Goal: Navigation & Orientation: Find specific page/section

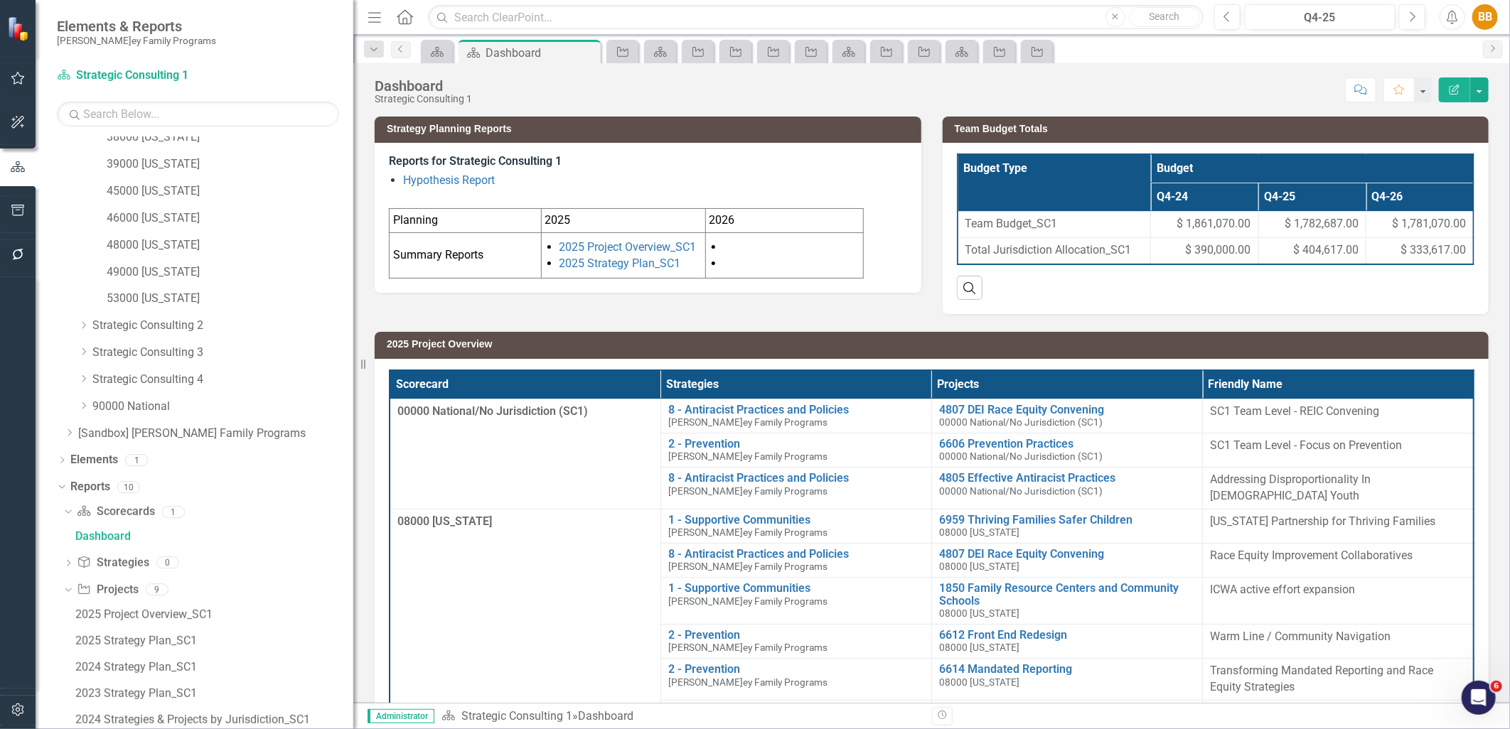
scroll to position [150, 0]
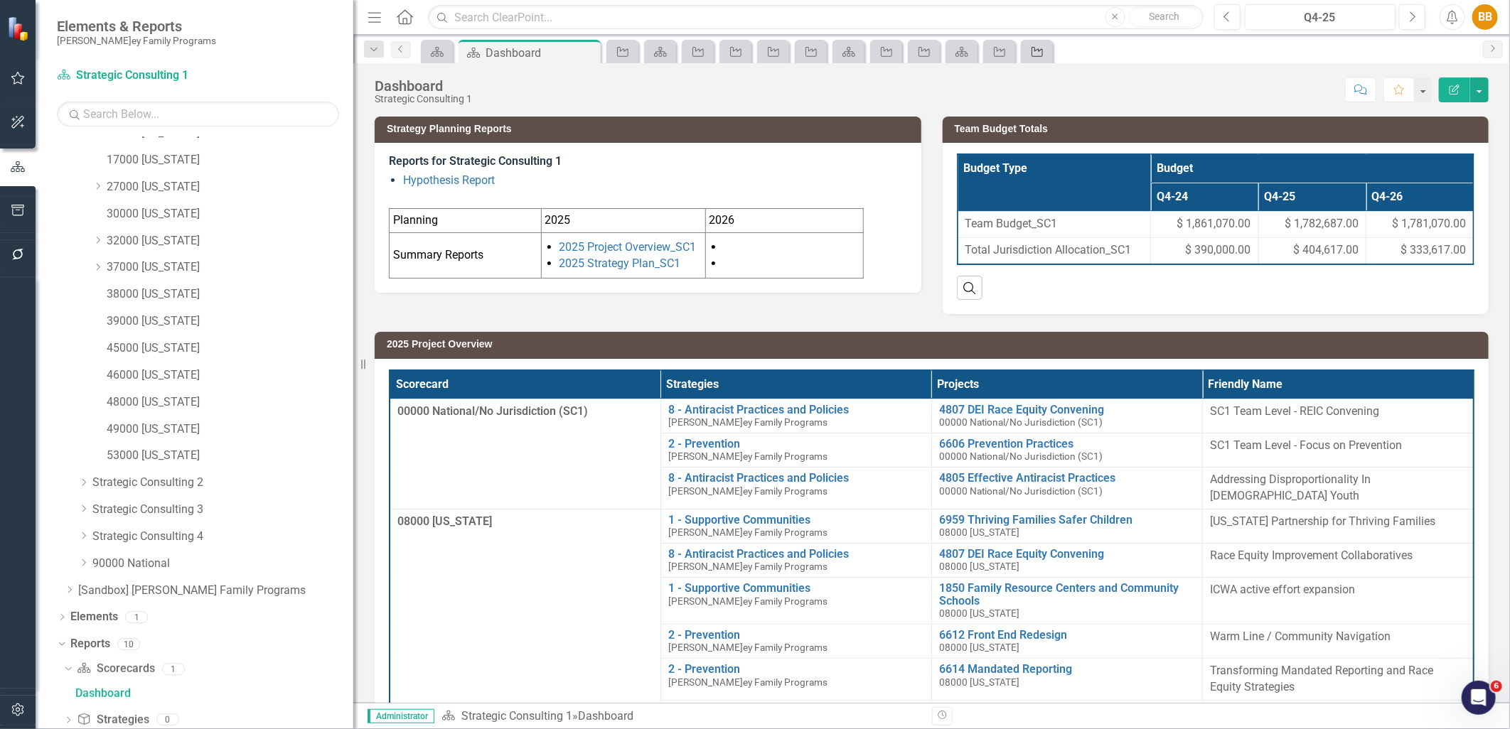
click at [1033, 54] on icon "Project" at bounding box center [1037, 51] width 14 height 11
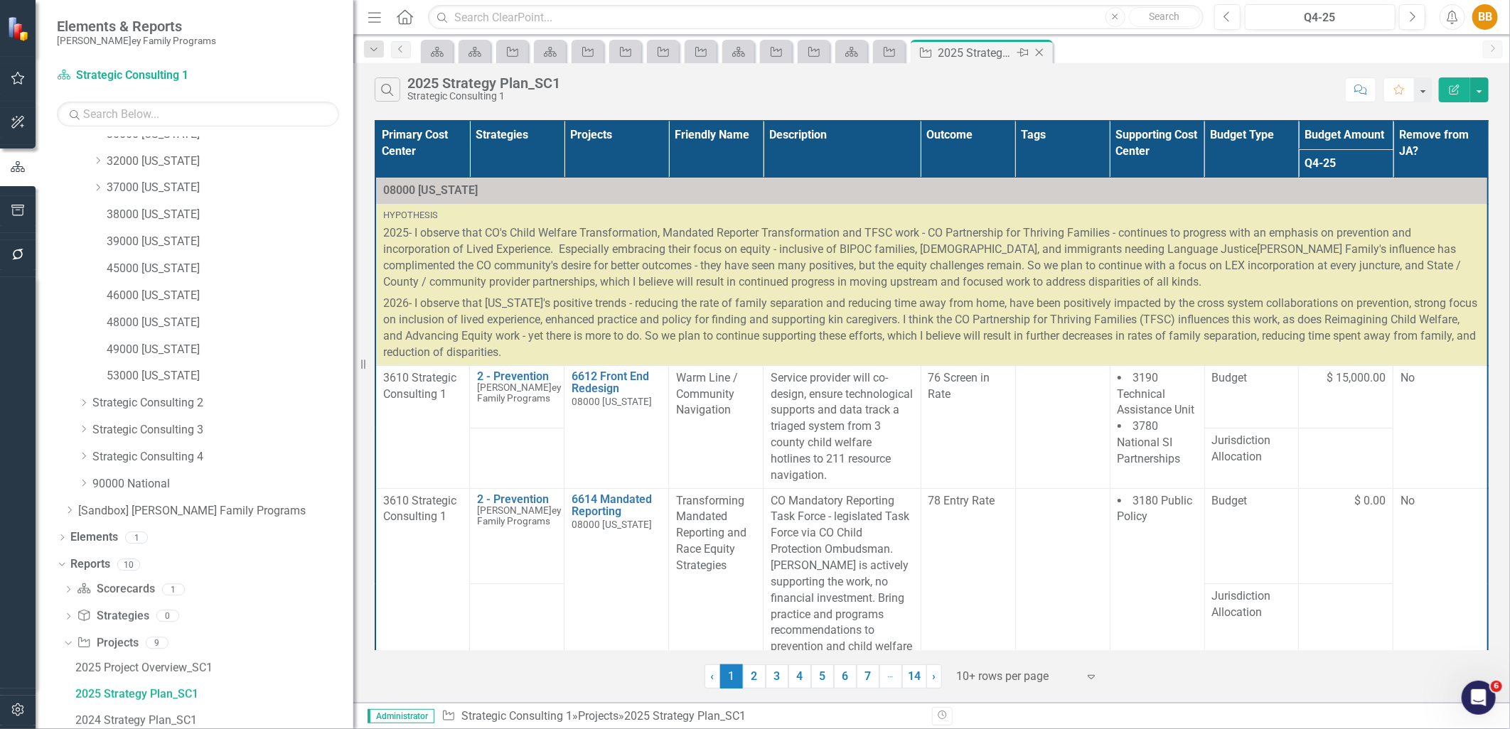
click at [1043, 51] on icon "Close" at bounding box center [1039, 52] width 14 height 11
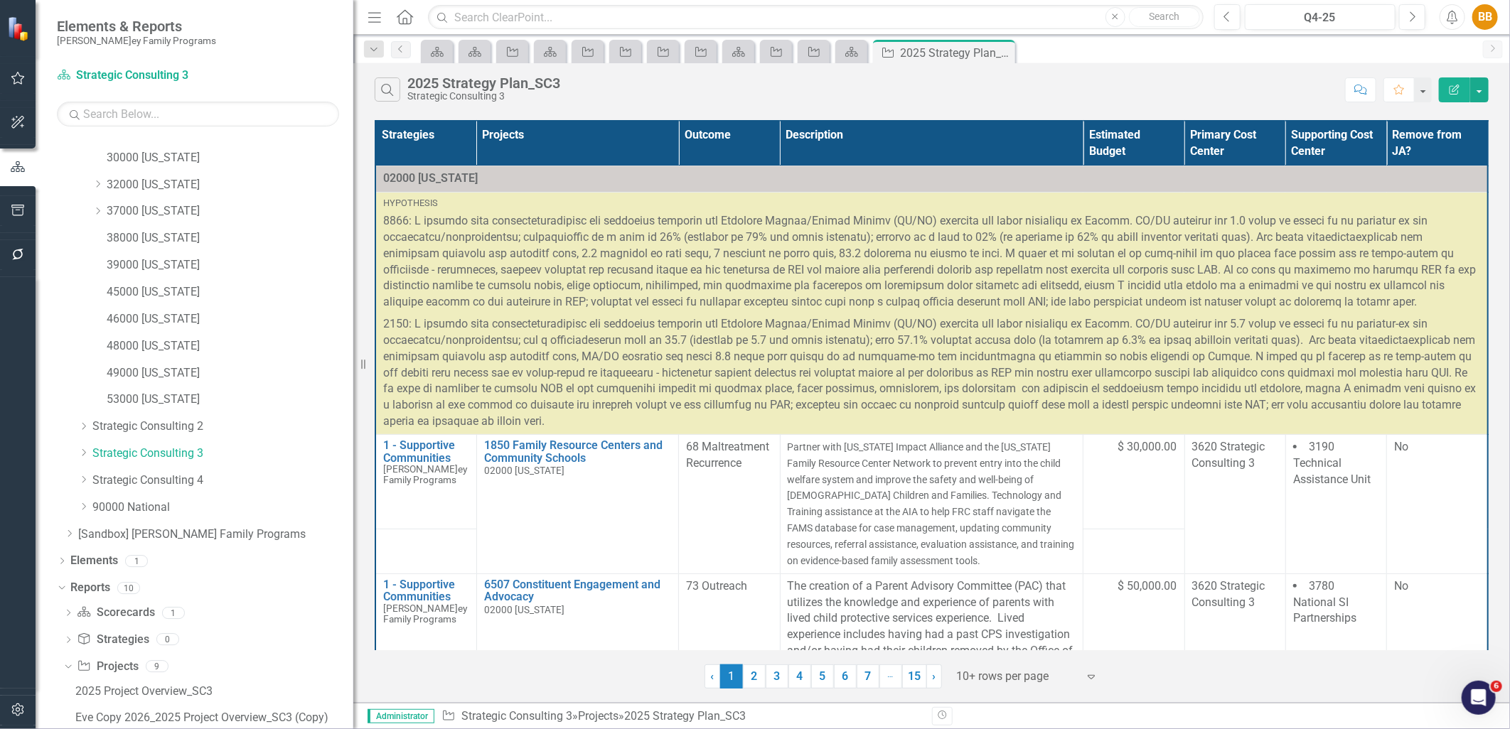
scroll to position [258, 0]
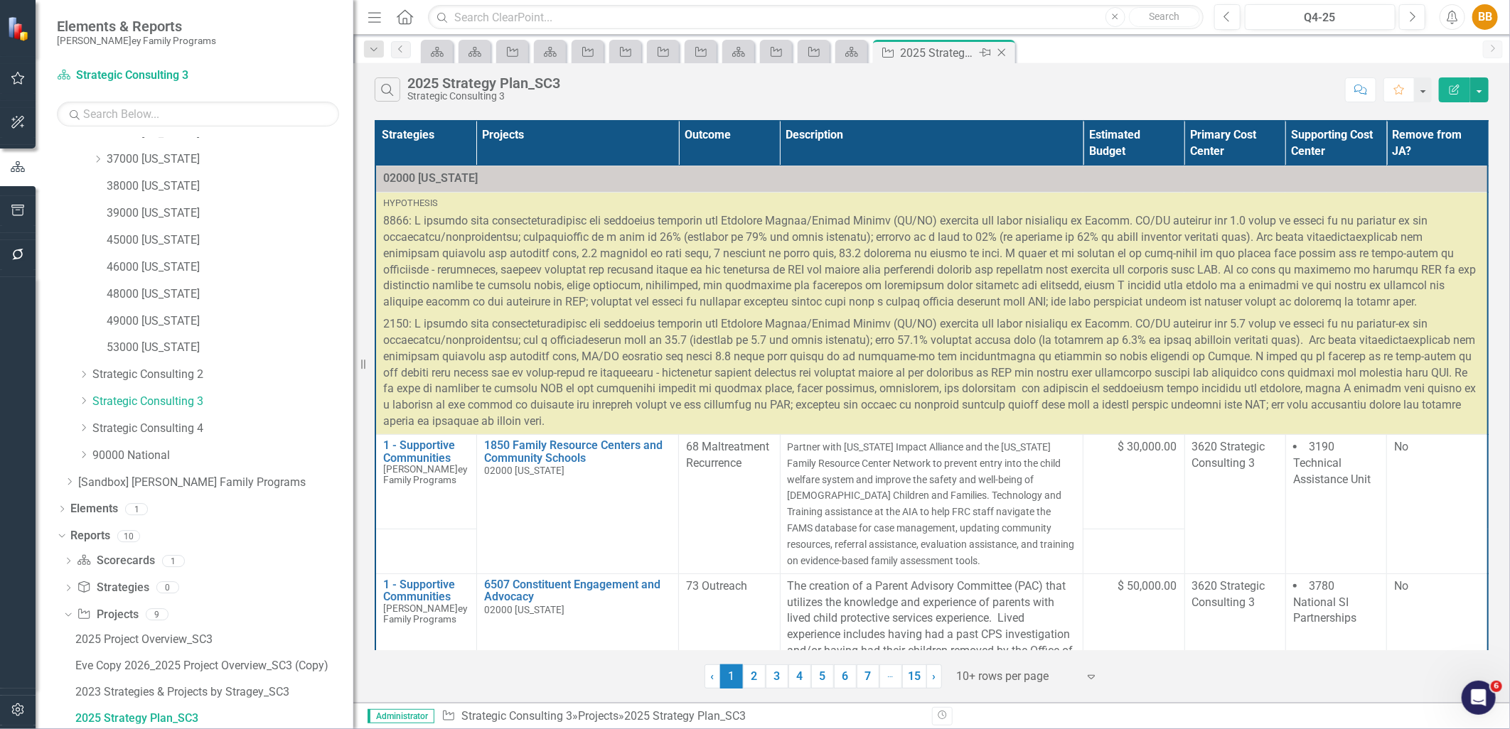
click at [1006, 52] on icon "Close" at bounding box center [1001, 52] width 14 height 11
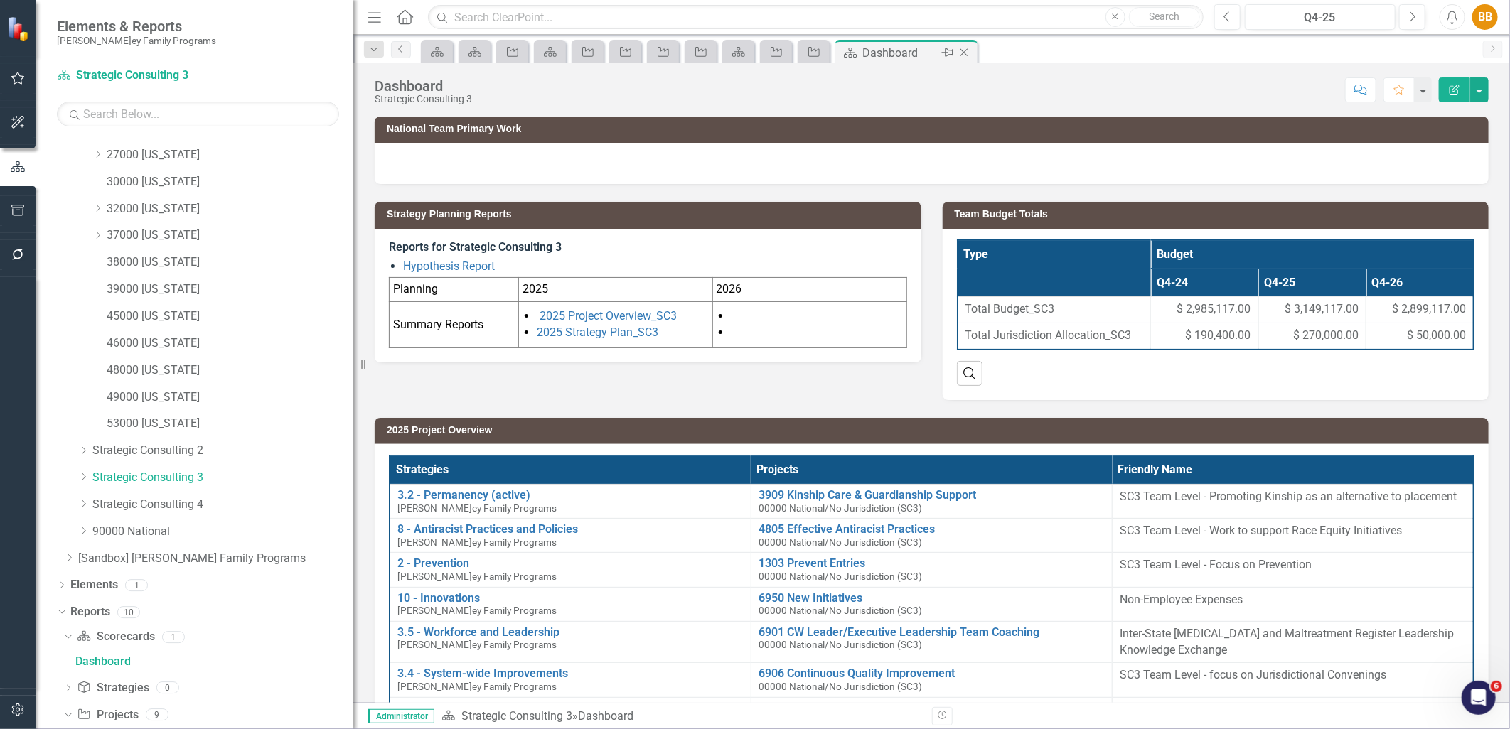
scroll to position [125, 0]
click at [964, 47] on icon "Close" at bounding box center [964, 52] width 14 height 11
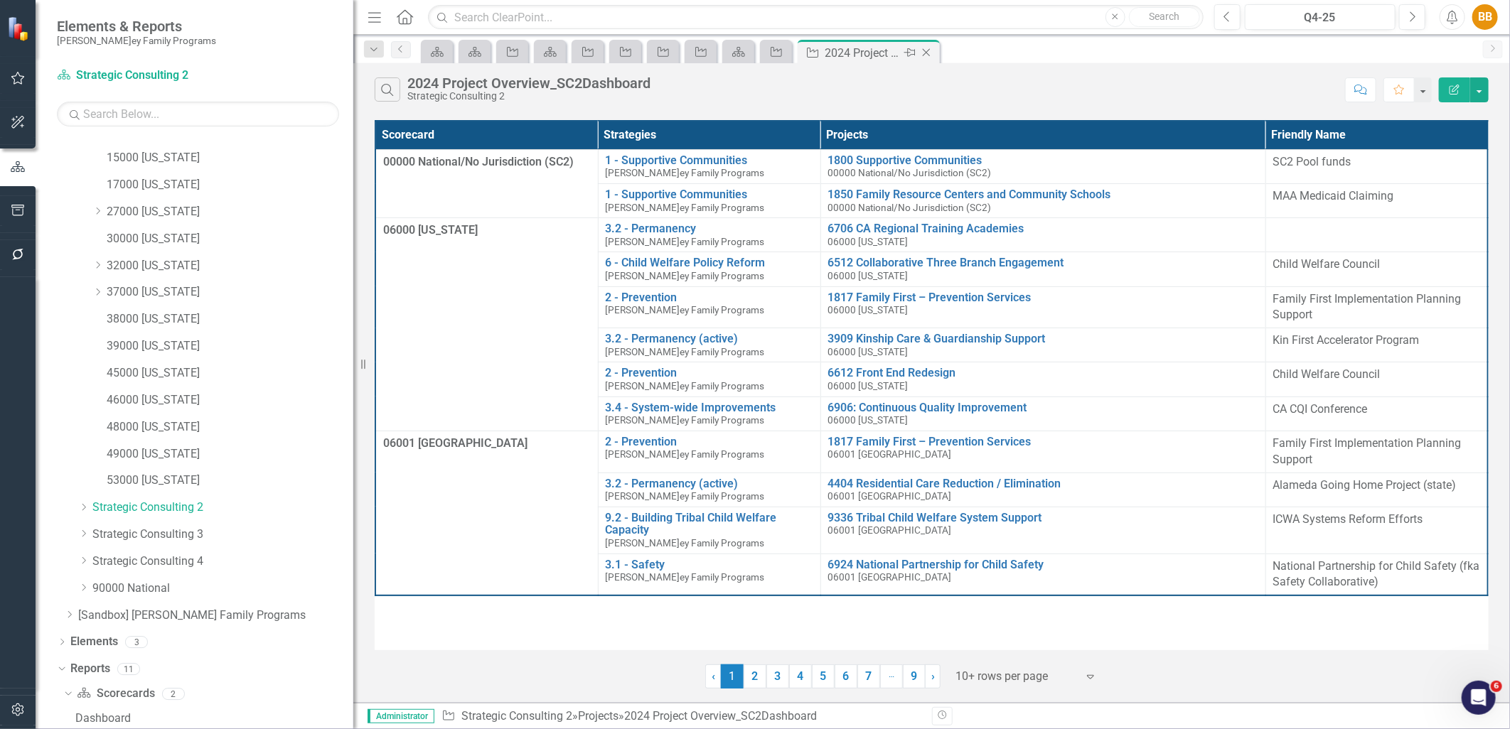
click at [932, 53] on icon "Close" at bounding box center [926, 52] width 14 height 11
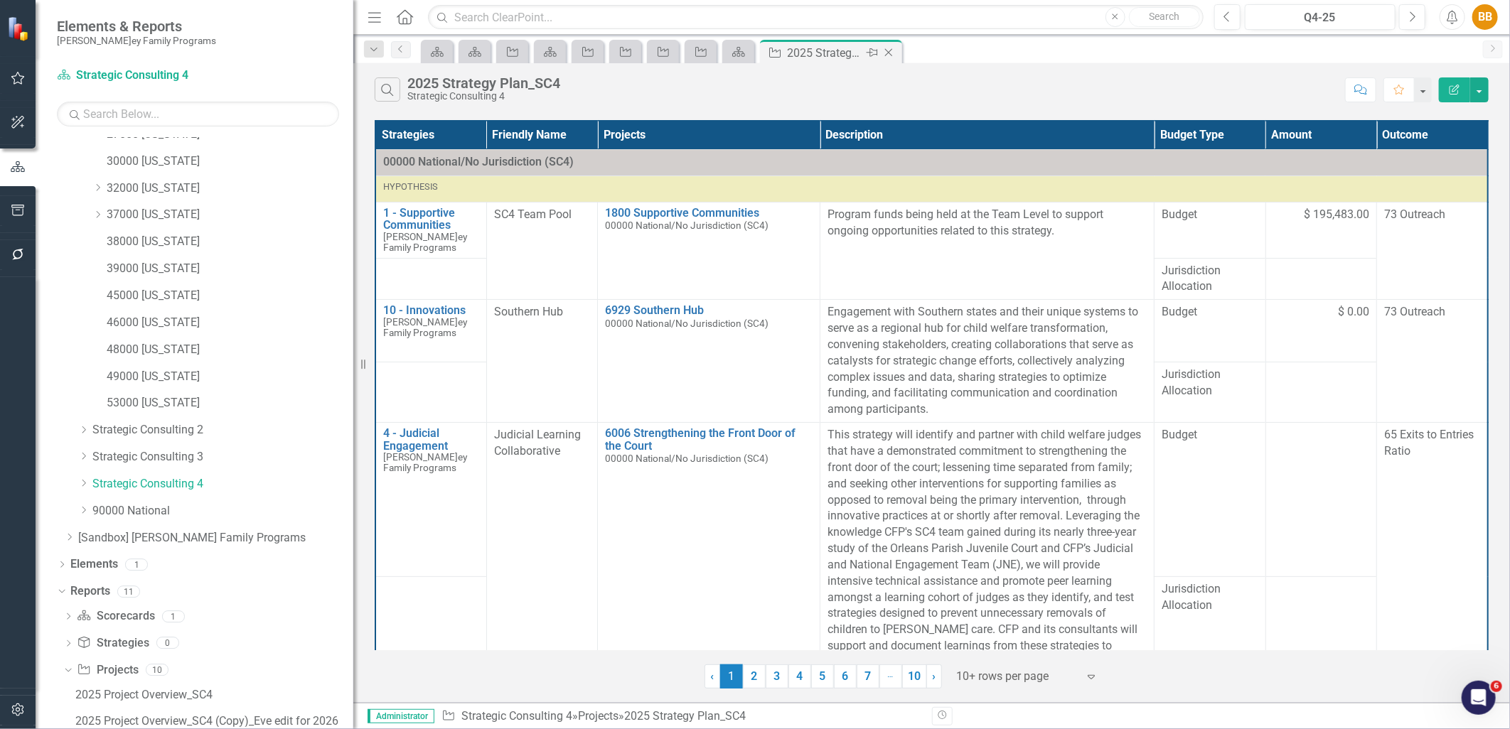
click at [891, 51] on icon "Close" at bounding box center [888, 52] width 14 height 11
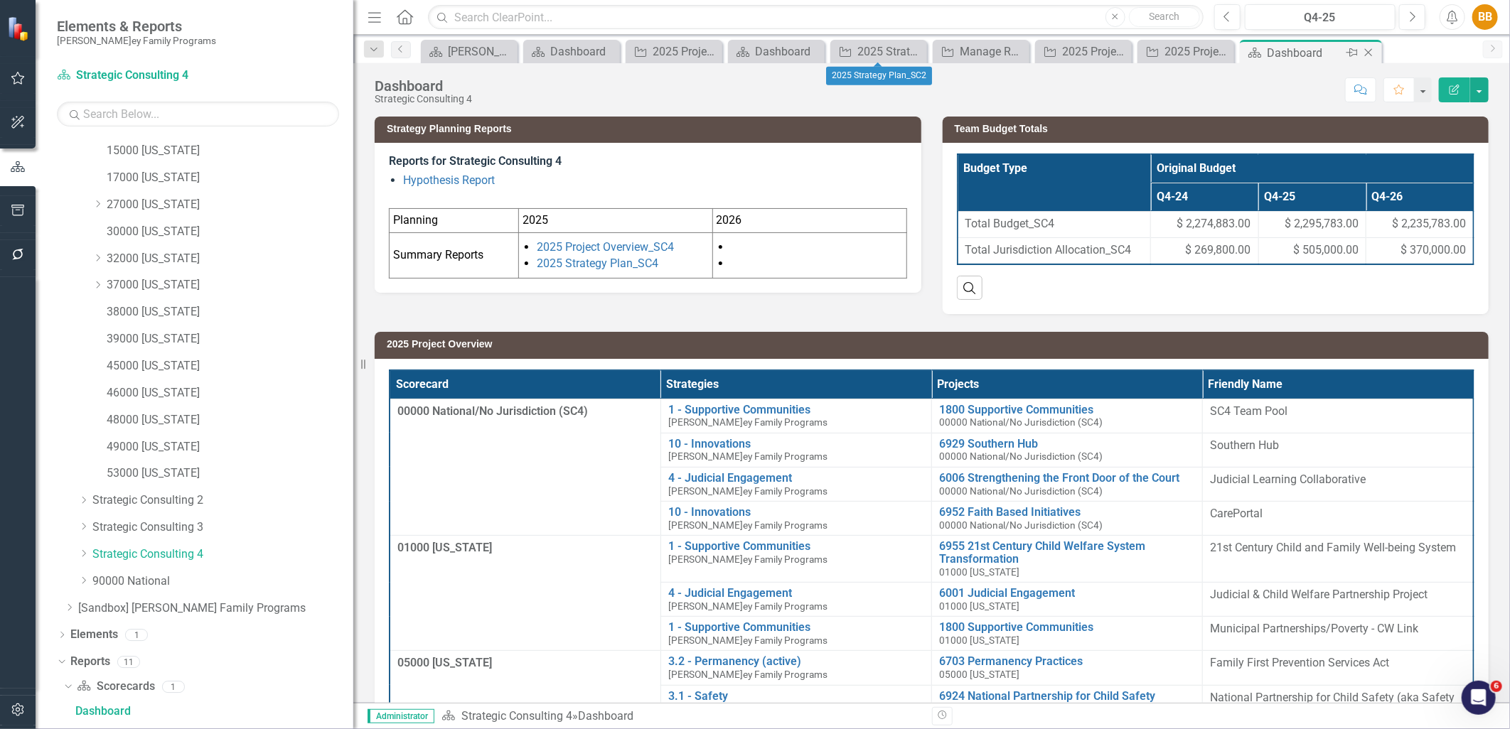
scroll to position [125, 0]
click at [1362, 51] on icon "Close" at bounding box center [1368, 52] width 14 height 11
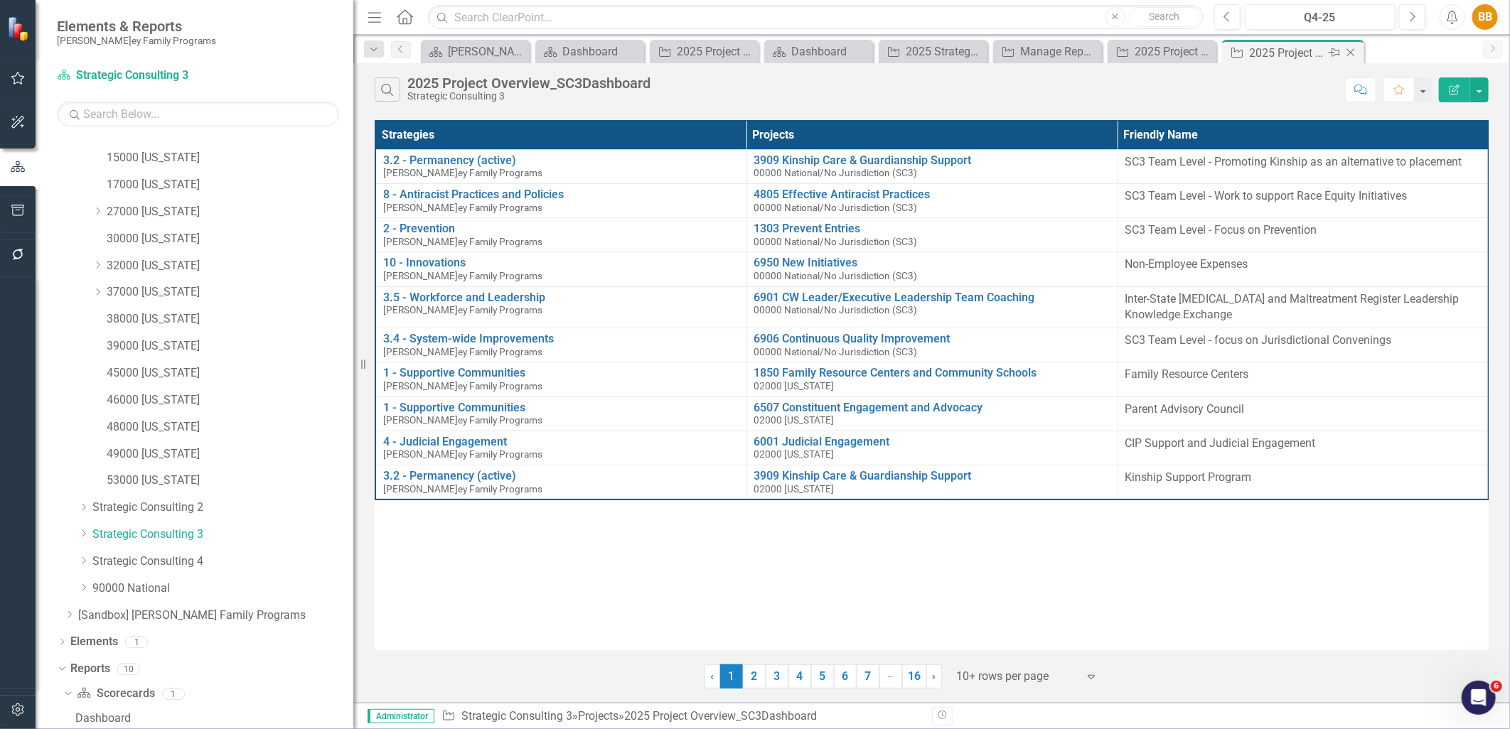
click at [1350, 52] on icon at bounding box center [1351, 53] width 8 height 8
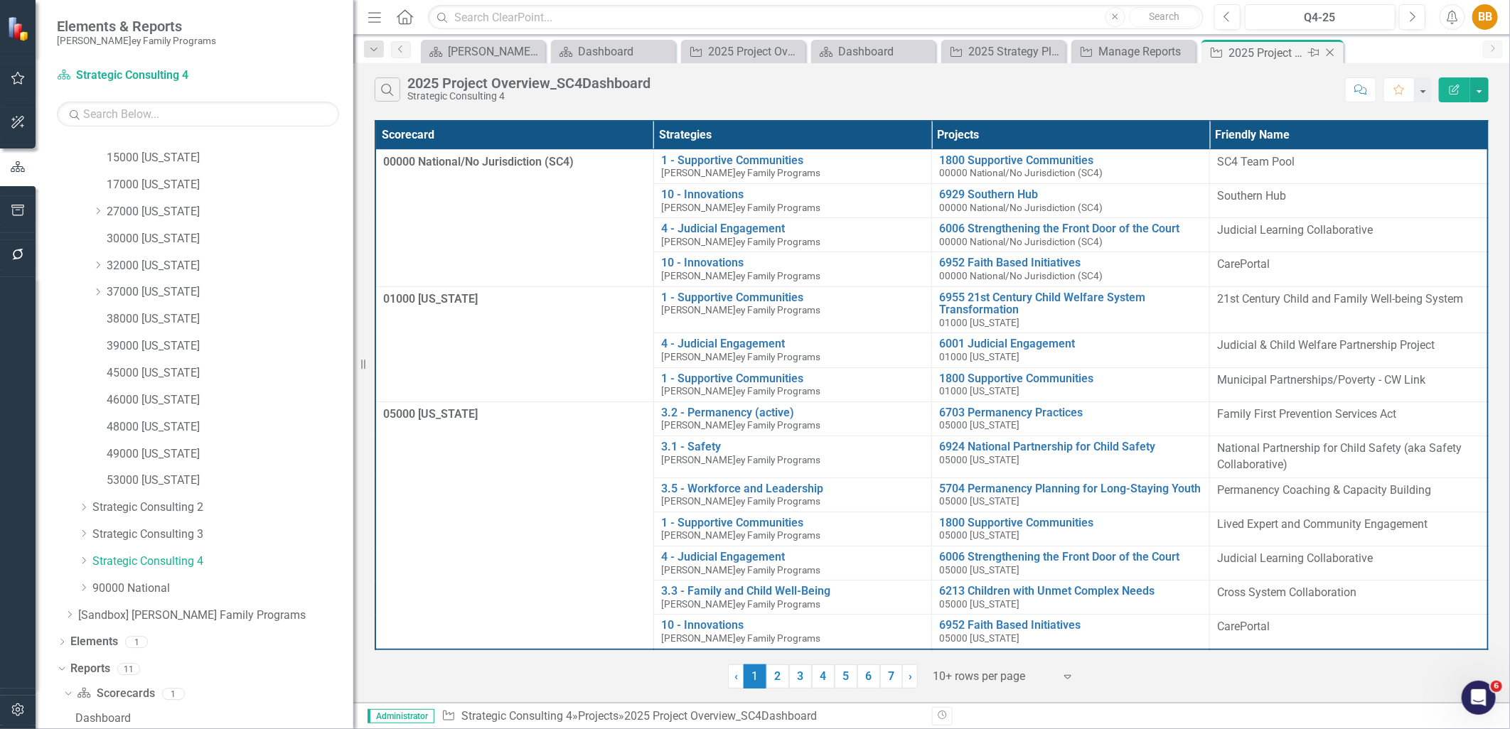
click at [1338, 50] on div "Close" at bounding box center [1331, 53] width 18 height 18
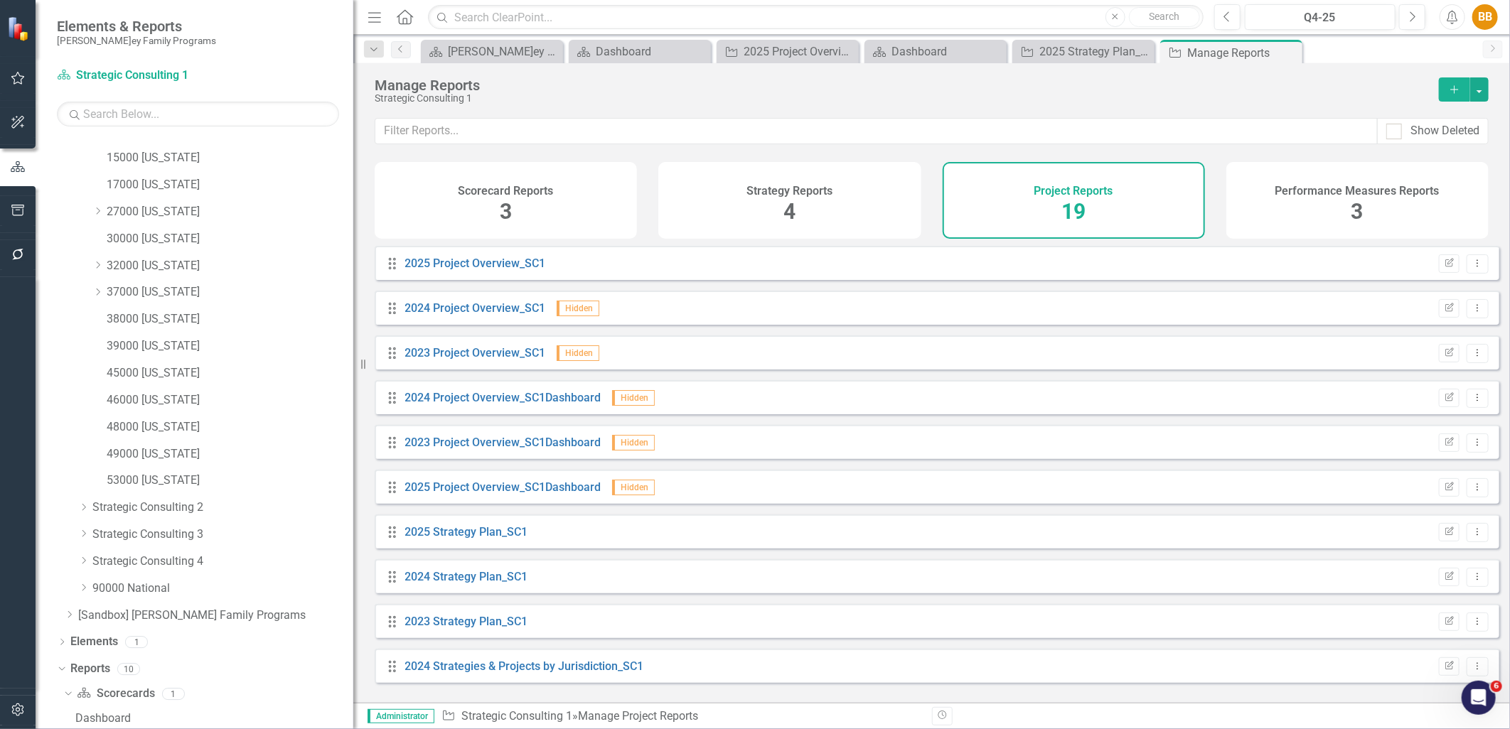
click at [0, 0] on icon "Close" at bounding box center [0, 0] width 0 height 0
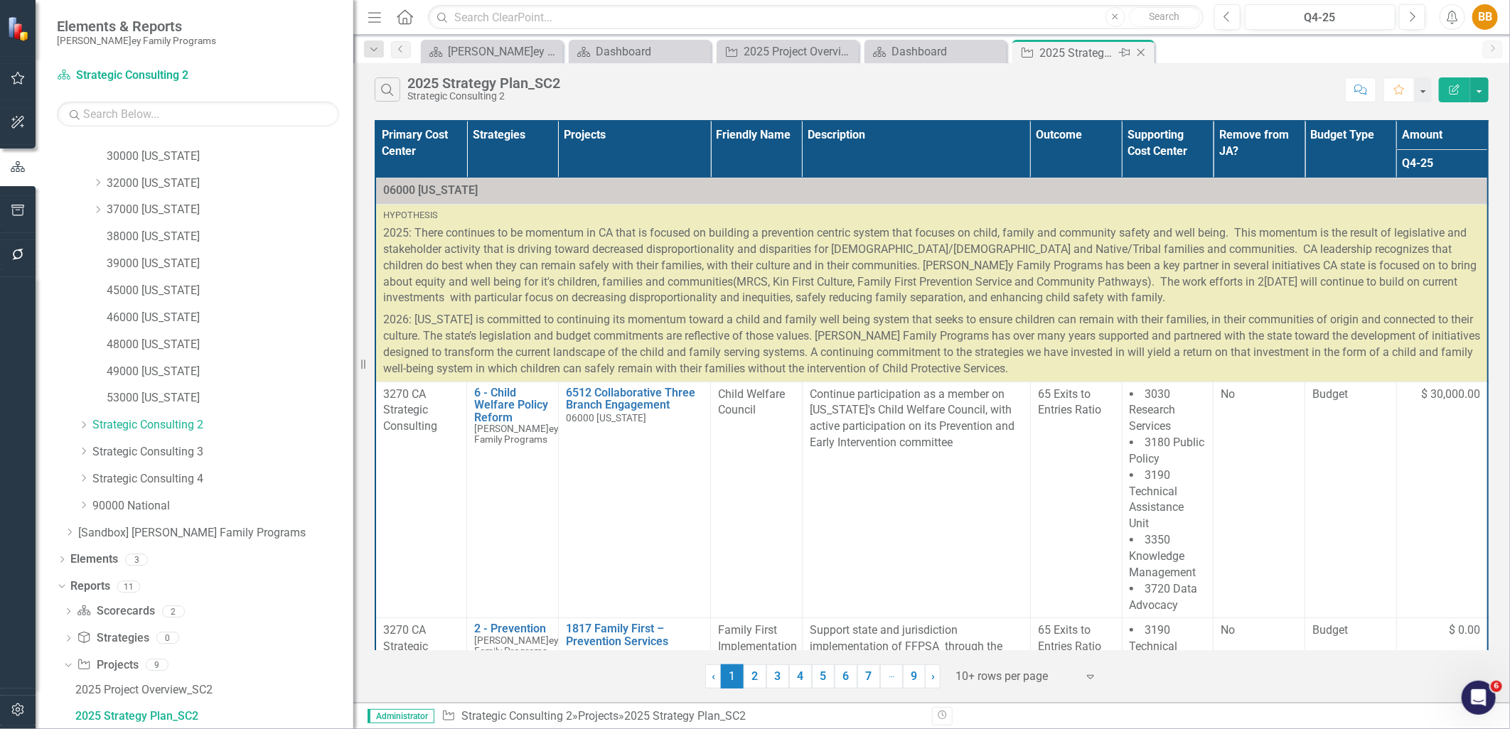
click at [1146, 52] on icon "Close" at bounding box center [1141, 52] width 14 height 11
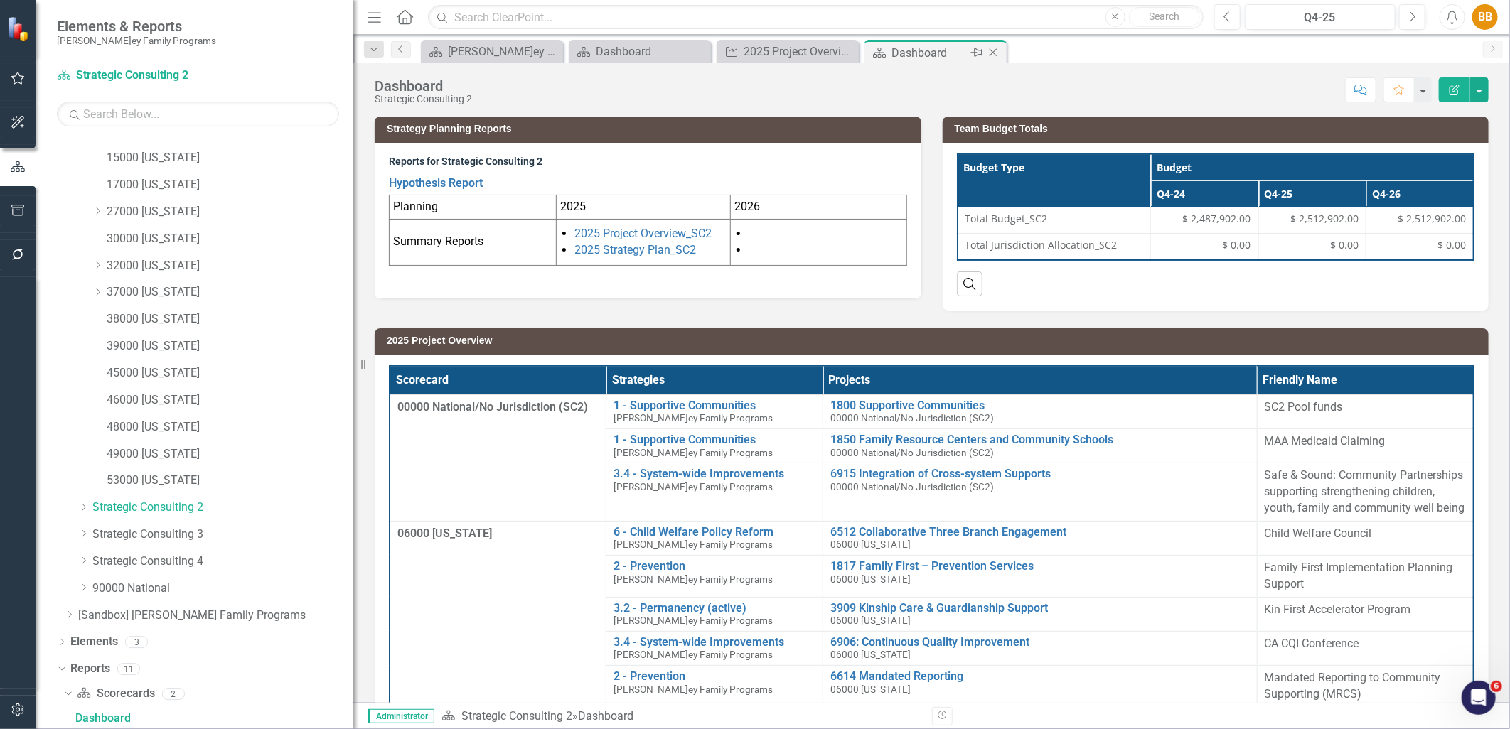
click at [999, 53] on icon "Close" at bounding box center [993, 52] width 14 height 11
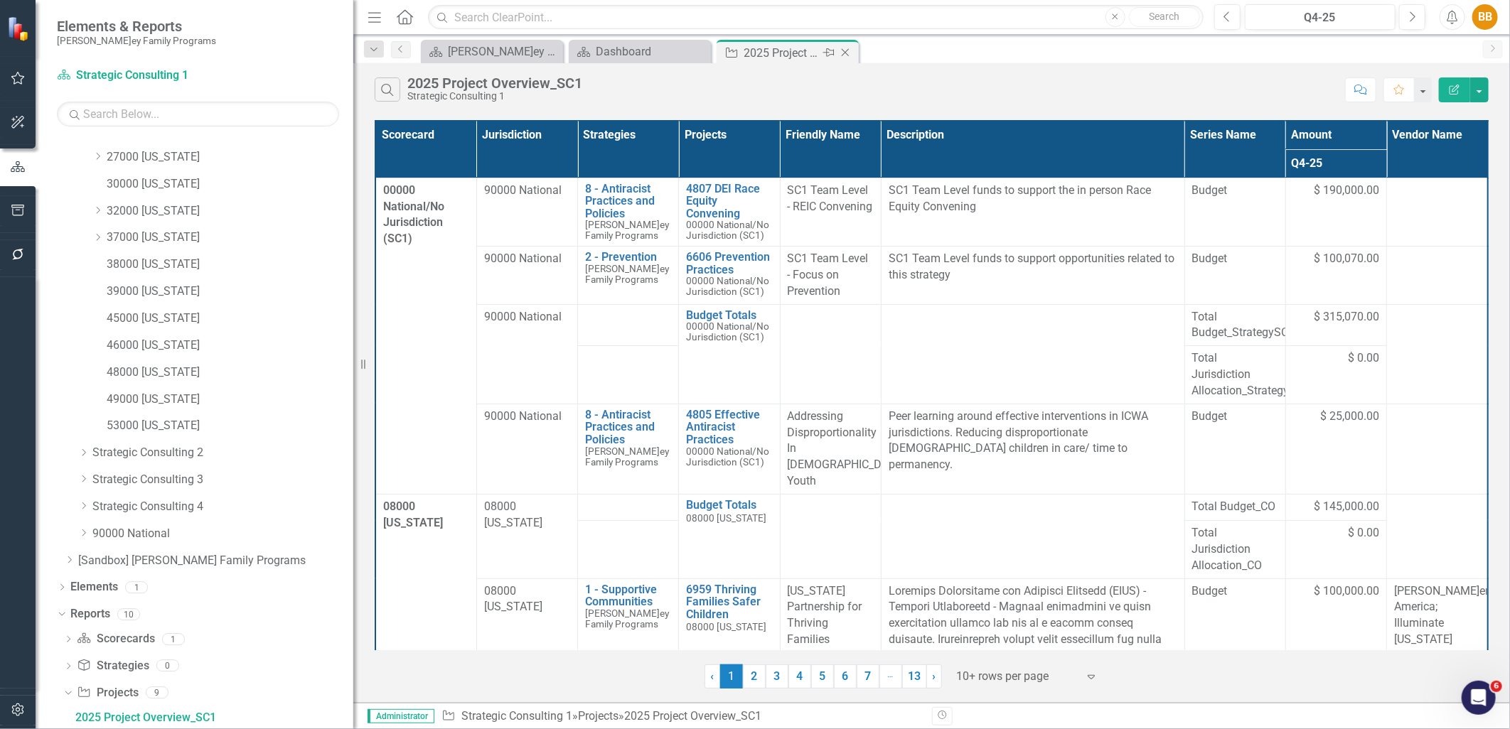
click at [849, 48] on icon "Close" at bounding box center [845, 52] width 14 height 11
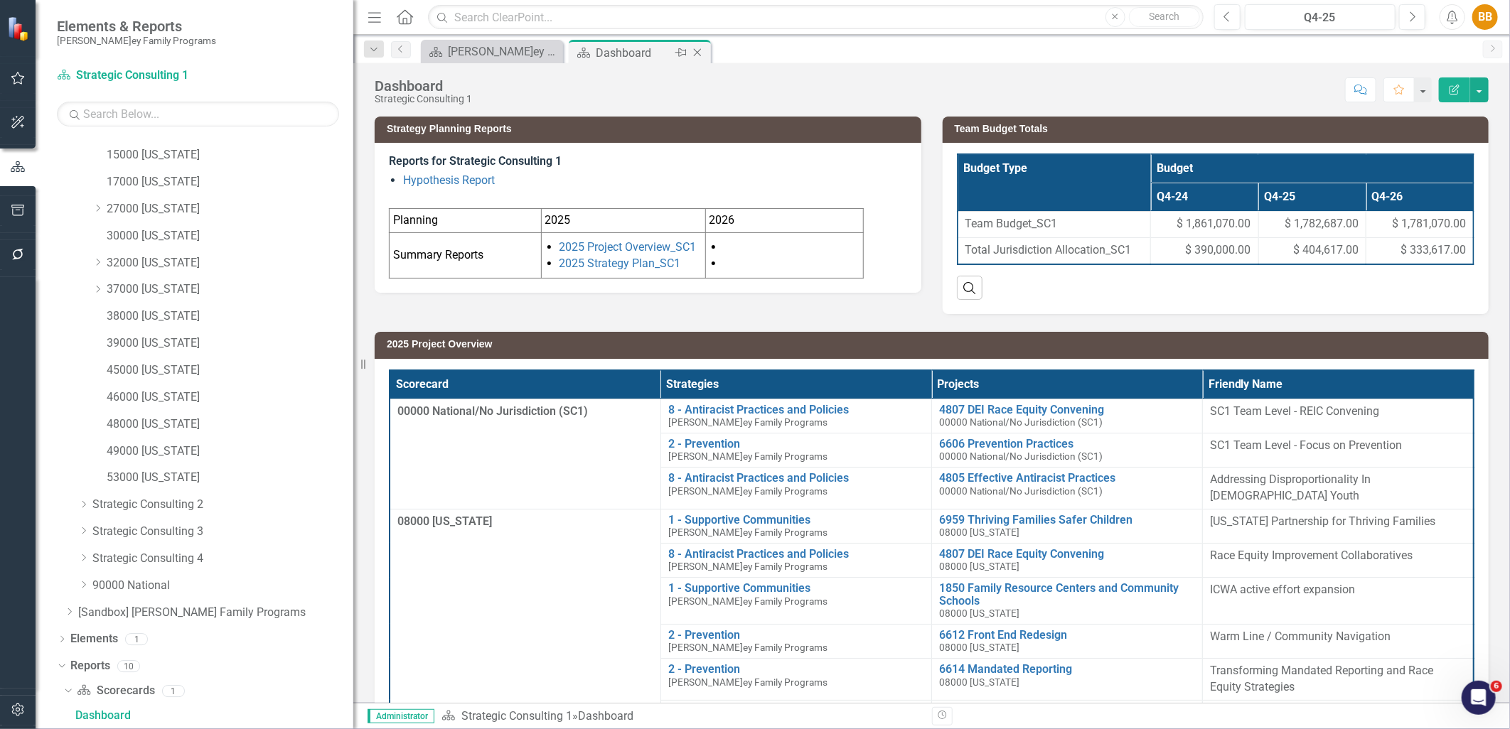
scroll to position [125, 0]
click at [635, 52] on div "Dashboard" at bounding box center [634, 53] width 76 height 18
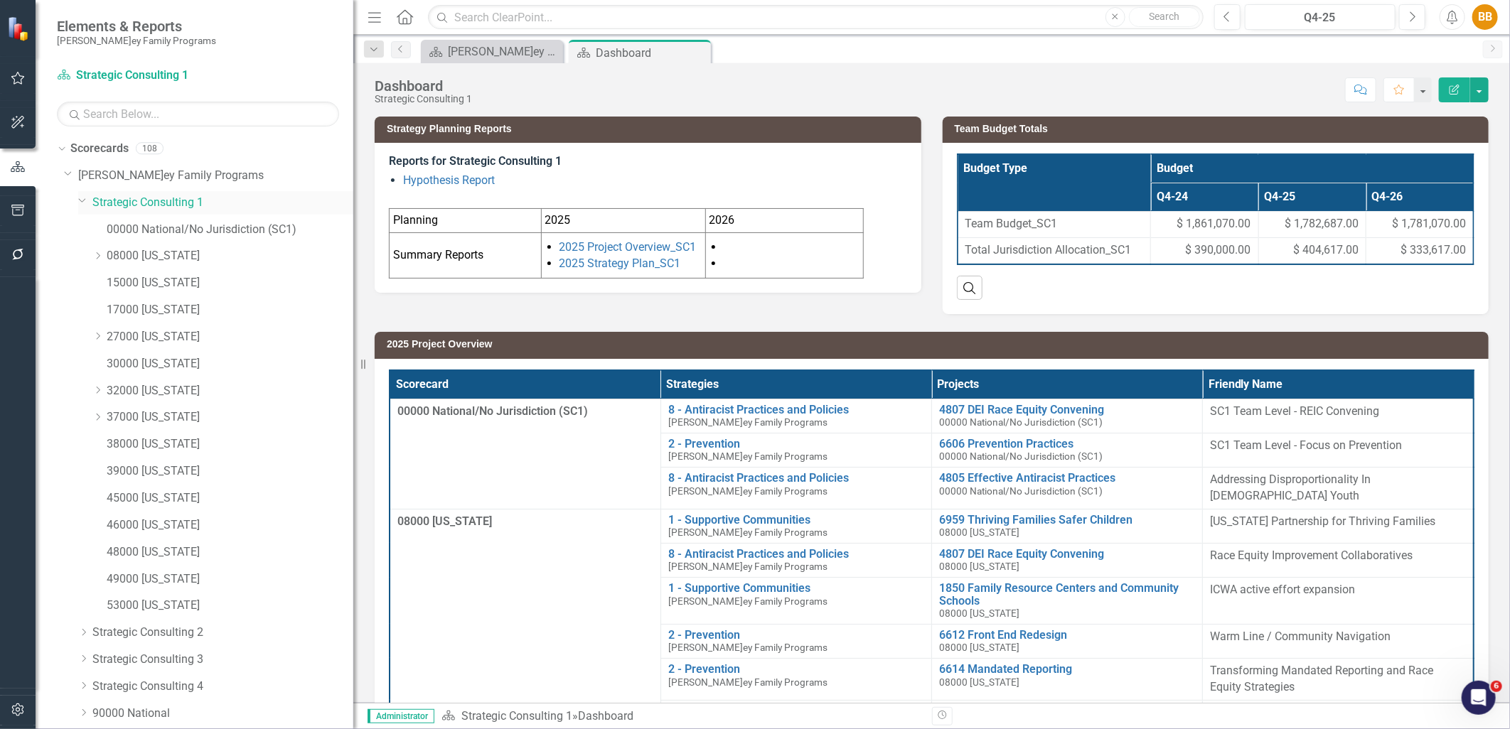
click at [80, 202] on icon "Dropdown" at bounding box center [82, 200] width 9 height 11
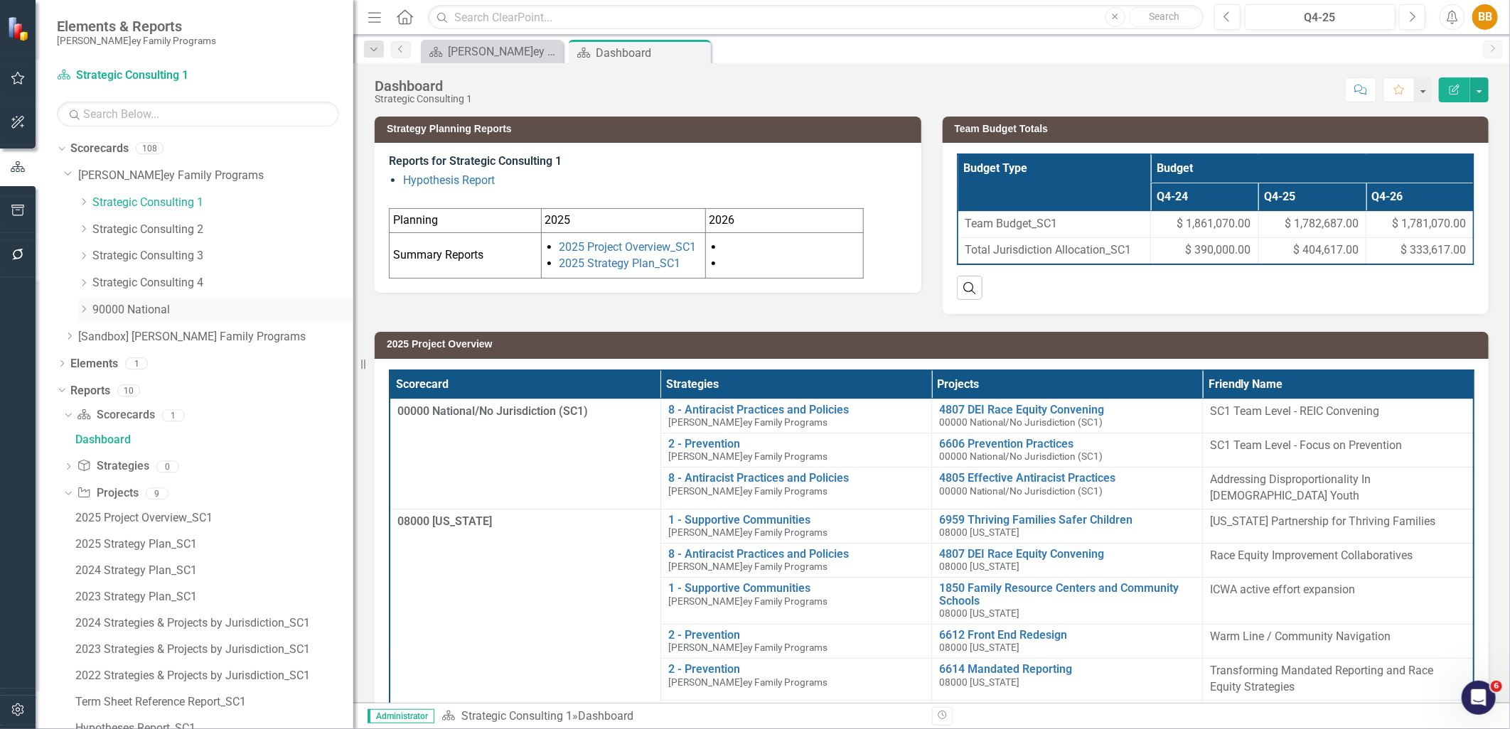
click at [83, 308] on icon at bounding box center [84, 309] width 4 height 7
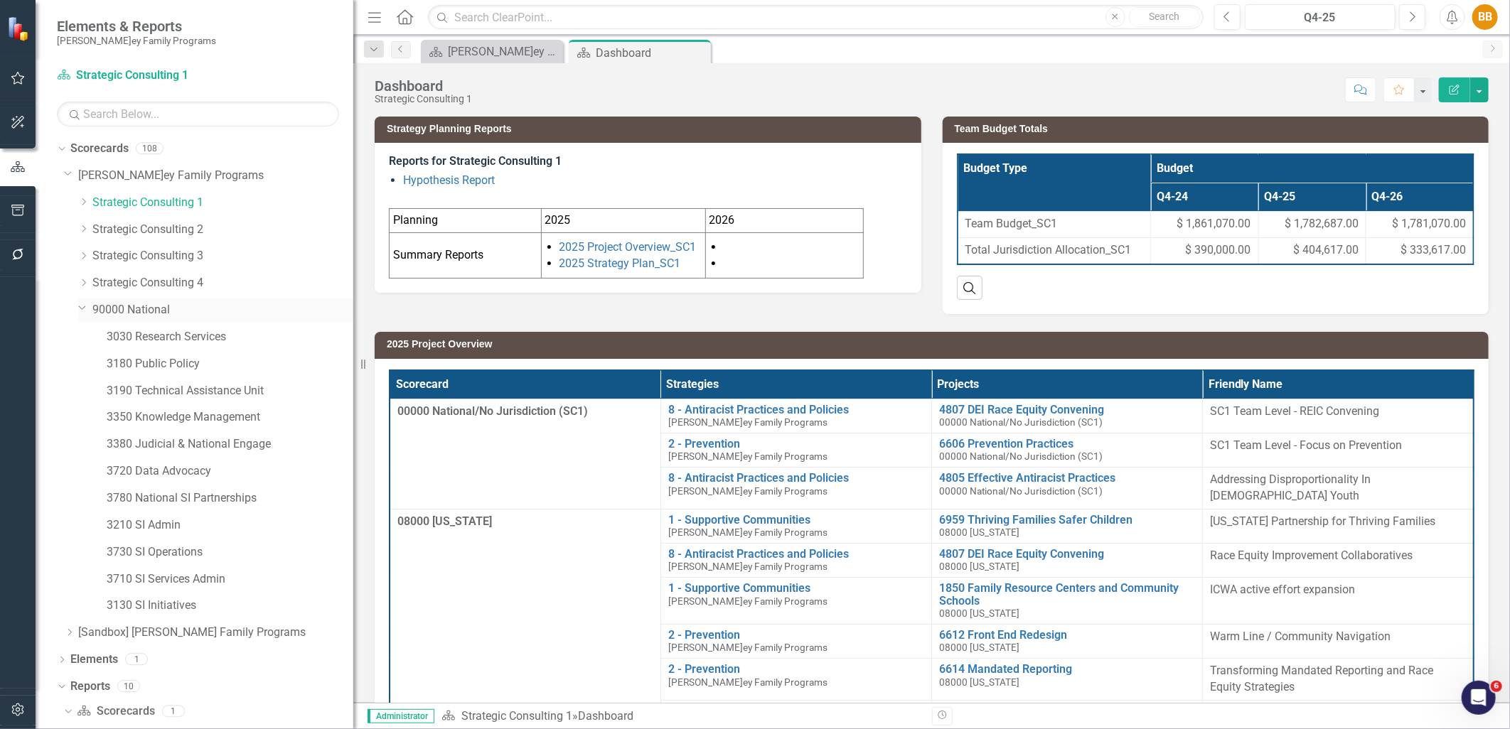
click at [82, 311] on icon "Dropdown" at bounding box center [82, 307] width 9 height 11
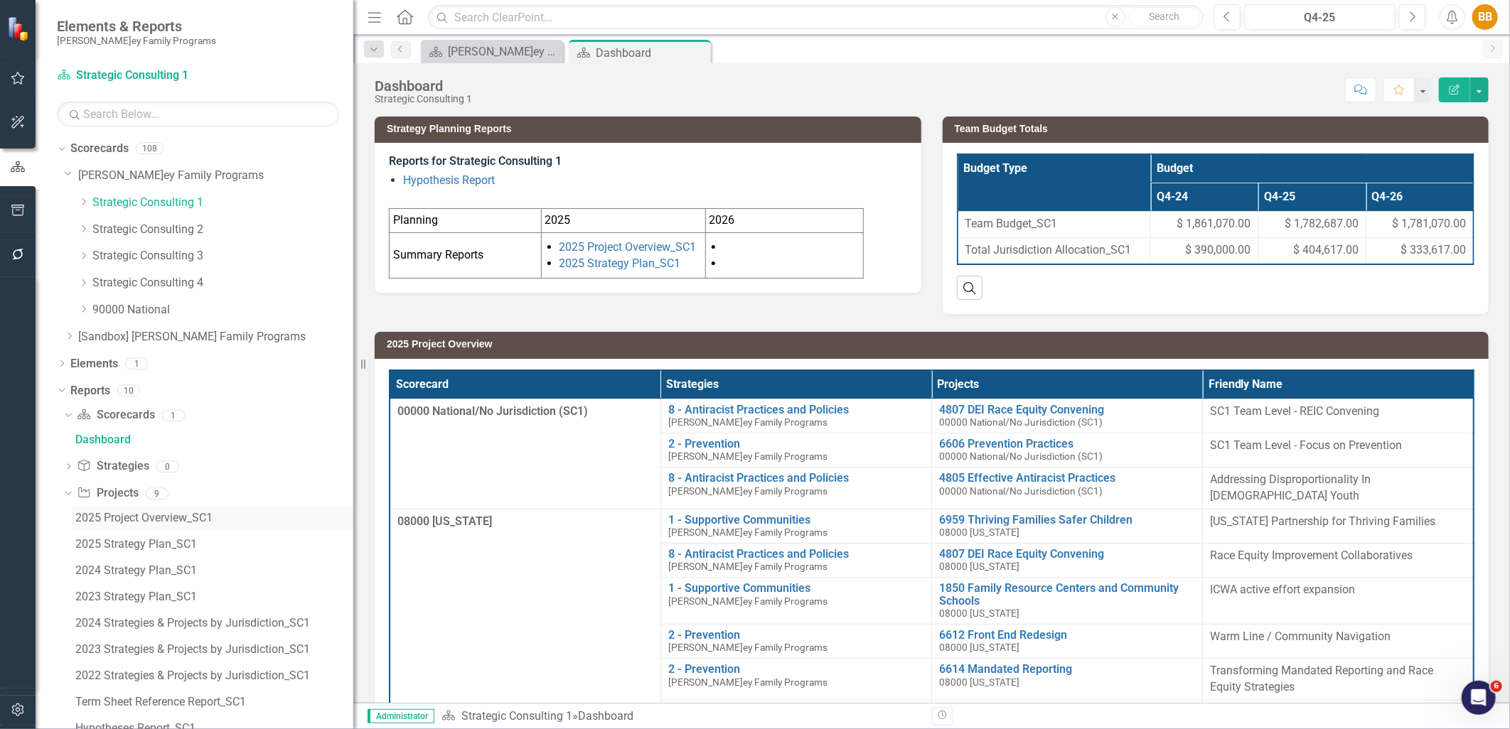
click at [175, 522] on div "2025 Project Overview_SC1" at bounding box center [214, 518] width 278 height 13
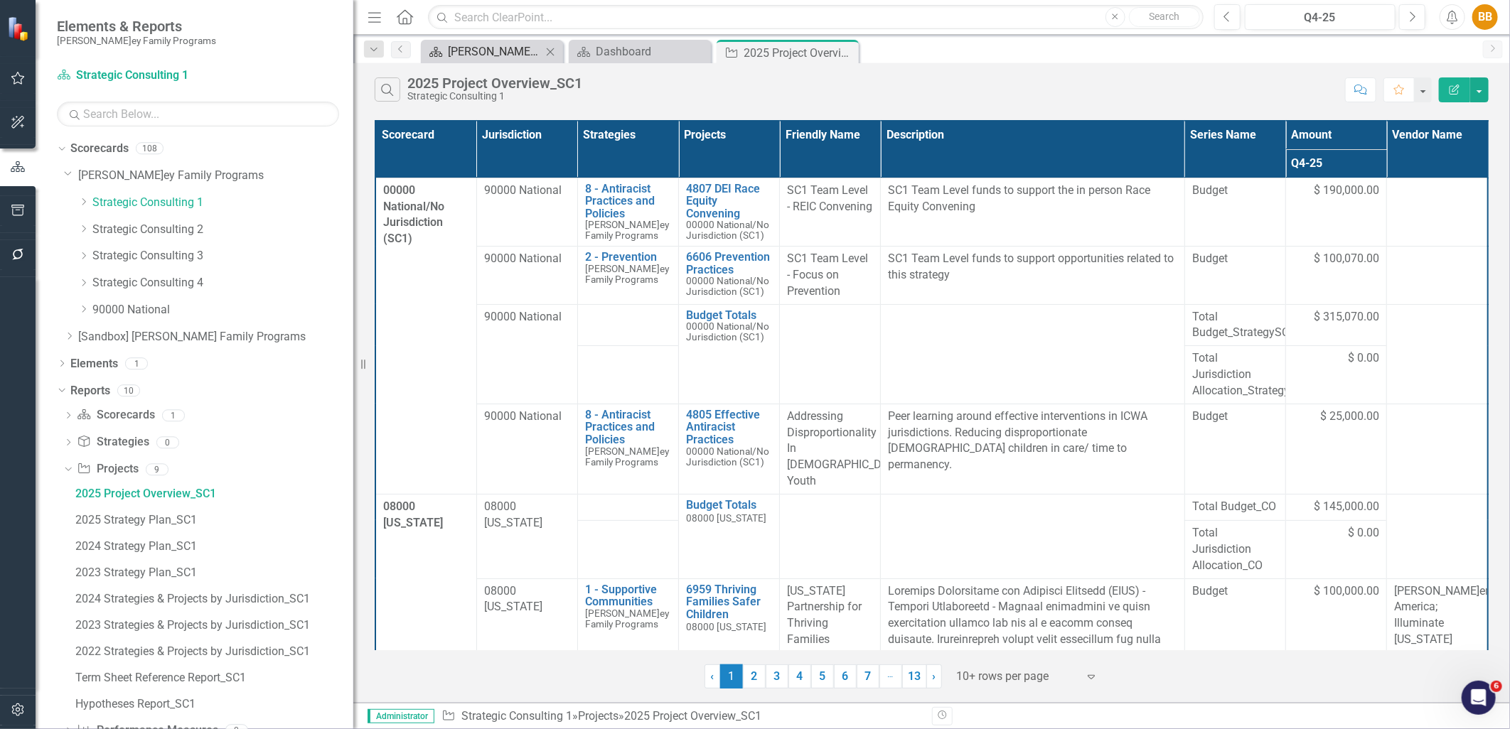
click at [503, 47] on div "[PERSON_NAME]ey Overview" at bounding box center [495, 52] width 94 height 18
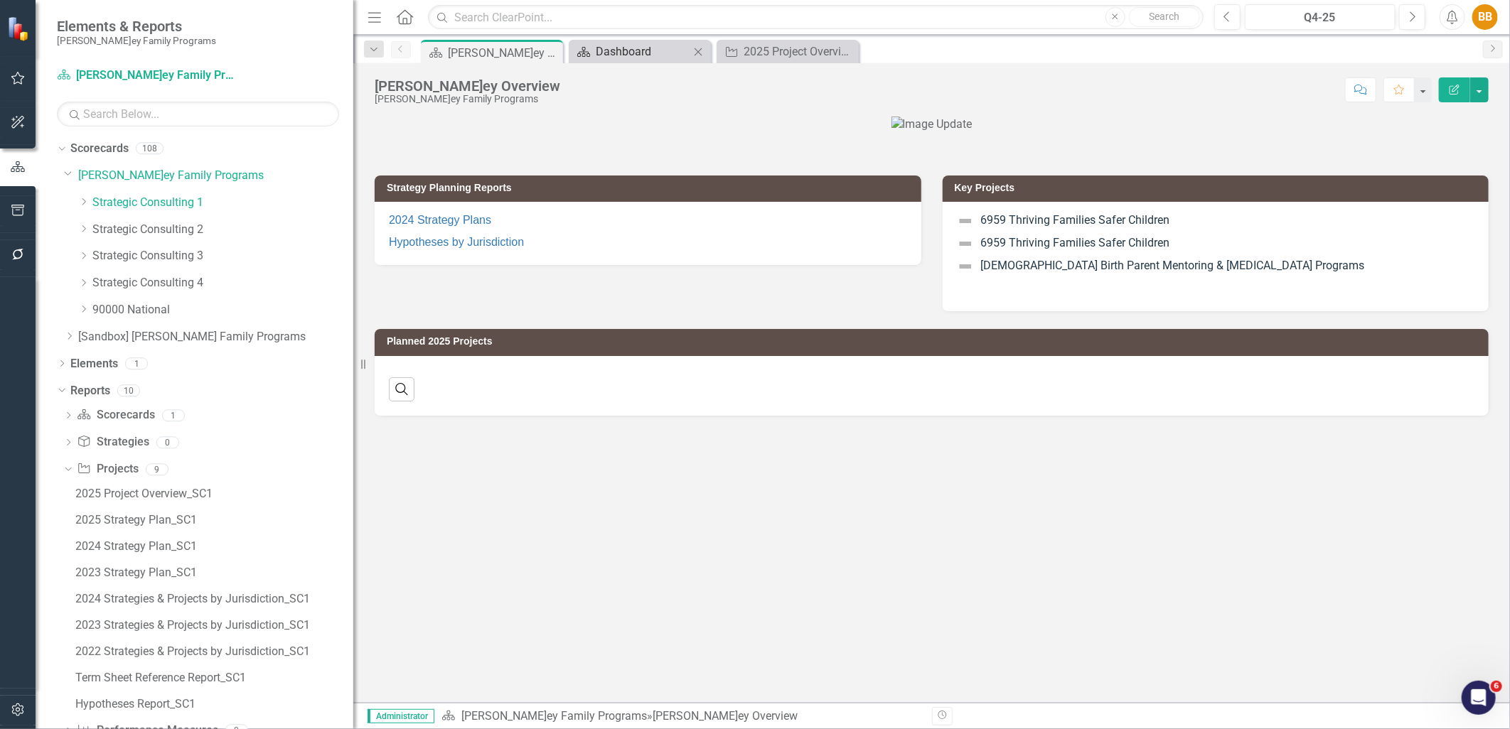
click at [643, 48] on div "Dashboard" at bounding box center [643, 52] width 94 height 18
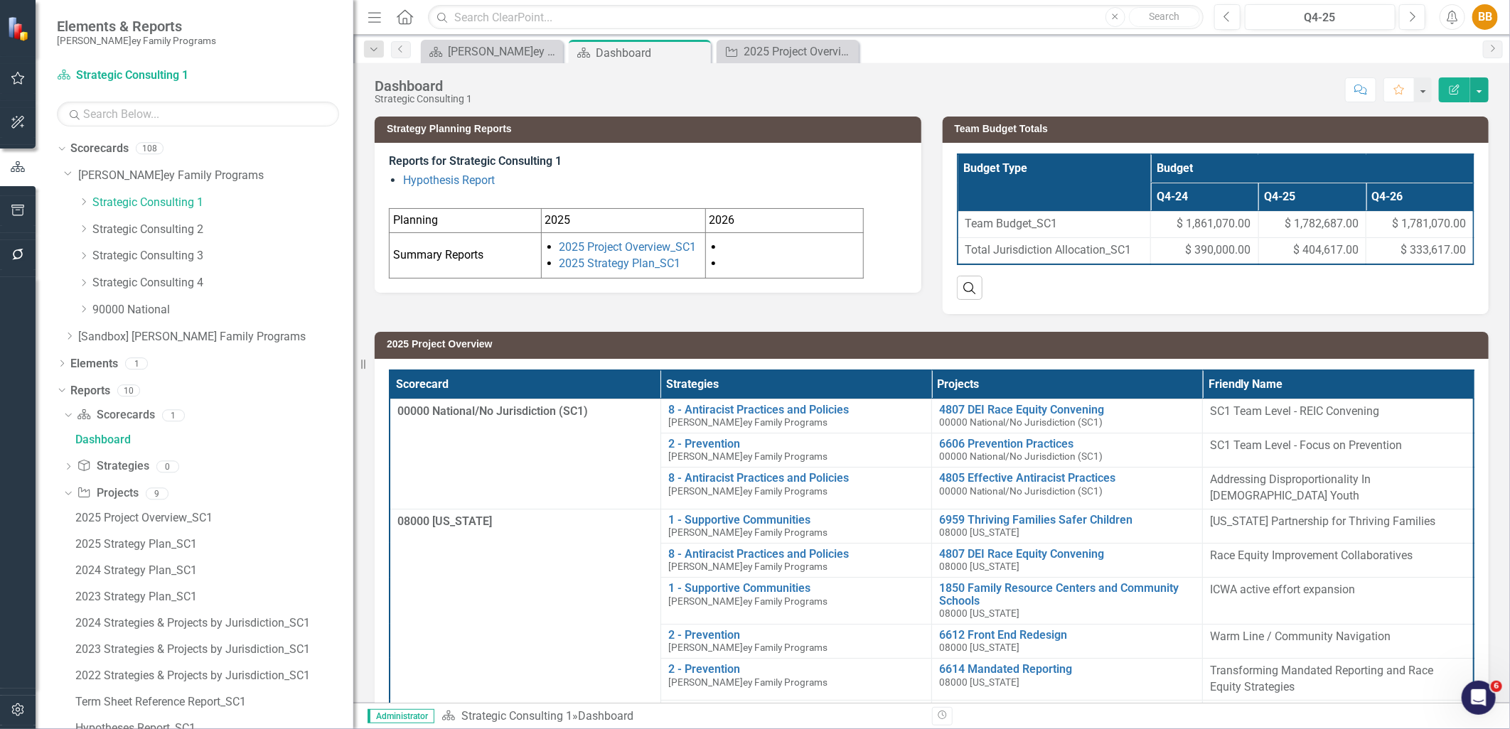
click at [394, 345] on h3 "2025 Project Overview" at bounding box center [934, 344] width 1094 height 11
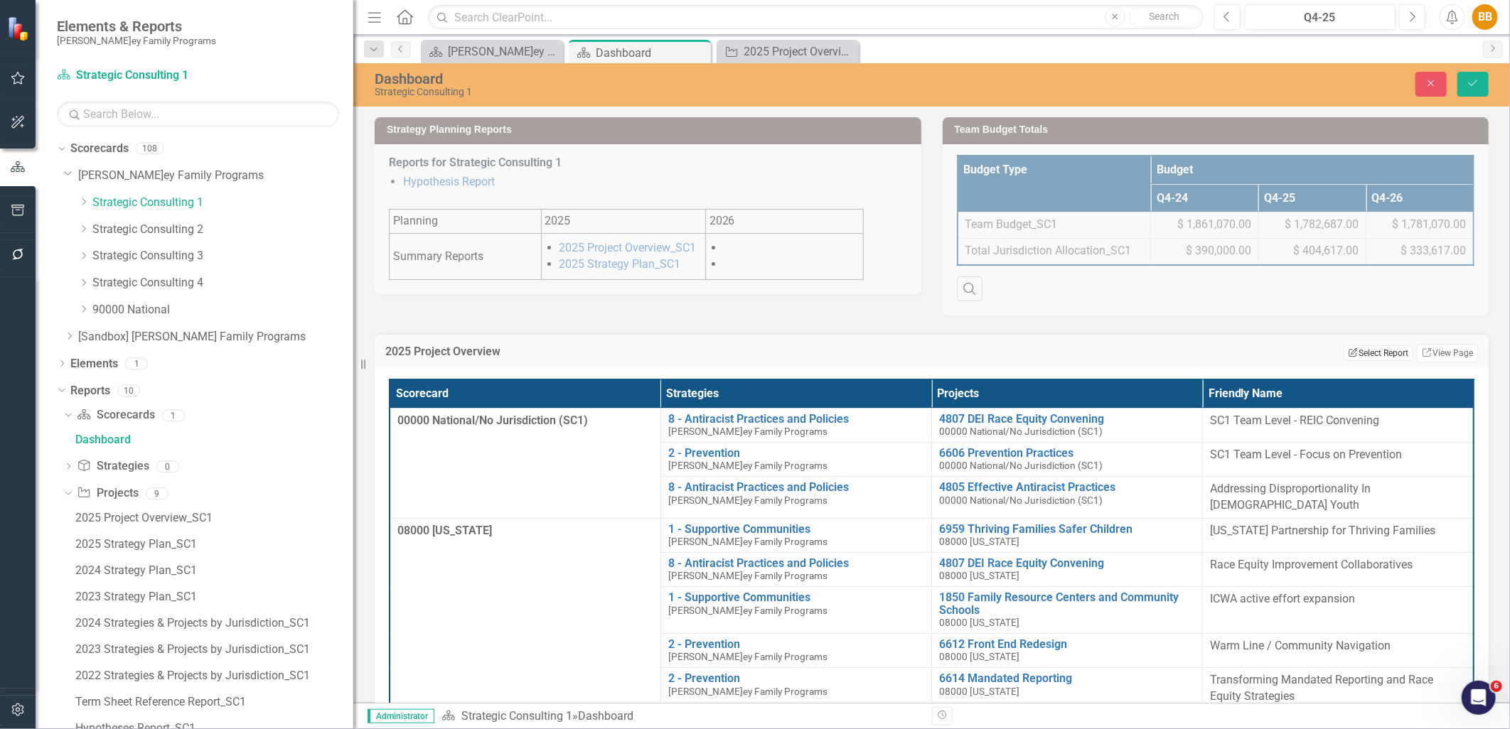
click at [1376, 348] on button "Edit Report Select Report" at bounding box center [1377, 353] width 69 height 16
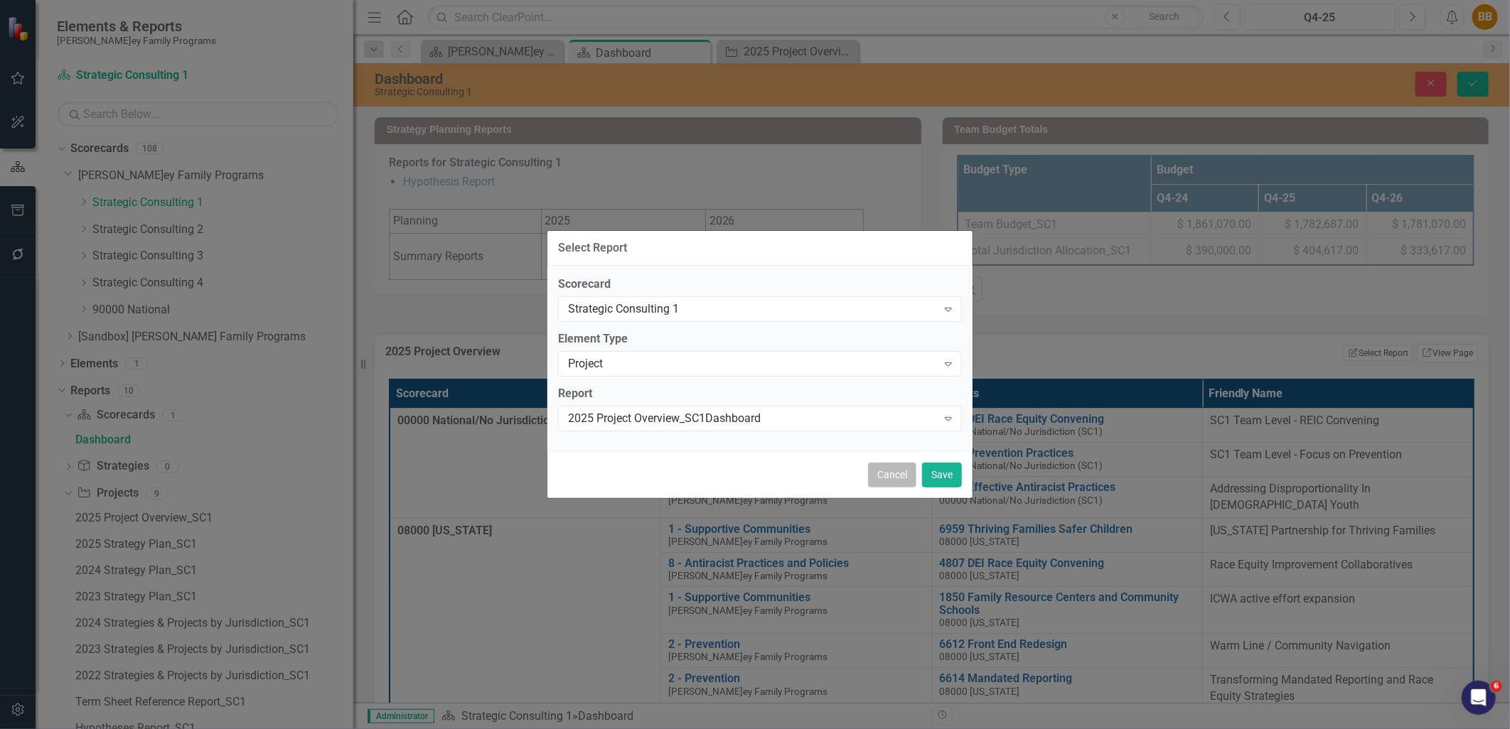
click at [873, 473] on button "Cancel" at bounding box center [892, 475] width 48 height 25
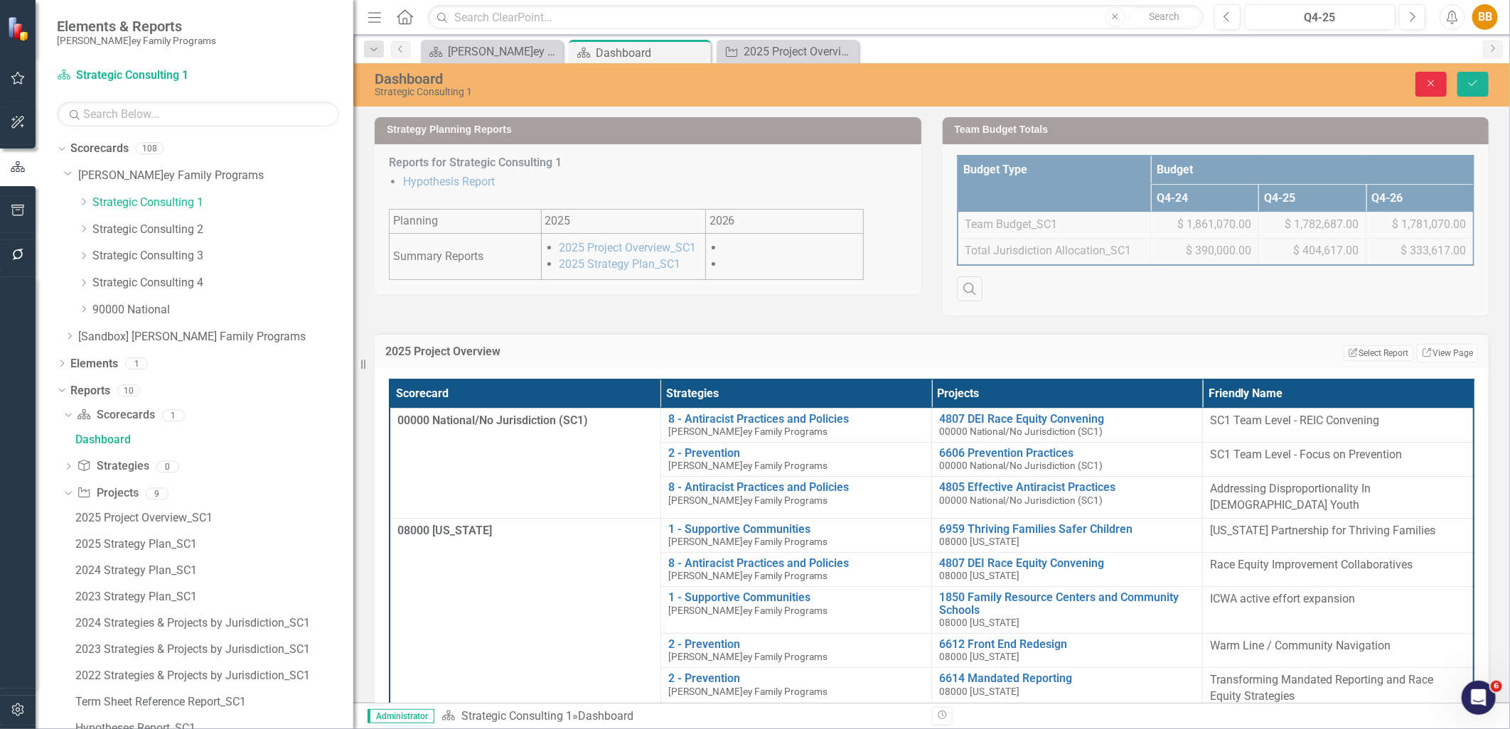
click at [1431, 83] on icon "Close" at bounding box center [1430, 83] width 13 height 10
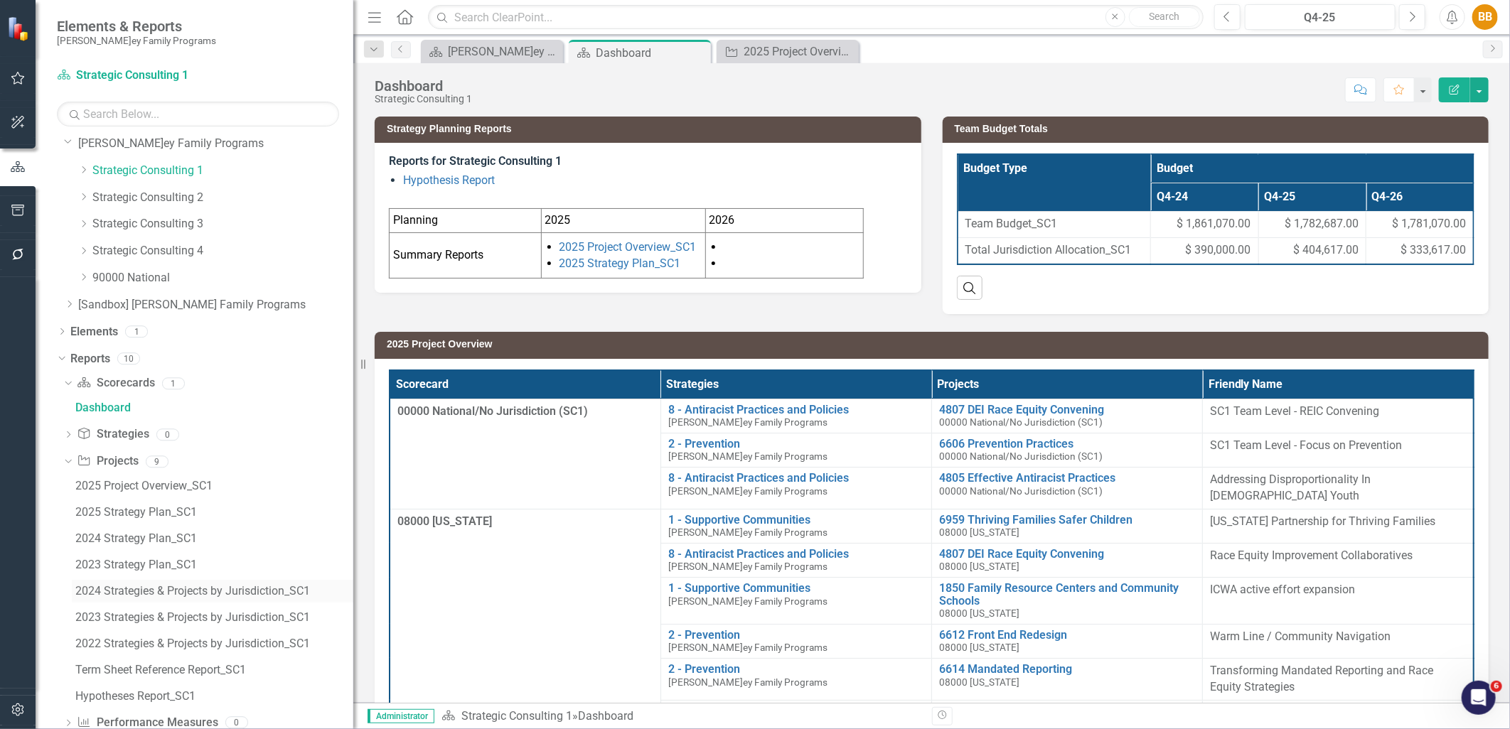
scroll to position [62, 0]
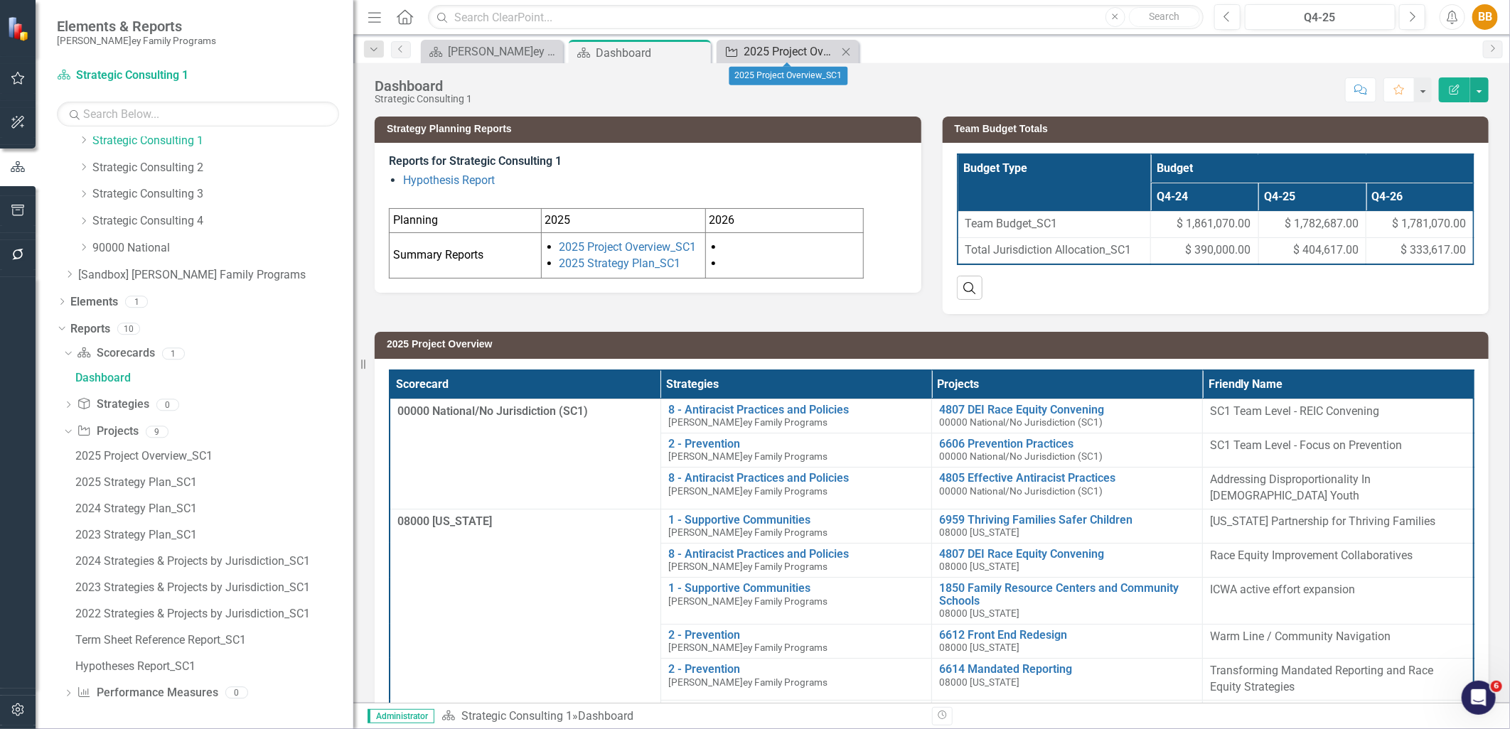
click at [780, 53] on div "2025 Project Overview_SC1" at bounding box center [790, 52] width 94 height 18
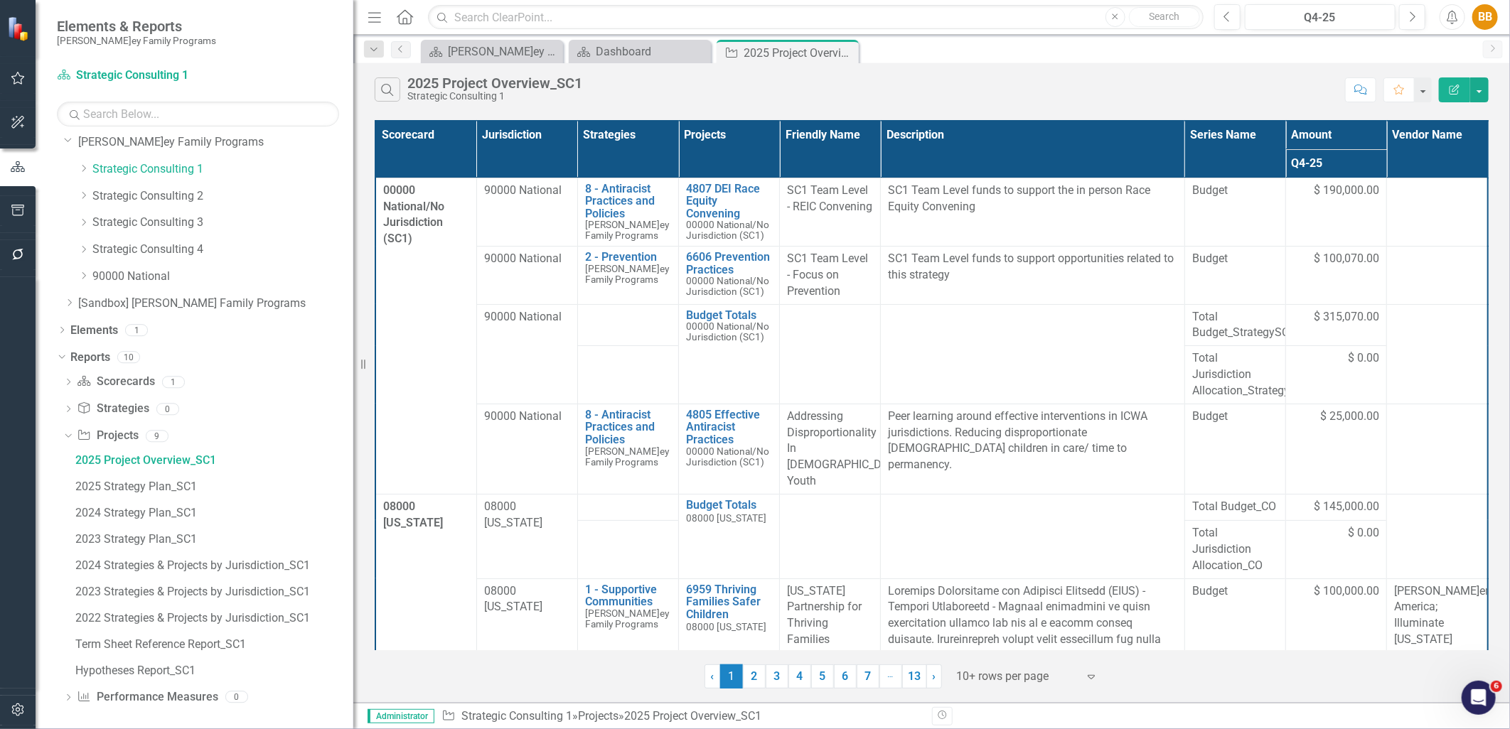
scroll to position [38, 0]
click at [66, 380] on icon "Dropdown" at bounding box center [68, 379] width 10 height 8
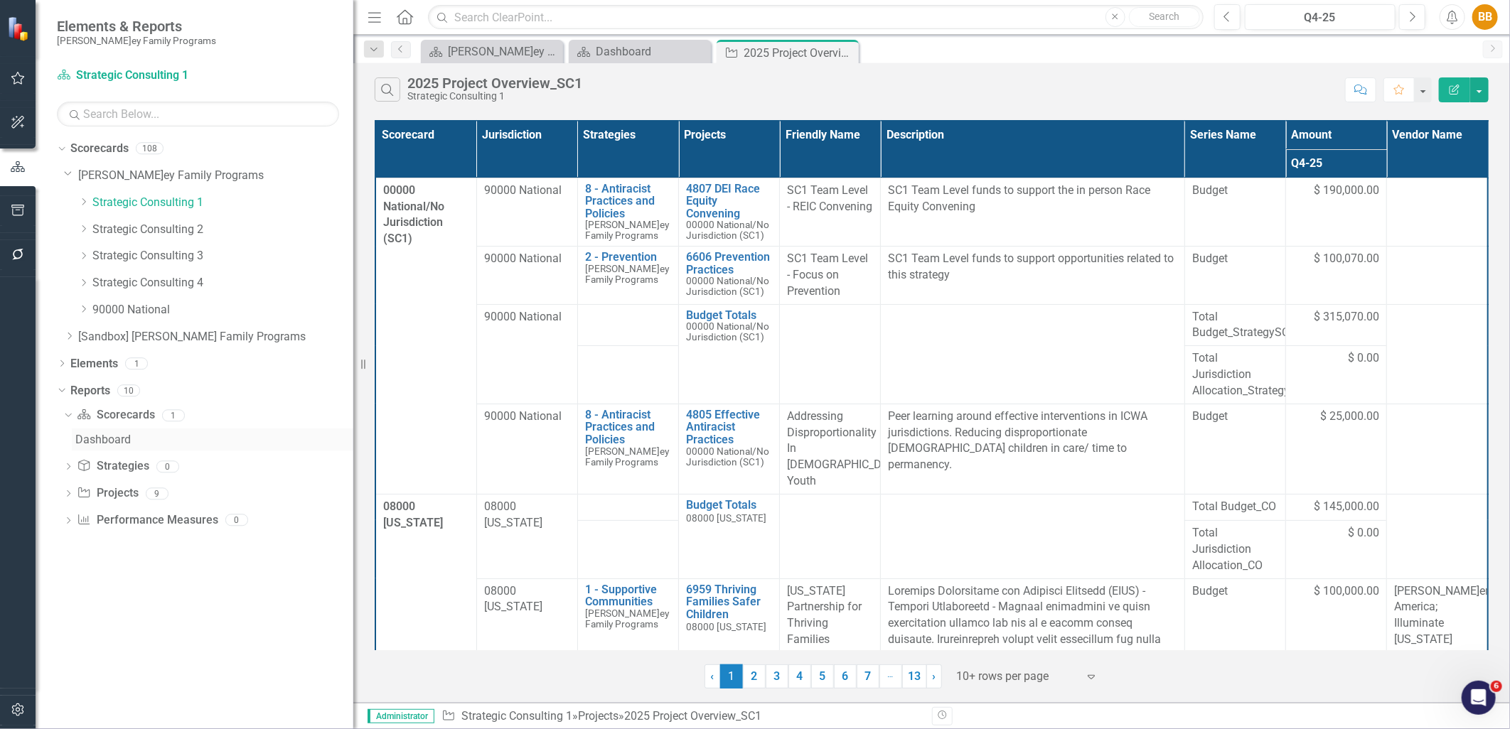
click at [75, 436] on div "Dashboard" at bounding box center [214, 440] width 278 height 13
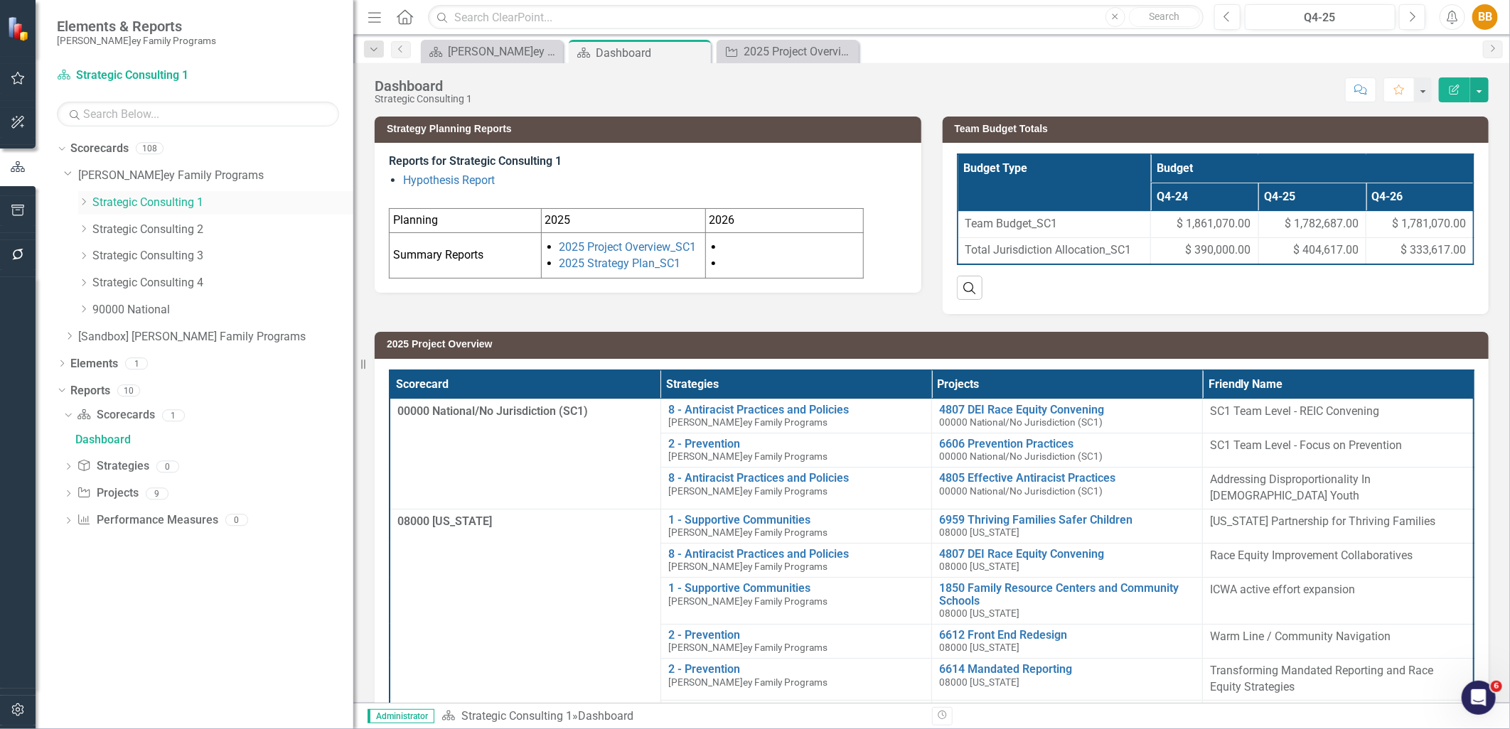
click at [79, 203] on icon "Dropdown" at bounding box center [83, 202] width 11 height 9
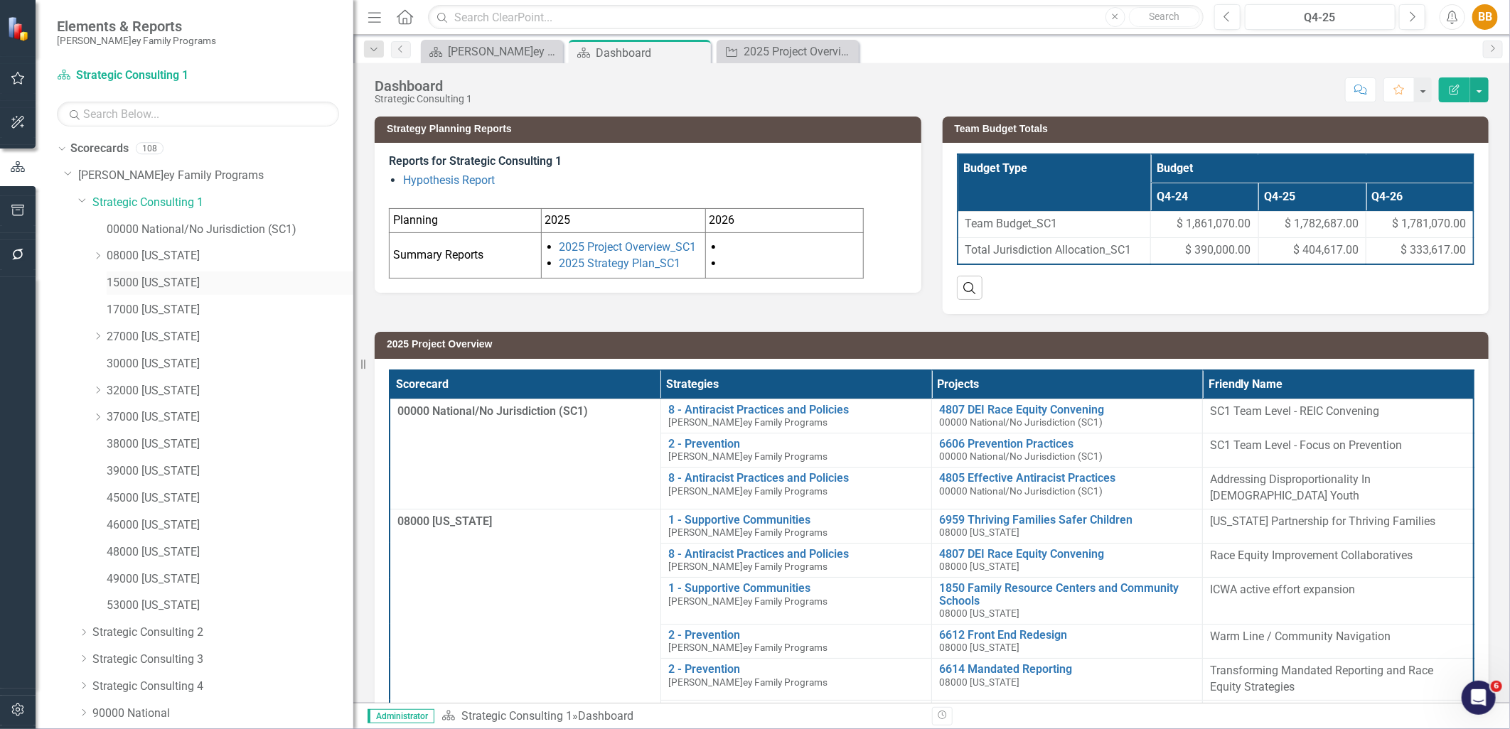
click at [132, 279] on link "15000 [US_STATE]" at bounding box center [230, 283] width 247 height 16
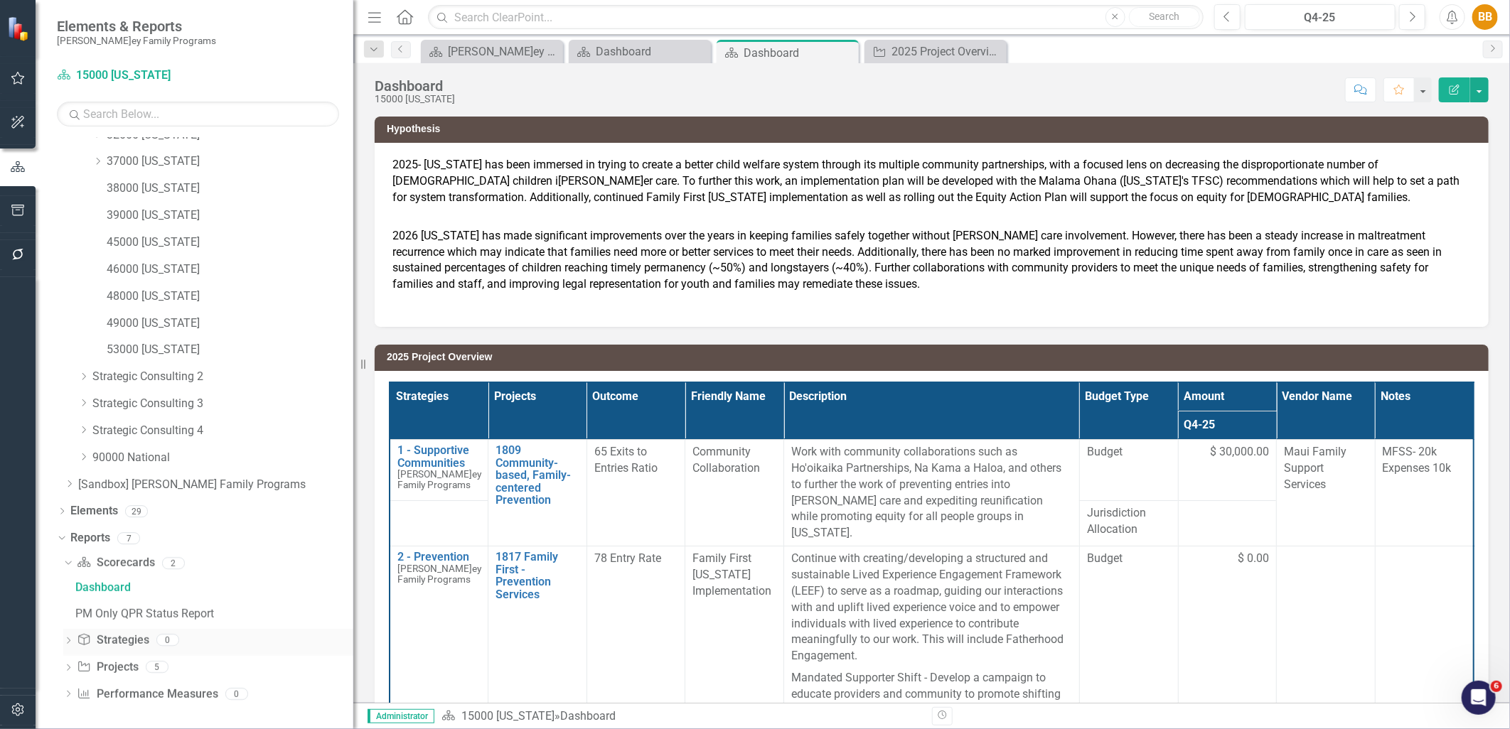
scroll to position [257, 0]
click at [144, 615] on div "PM Only QPR Status Report" at bounding box center [214, 612] width 278 height 13
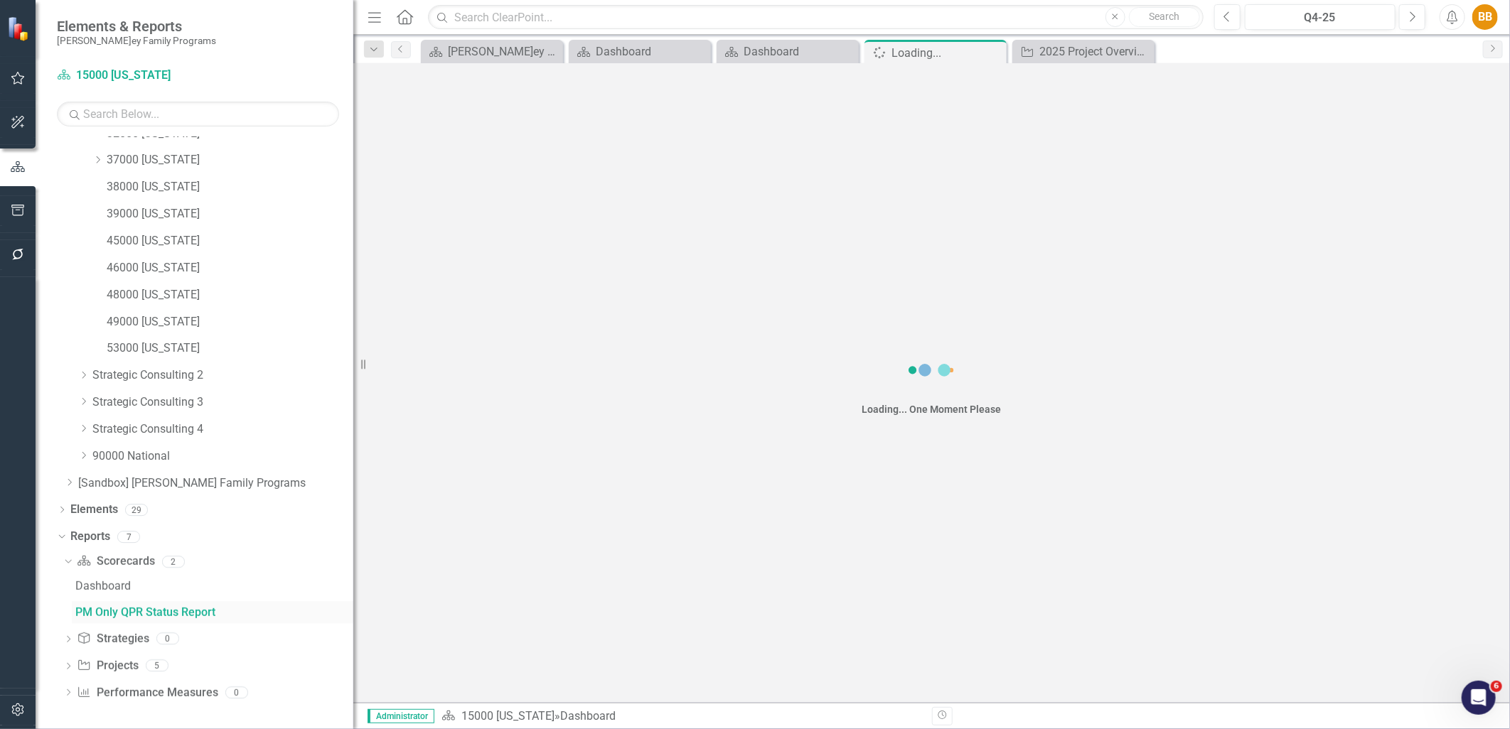
scroll to position [152, 0]
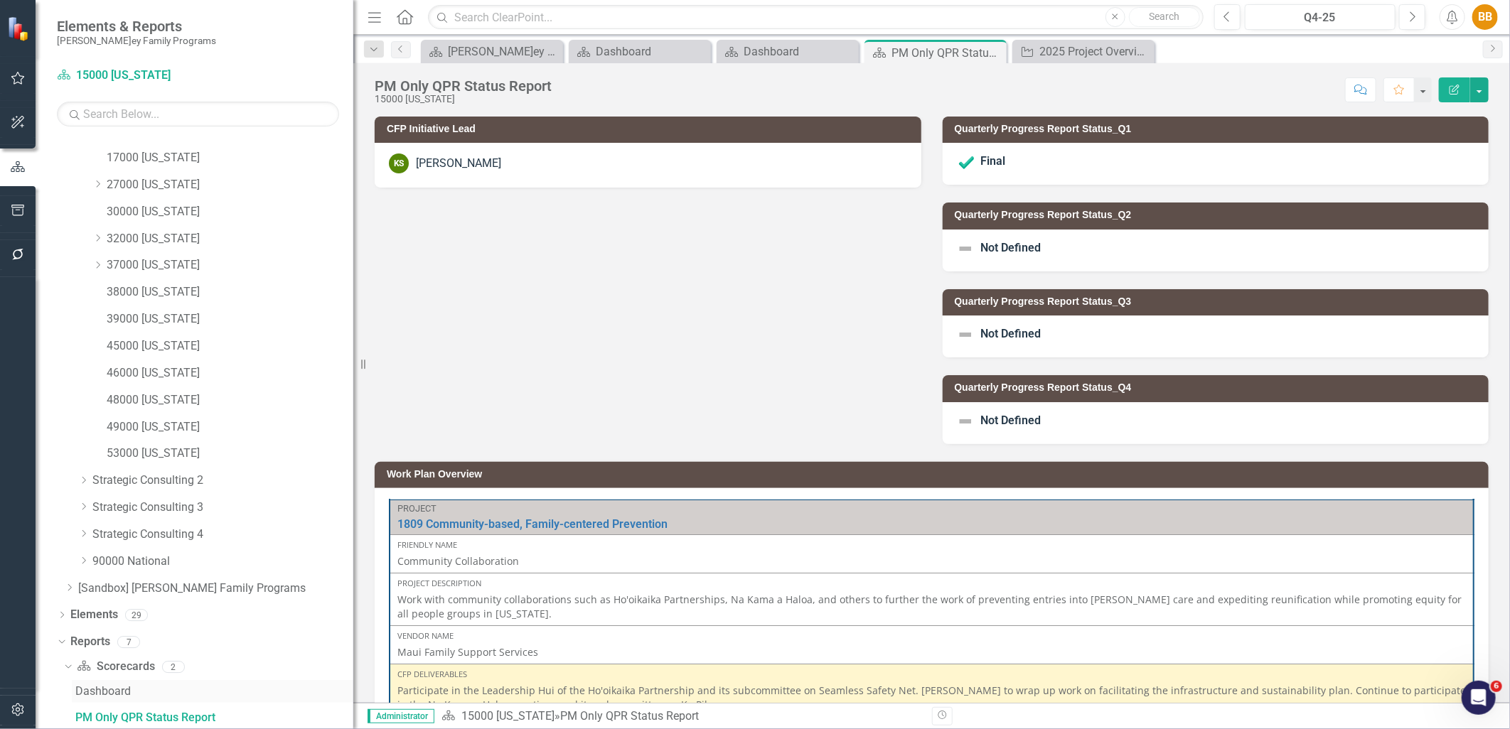
click at [115, 694] on div "Dashboard" at bounding box center [214, 691] width 278 height 13
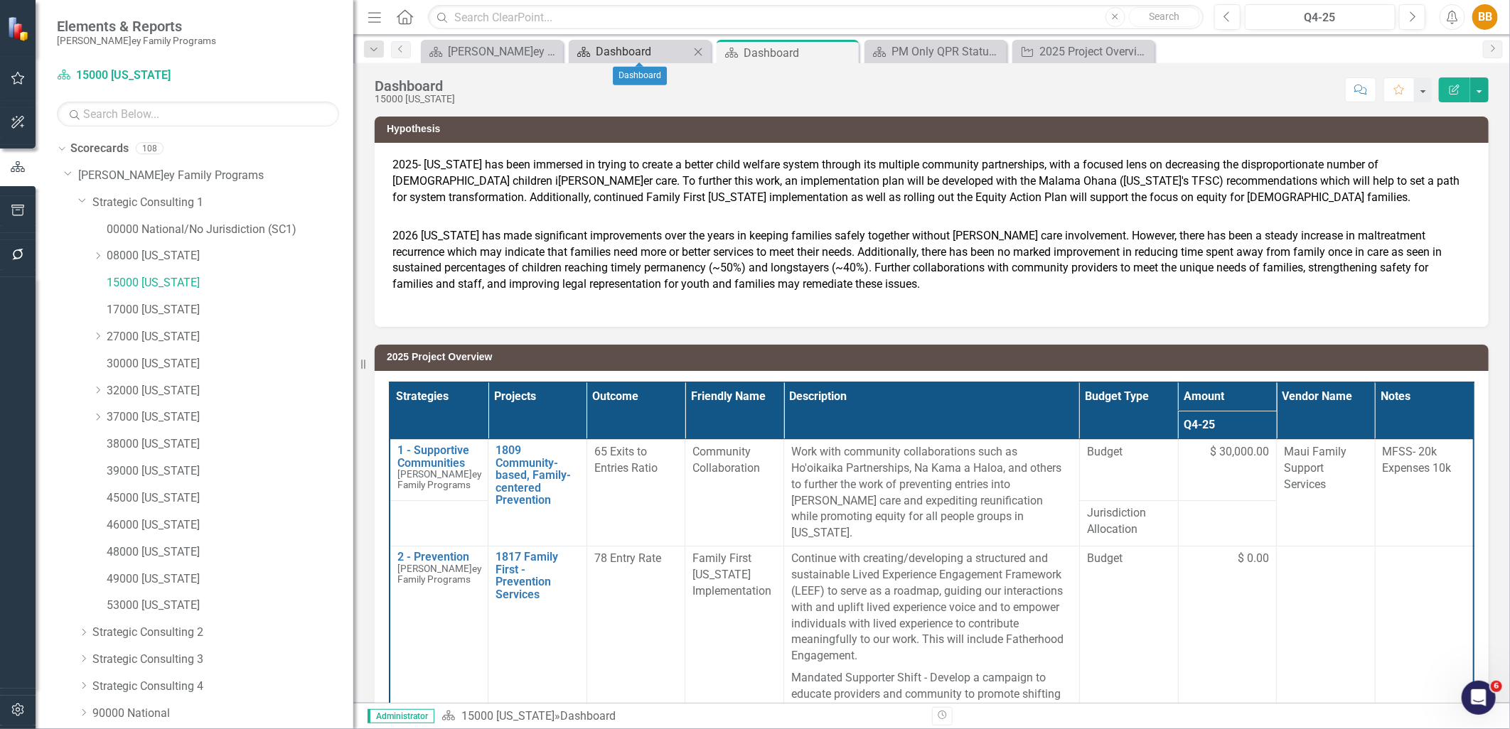
click at [645, 53] on div "Dashboard" at bounding box center [643, 52] width 94 height 18
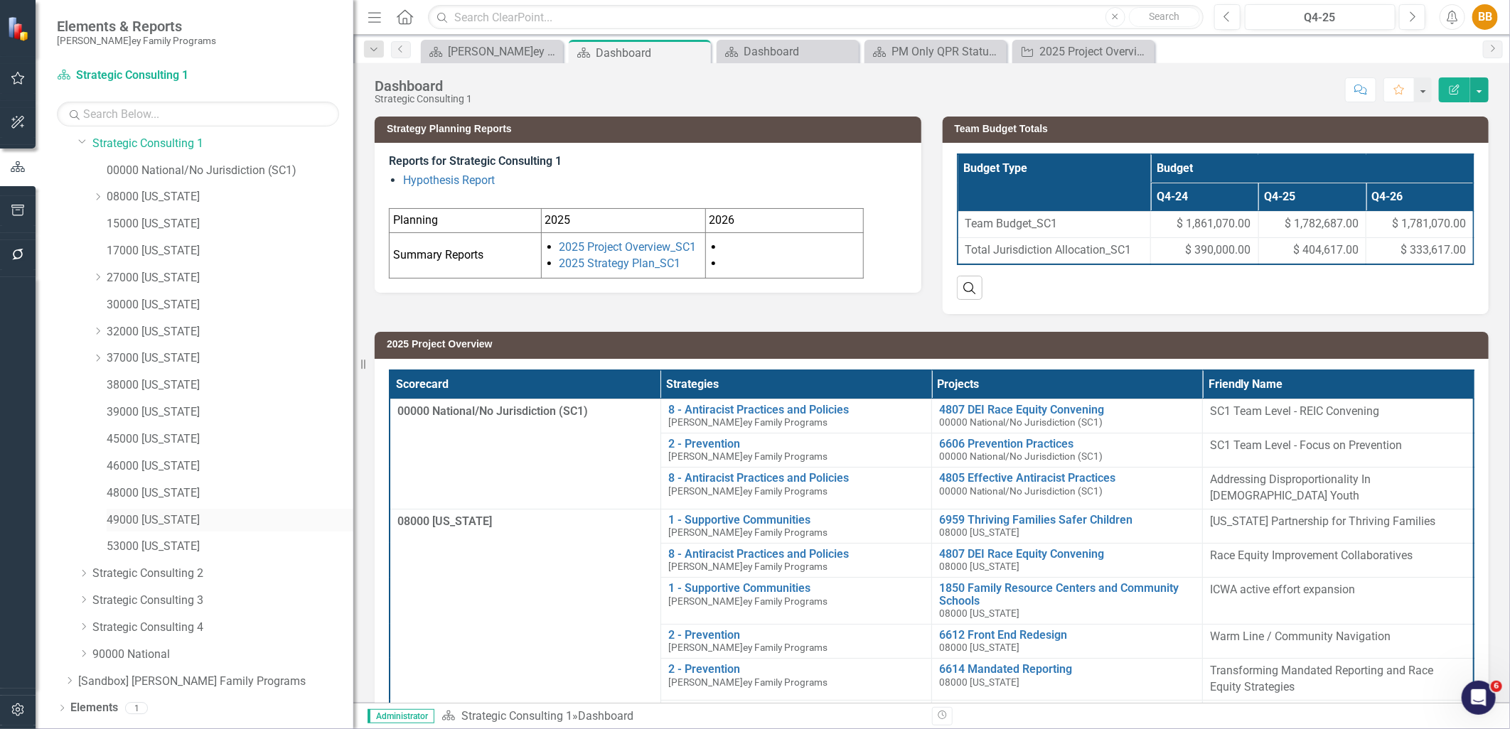
scroll to position [231, 0]
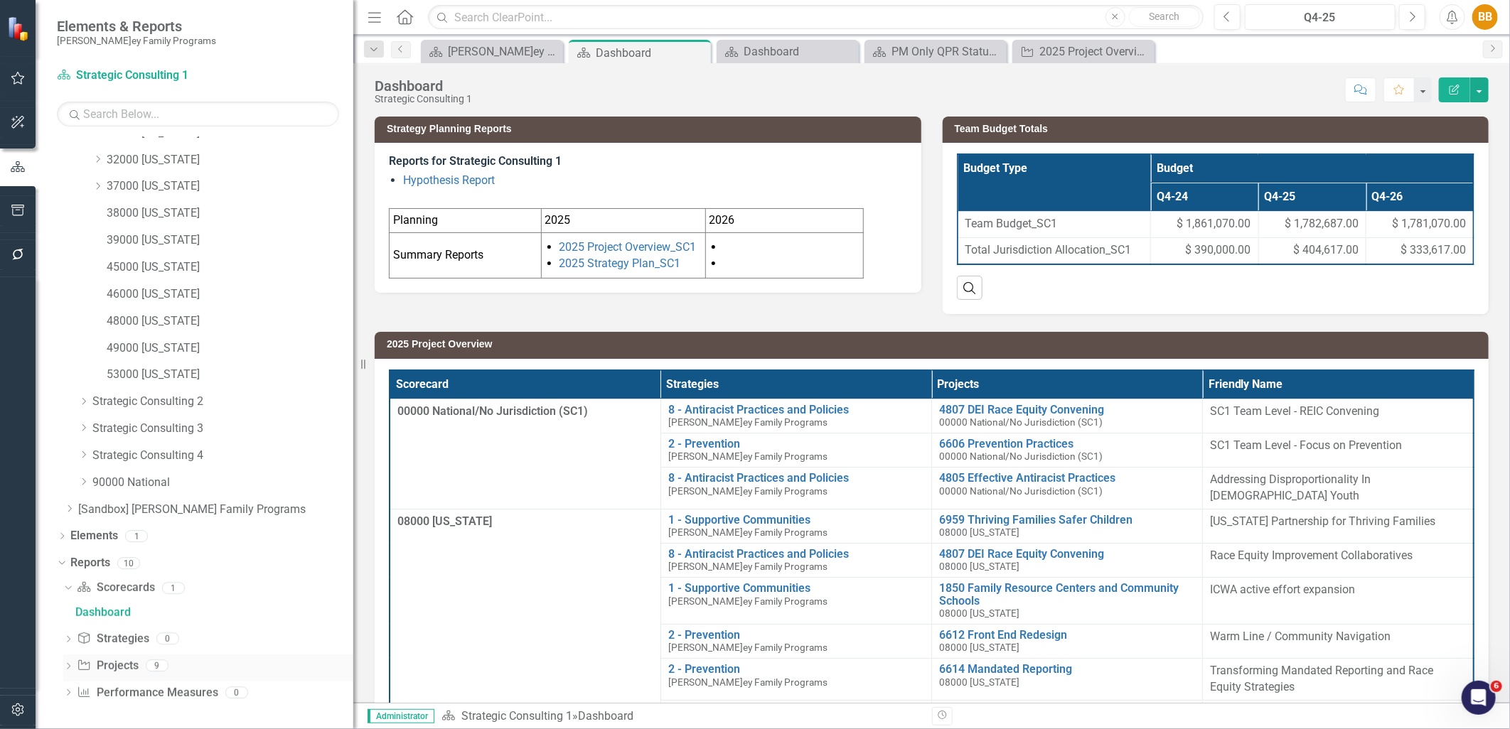
click at [68, 667] on icon "Dropdown" at bounding box center [68, 668] width 10 height 8
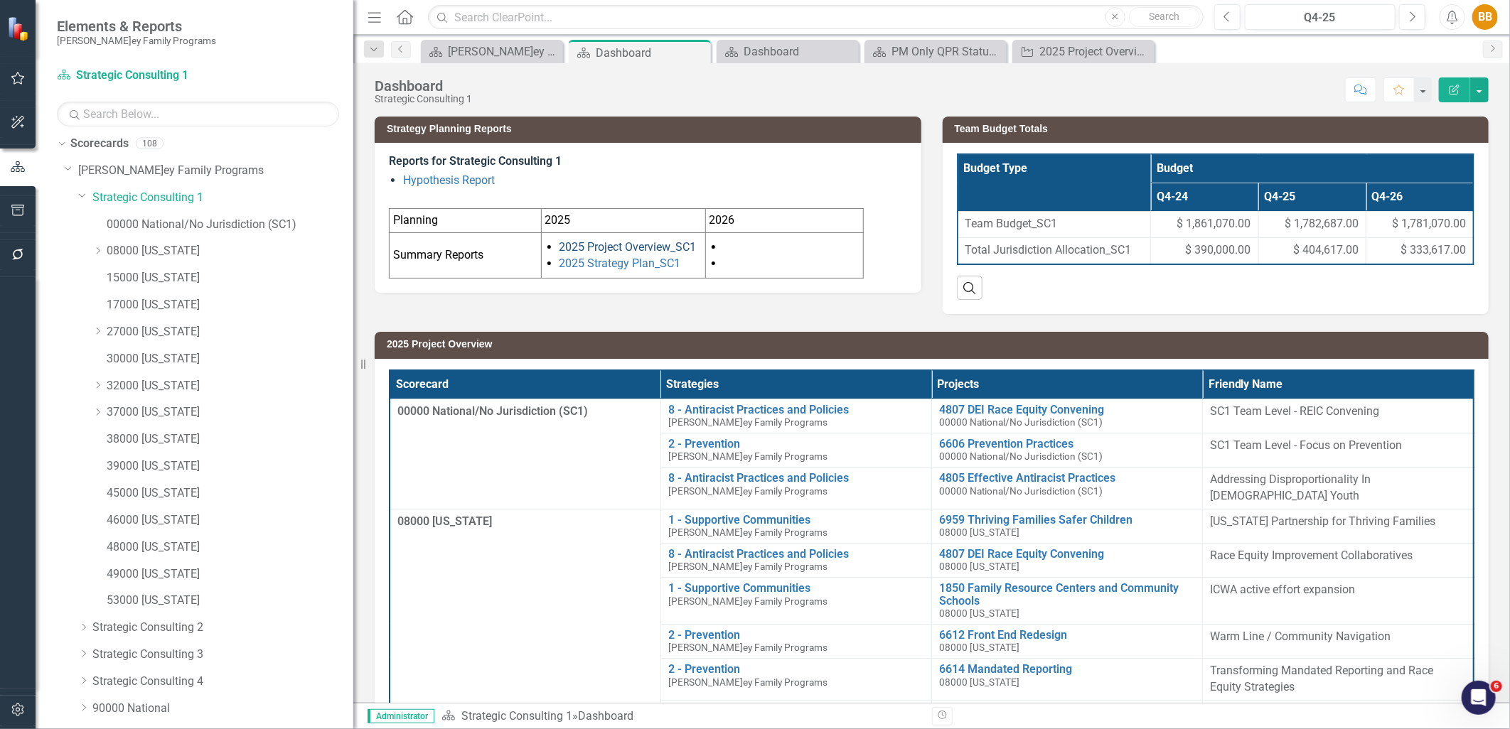
scroll to position [0, 0]
click at [146, 279] on link "15000 [US_STATE]" at bounding box center [230, 283] width 247 height 16
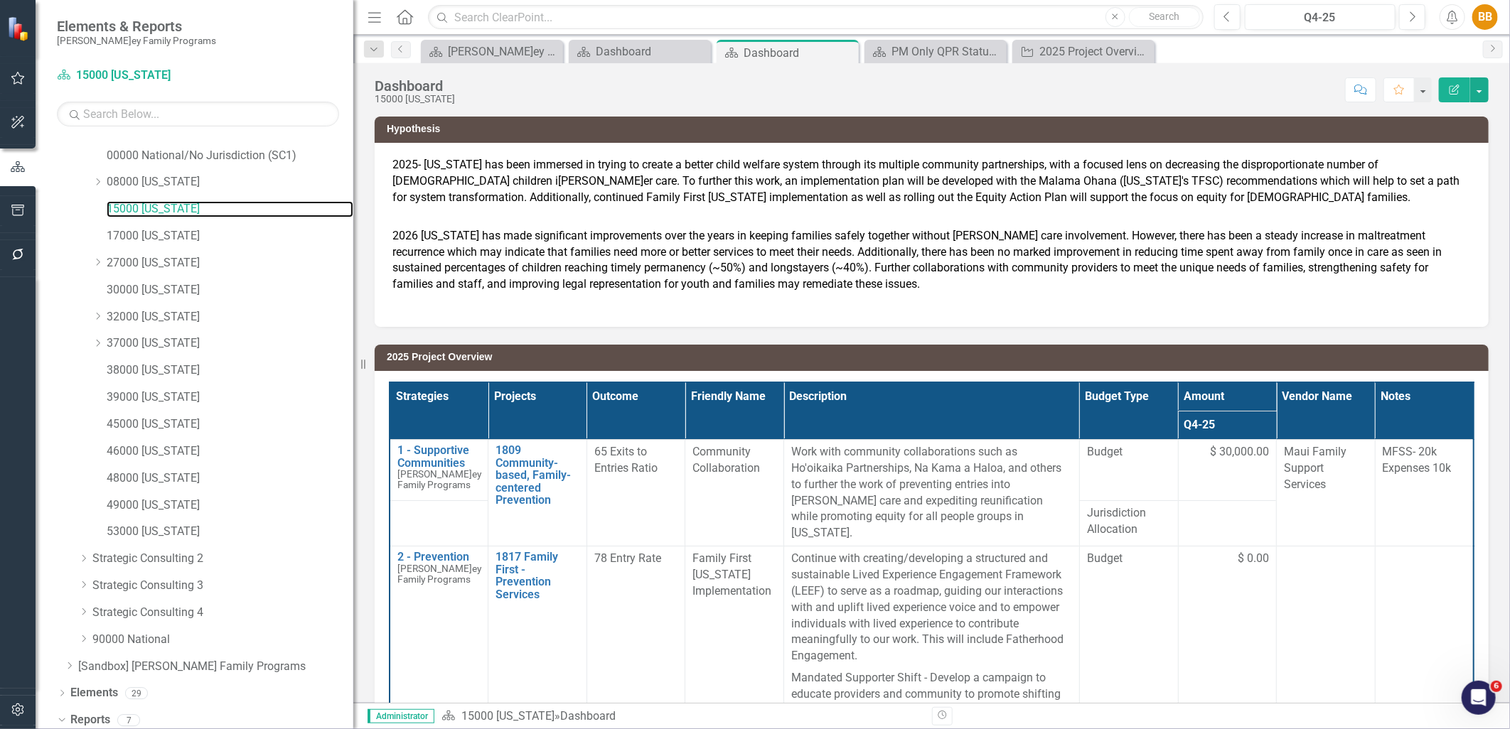
scroll to position [125, 0]
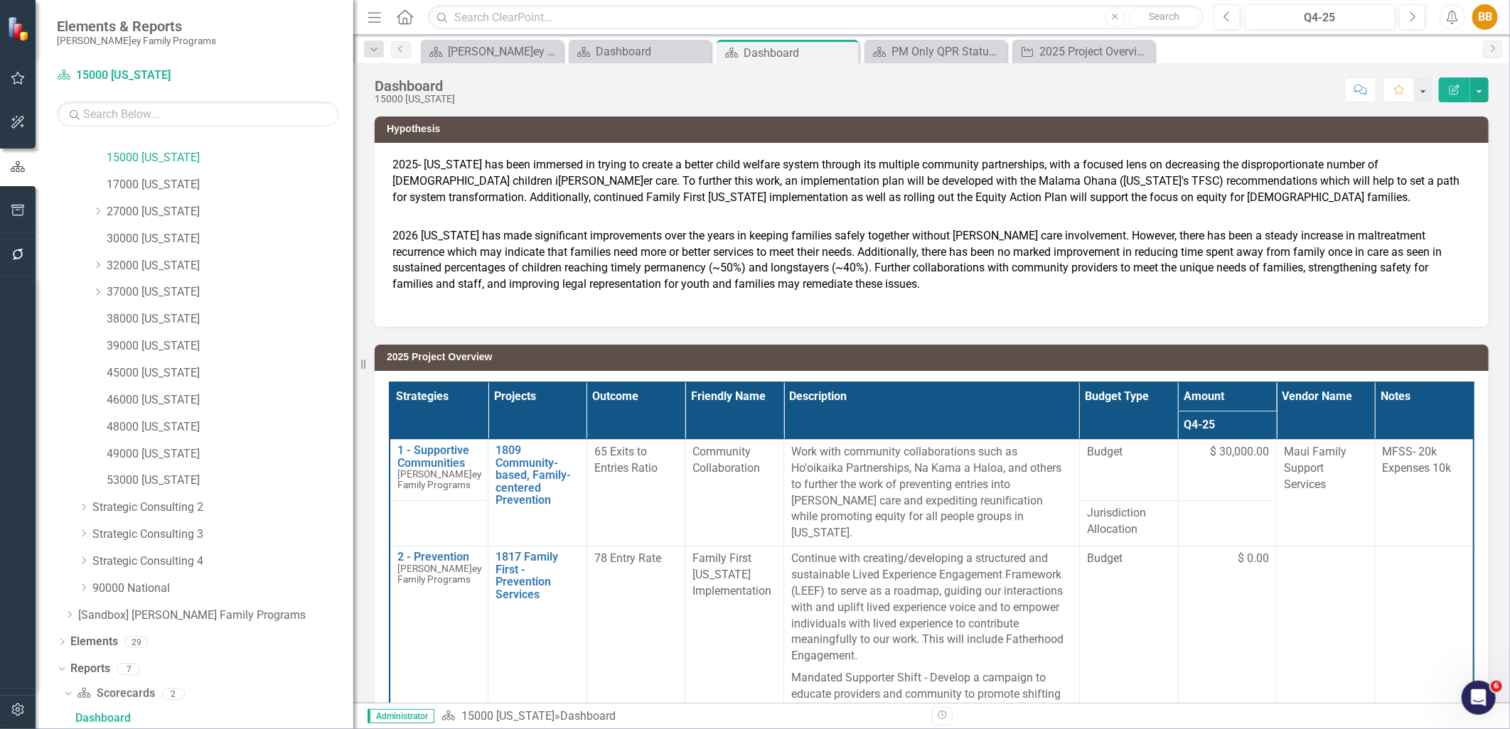
click at [513, 360] on h3 "2025 Project Overview" at bounding box center [934, 357] width 1094 height 11
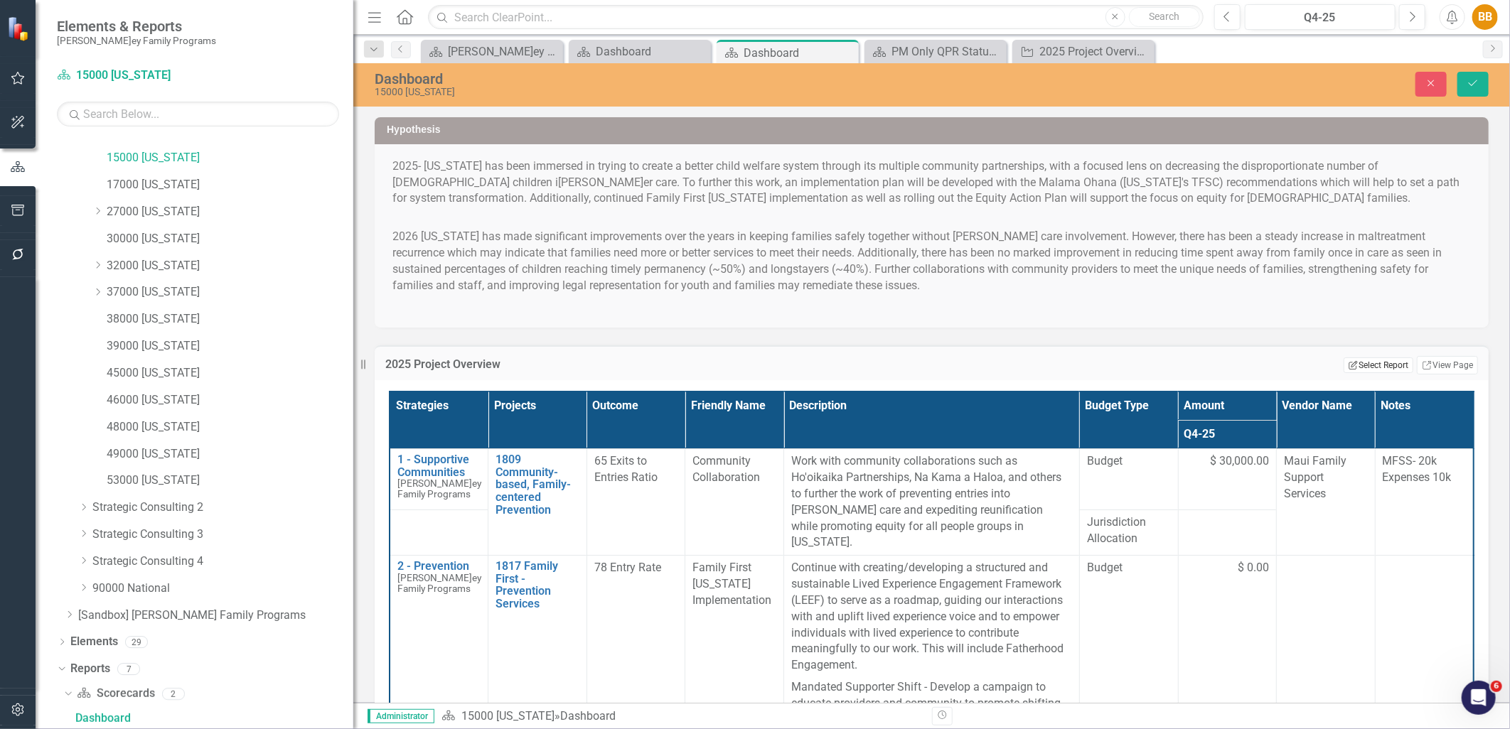
click at [1370, 371] on button "Edit Report Select Report" at bounding box center [1377, 365] width 69 height 16
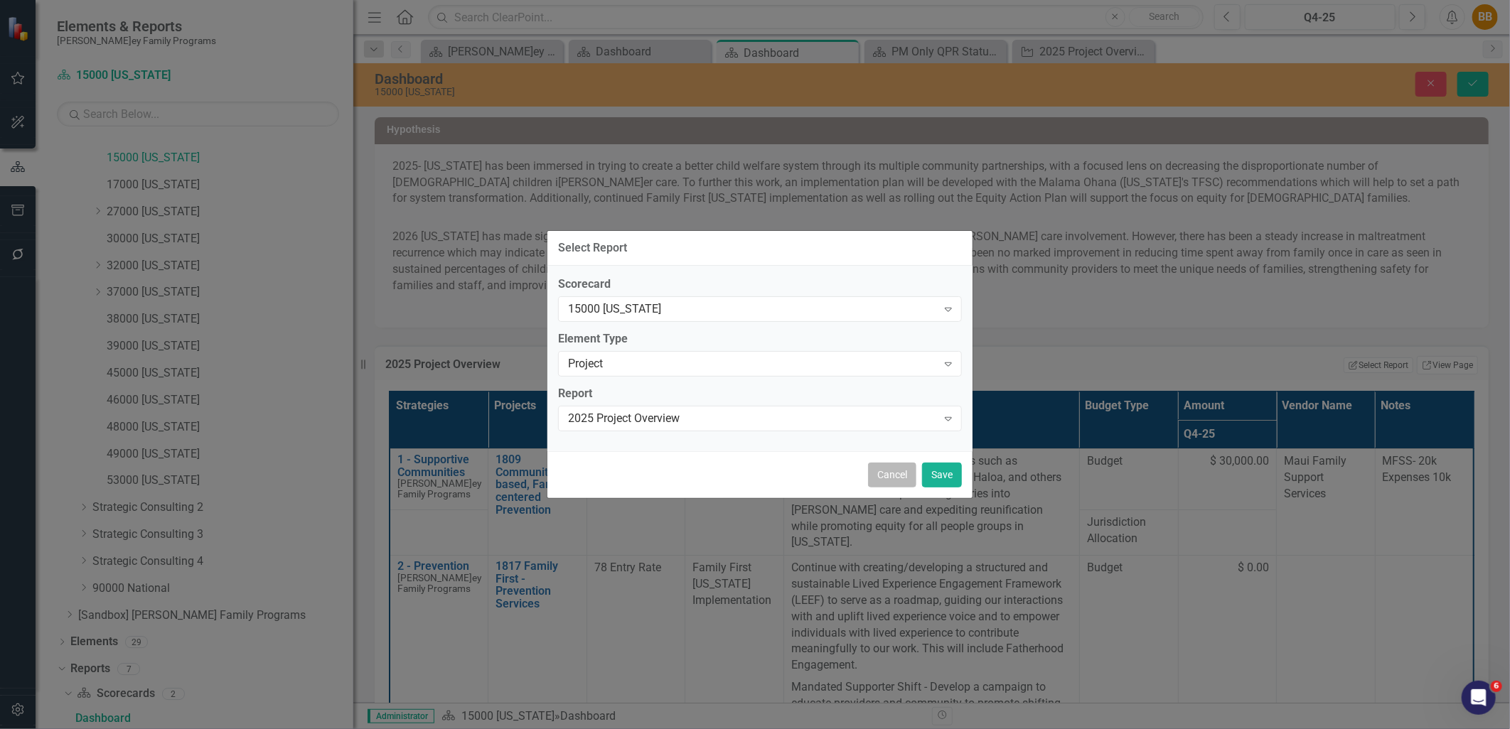
click at [900, 473] on button "Cancel" at bounding box center [892, 475] width 48 height 25
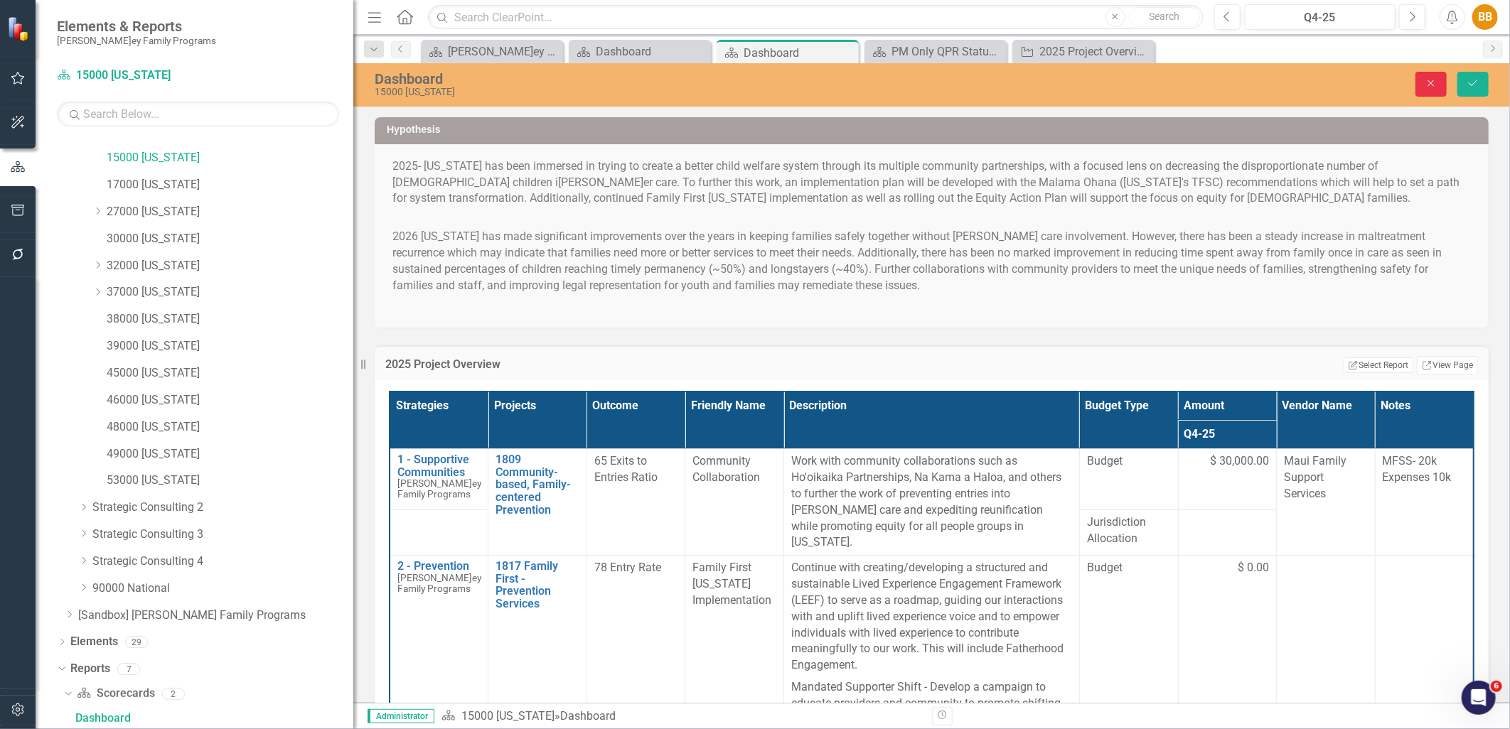
click at [1419, 93] on button "Close" at bounding box center [1430, 84] width 31 height 25
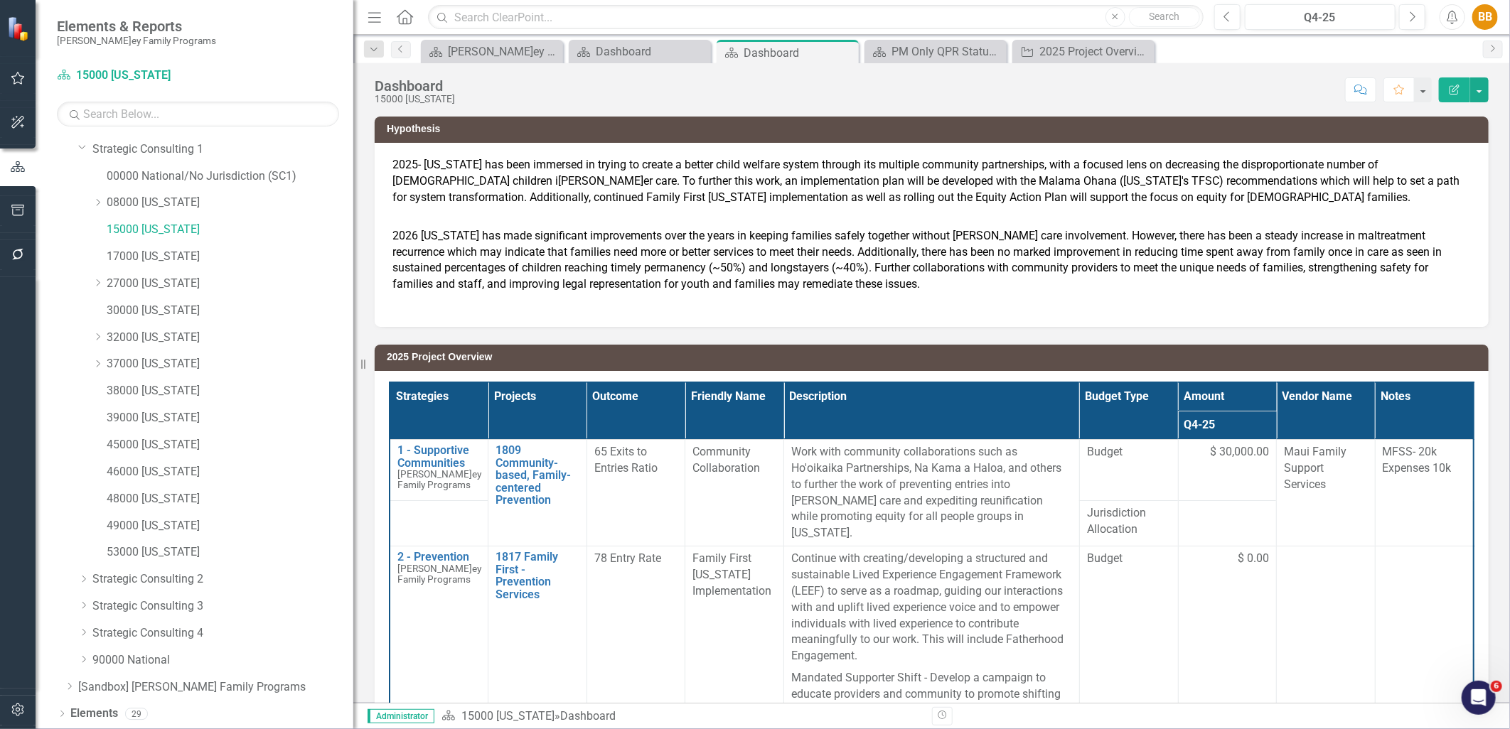
scroll to position [0, 0]
click at [197, 206] on link "Strategic Consulting 1" at bounding box center [222, 203] width 261 height 16
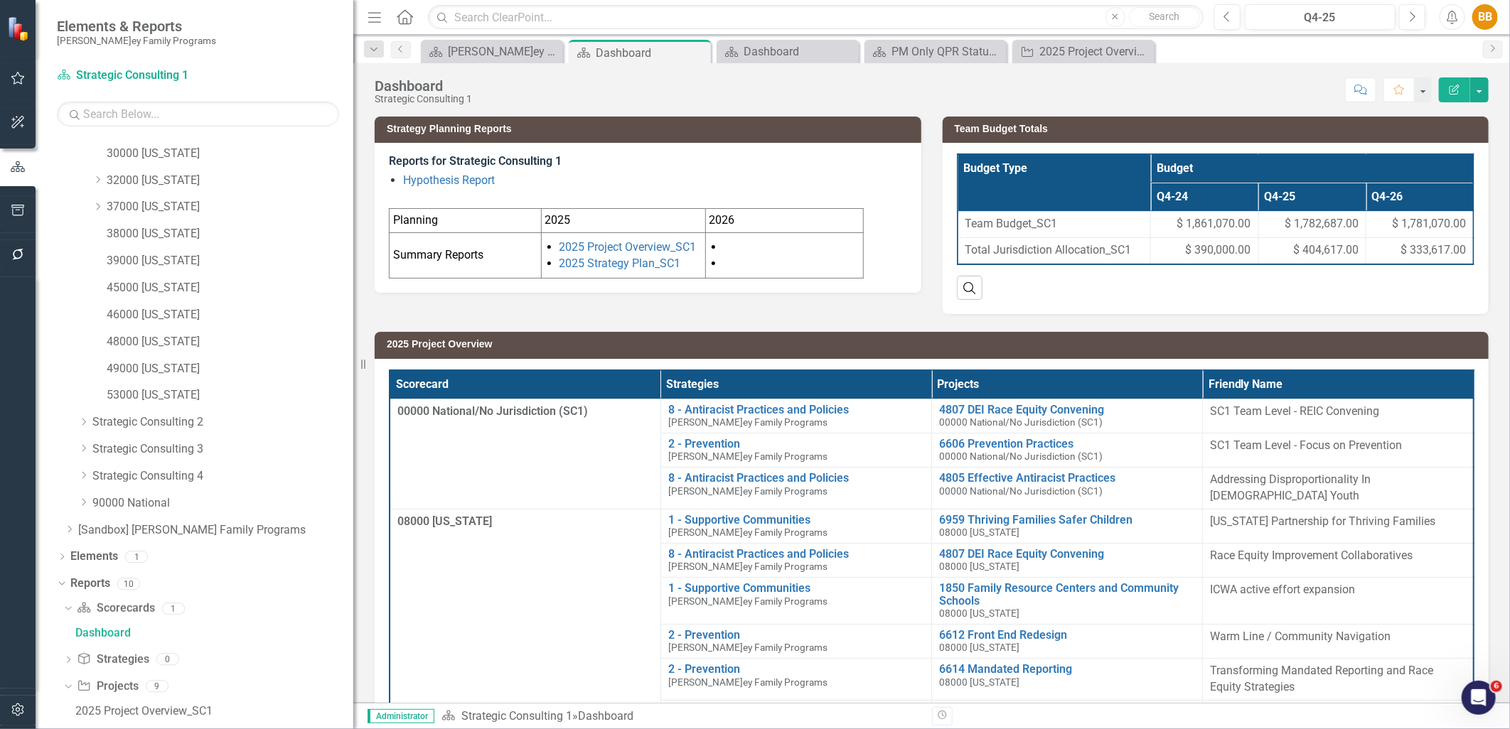
scroll to position [150, 0]
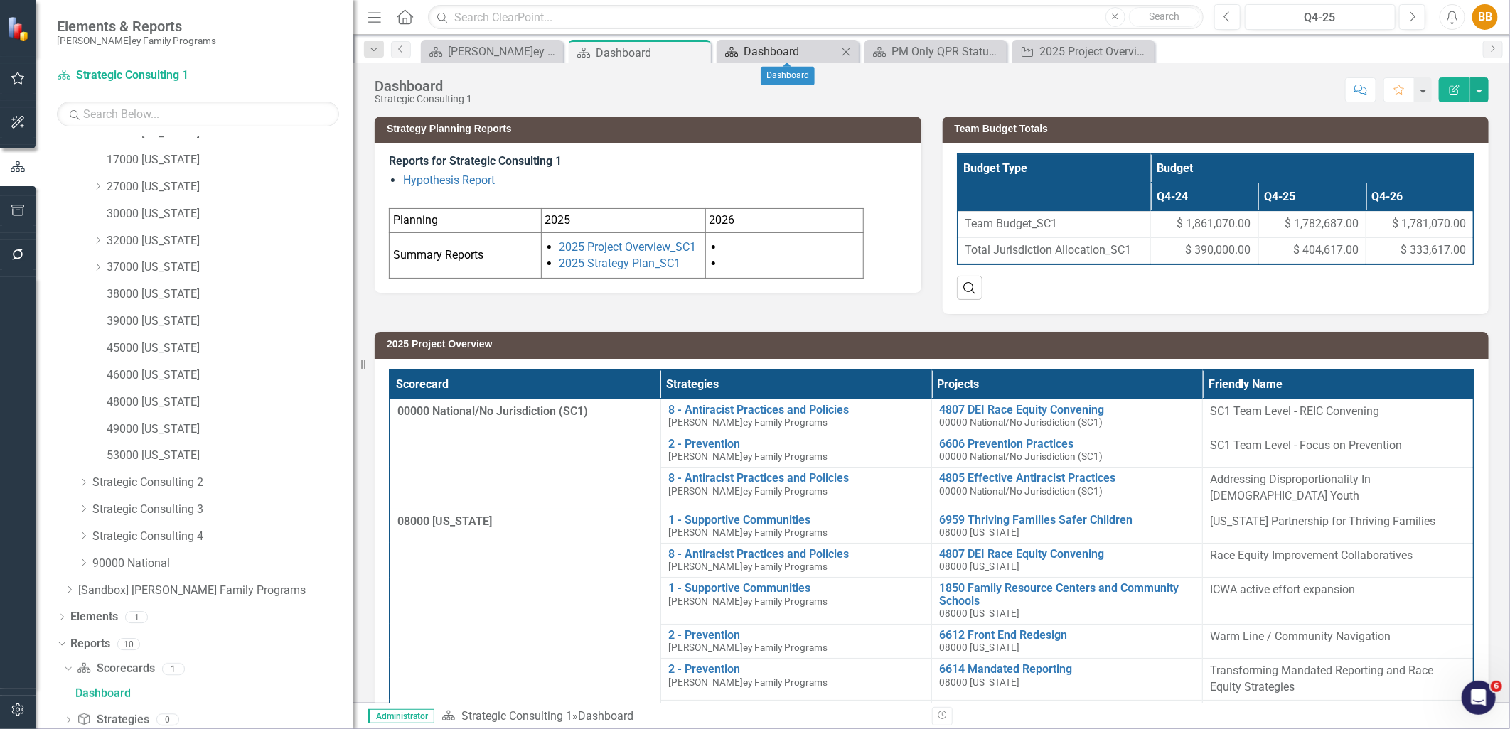
click at [808, 50] on div "Dashboard" at bounding box center [790, 52] width 94 height 18
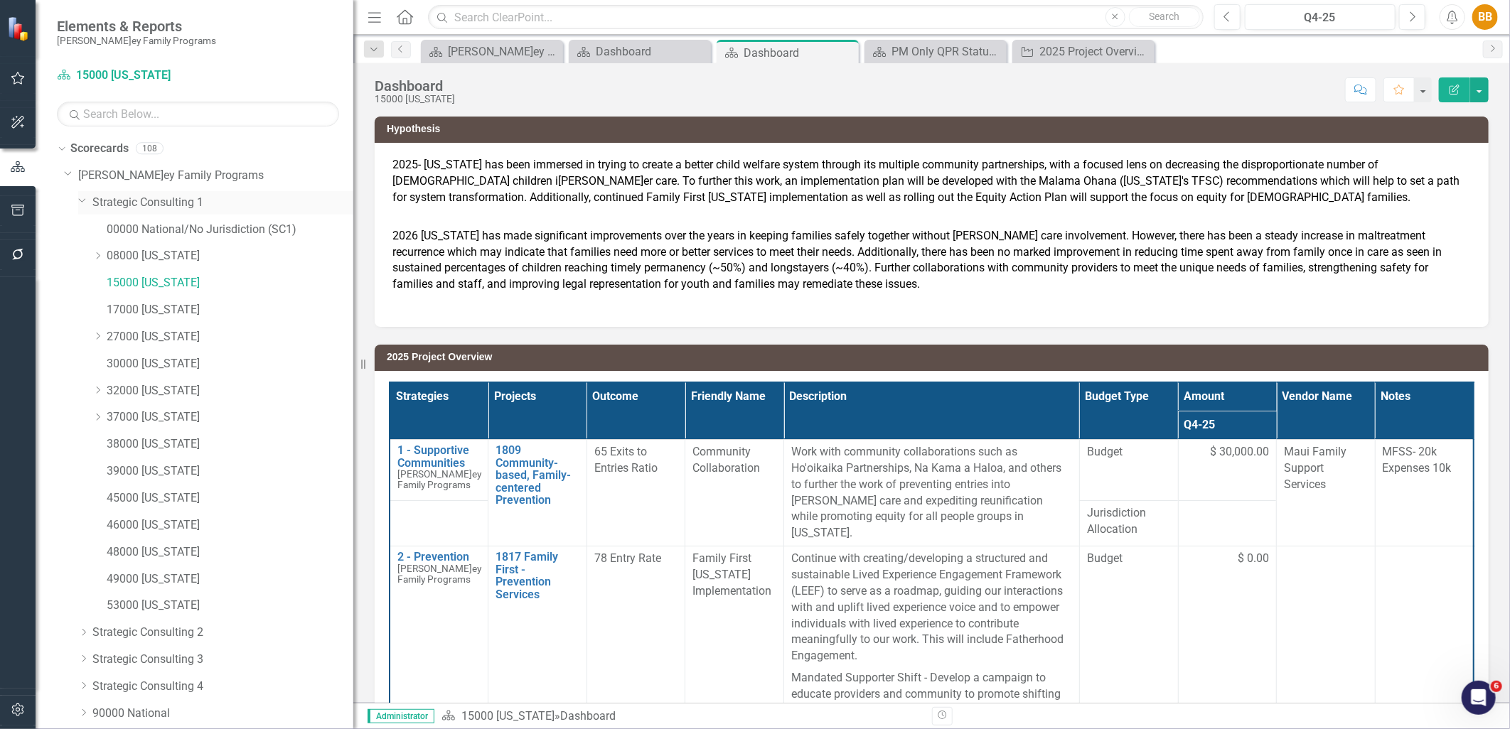
click at [157, 209] on link "Strategic Consulting 1" at bounding box center [222, 203] width 261 height 16
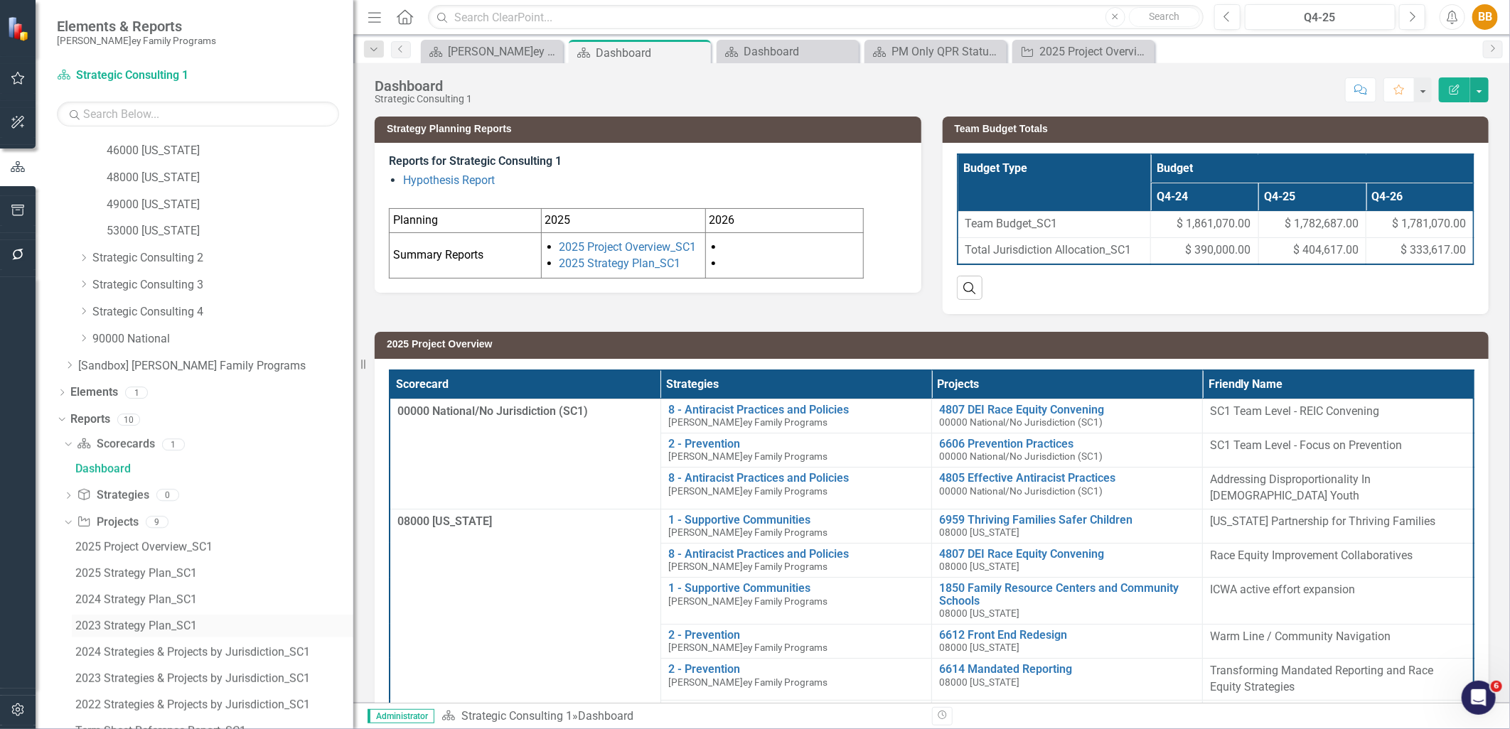
scroll to position [466, 0]
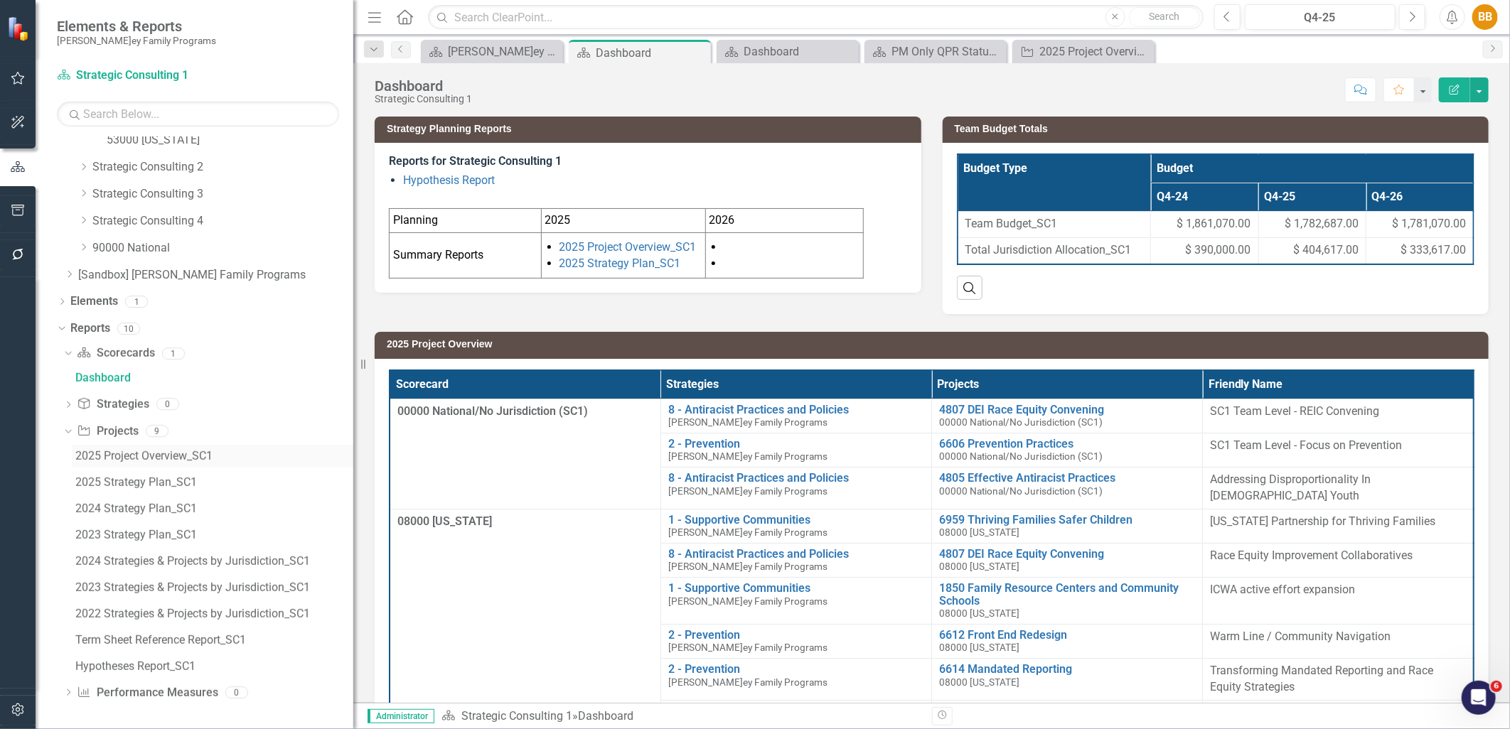
click at [207, 460] on div "2025 Project Overview_SC1" at bounding box center [214, 456] width 278 height 13
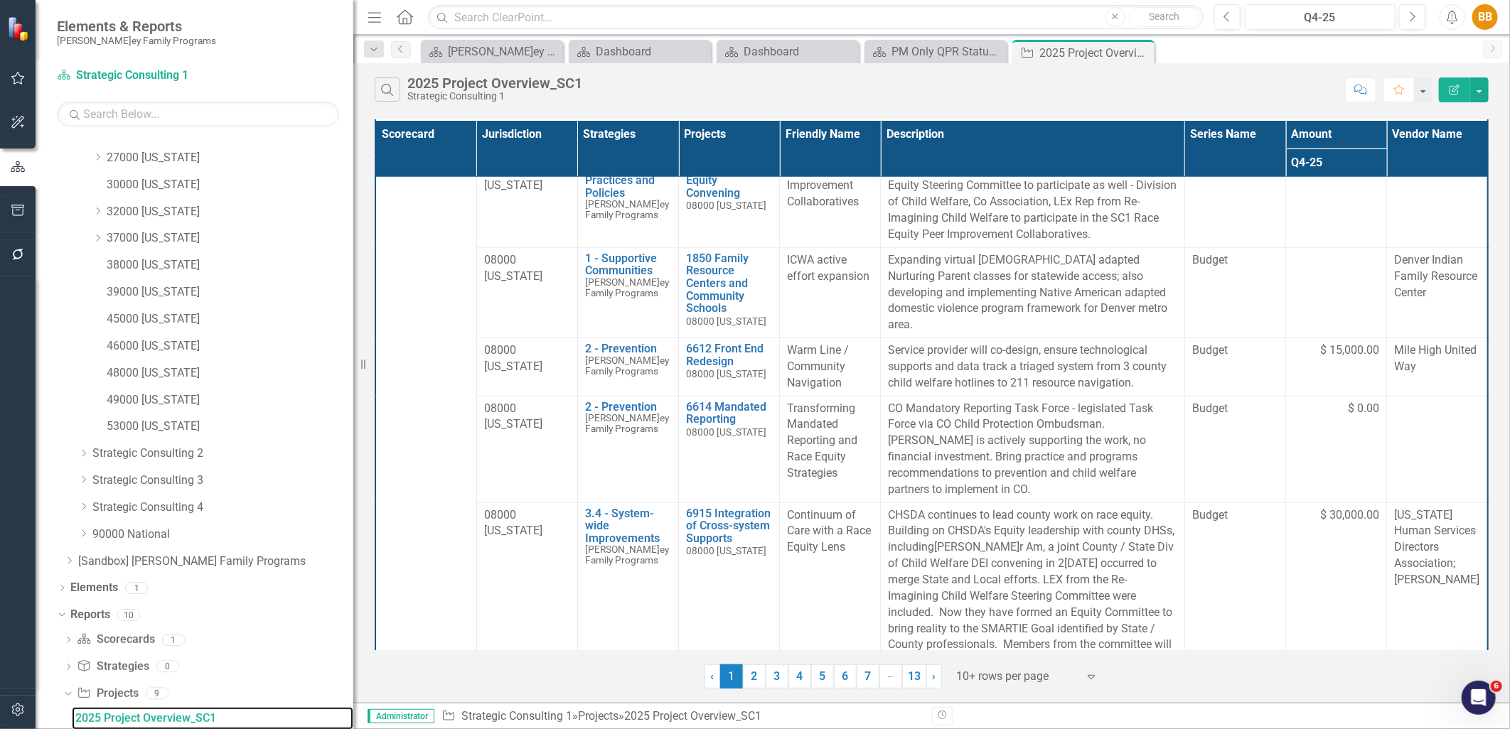
scroll to position [840, 0]
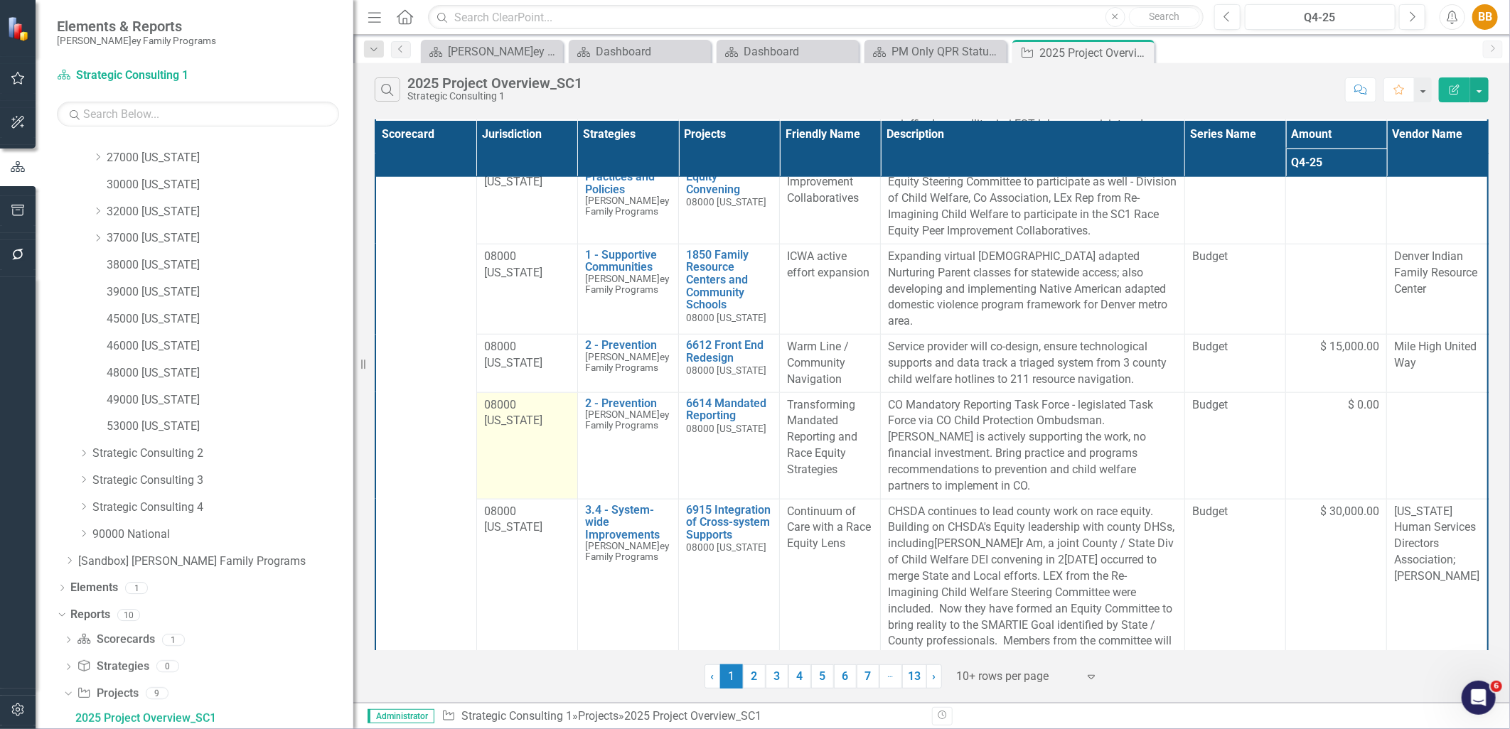
drag, startPoint x: 513, startPoint y: 364, endPoint x: 507, endPoint y: 444, distance: 80.5
drag, startPoint x: 507, startPoint y: 444, endPoint x: 556, endPoint y: 673, distance: 234.0
click at [557, 674] on div "‹ Previous 1 (current) 2 3 4 5 6 7 … More 13 › Next 10+ rows per page Expand" at bounding box center [932, 671] width 1114 height 35
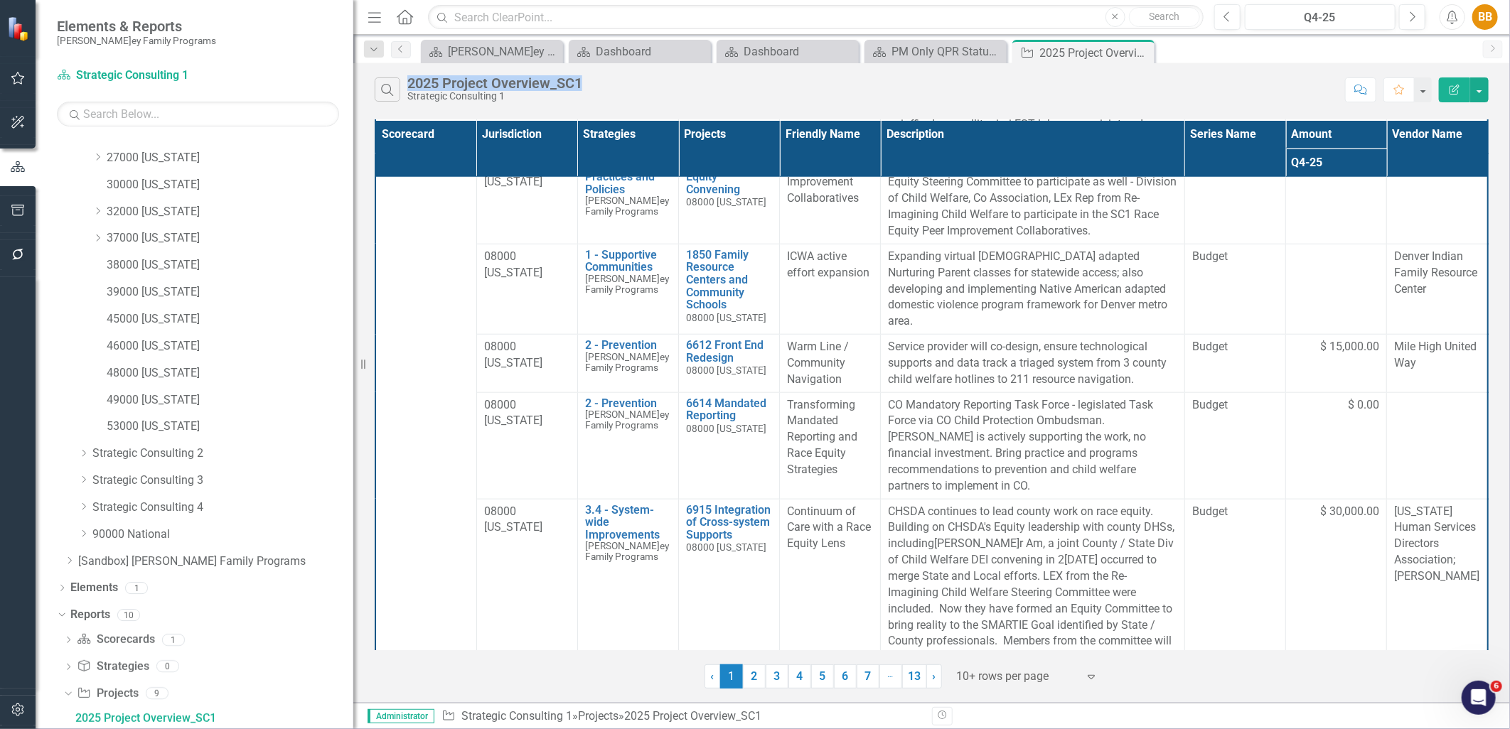
drag, startPoint x: 407, startPoint y: 82, endPoint x: 587, endPoint y: 83, distance: 179.8
click at [587, 83] on div "2025 Project Overview_SC1 Strategic Consulting 1" at bounding box center [498, 88] width 182 height 26
click at [622, 87] on div "Search 2025 Project Overview_SC1 Strategic Consulting 1" at bounding box center [856, 89] width 963 height 24
click at [988, 674] on div at bounding box center [1017, 676] width 121 height 19
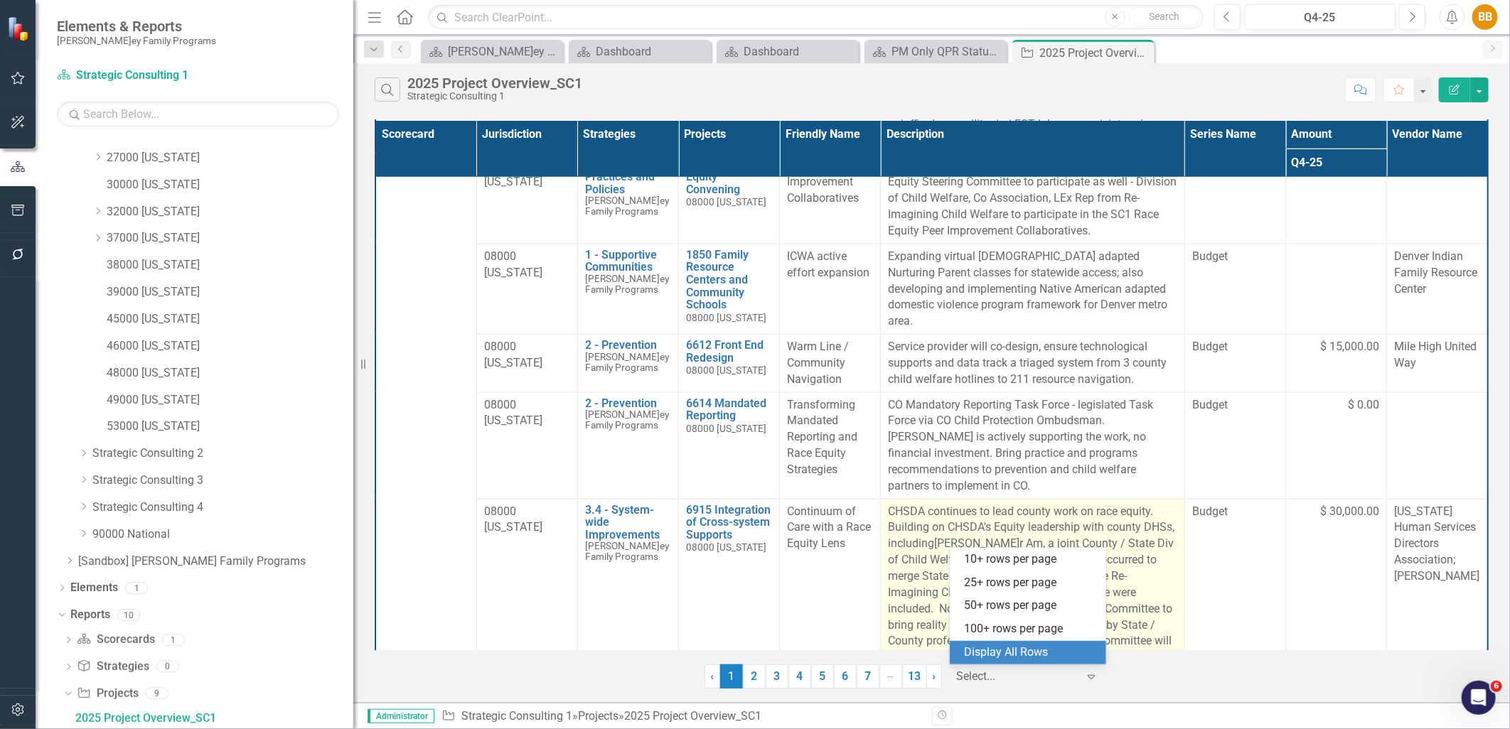
click at [1012, 647] on div "Display All Rows" at bounding box center [1031, 653] width 134 height 16
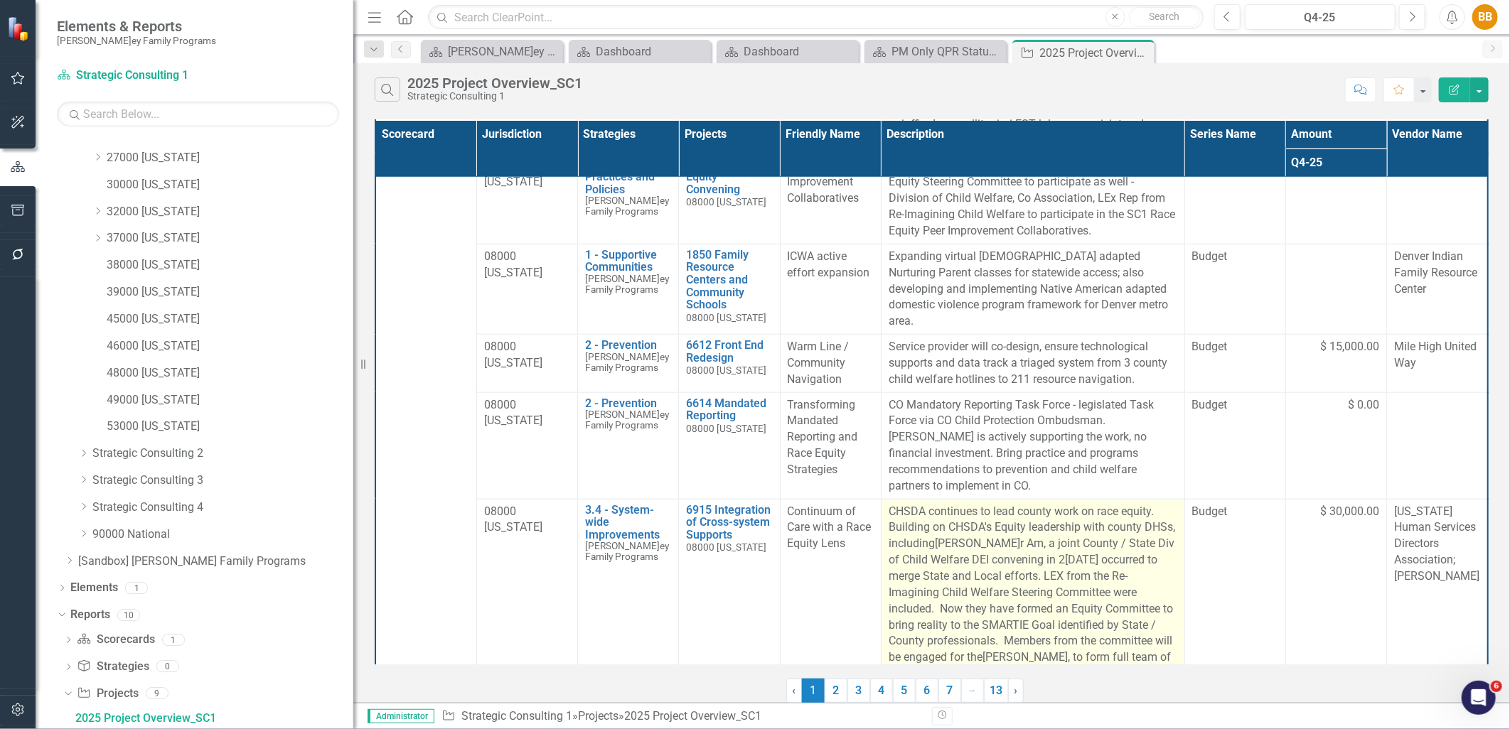
scroll to position [837, 0]
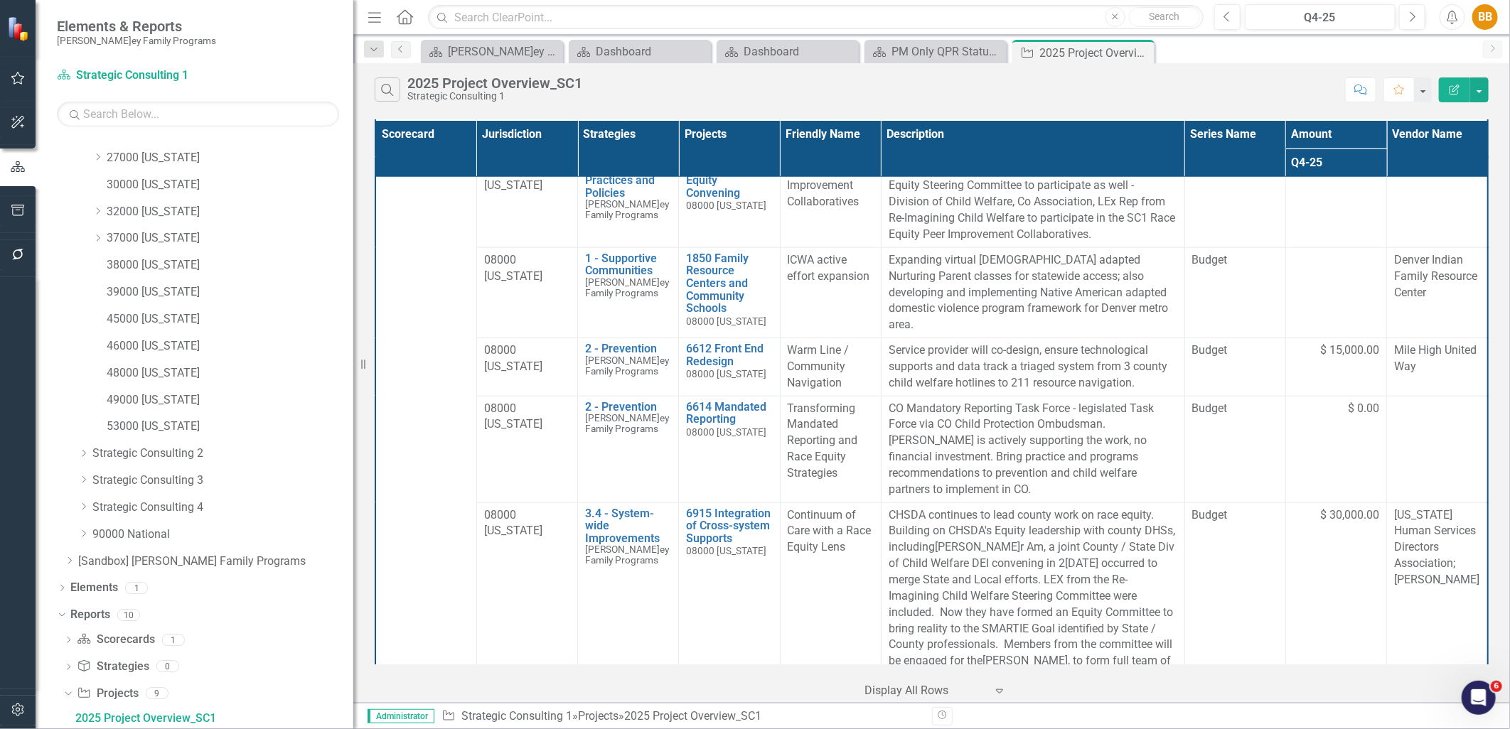
click at [754, 154] on th "Projects" at bounding box center [729, 148] width 101 height 57
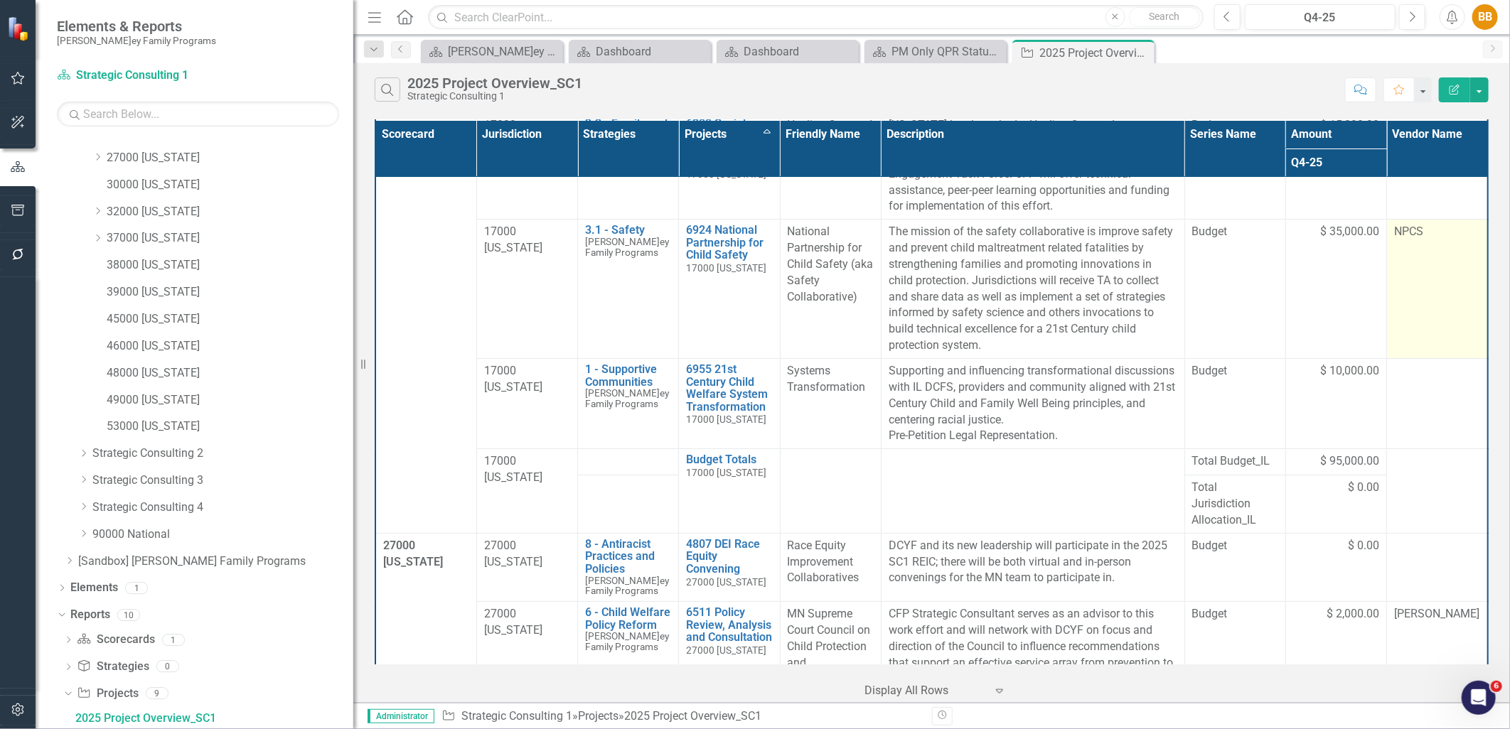
scroll to position [3256, 0]
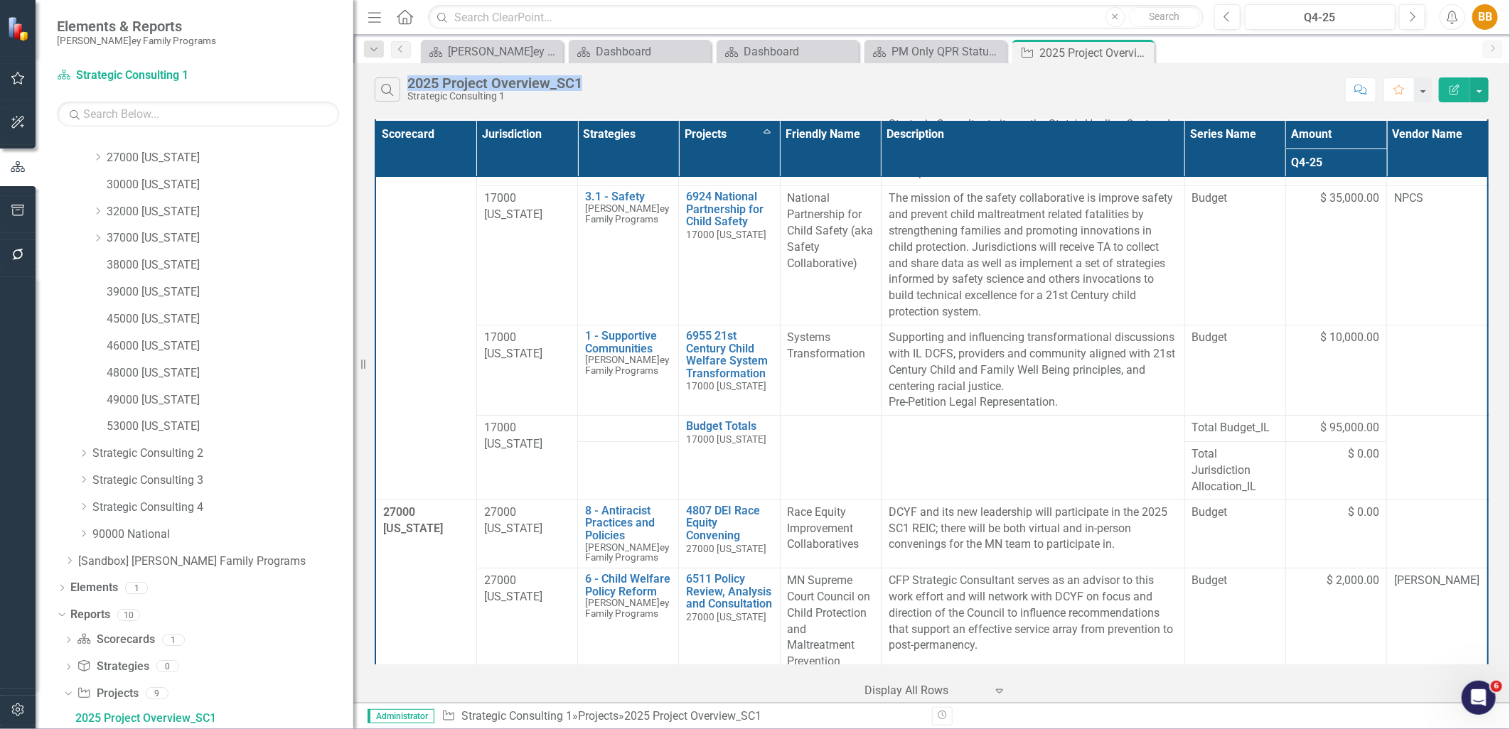
drag, startPoint x: 410, startPoint y: 80, endPoint x: 590, endPoint y: 77, distance: 179.8
click at [589, 77] on div "2025 Project Overview_SC1 Strategic Consulting 1" at bounding box center [498, 88] width 182 height 26
click at [591, 77] on div "Search 2025 Project Overview_SC1 Strategic Consulting 1" at bounding box center [856, 89] width 963 height 24
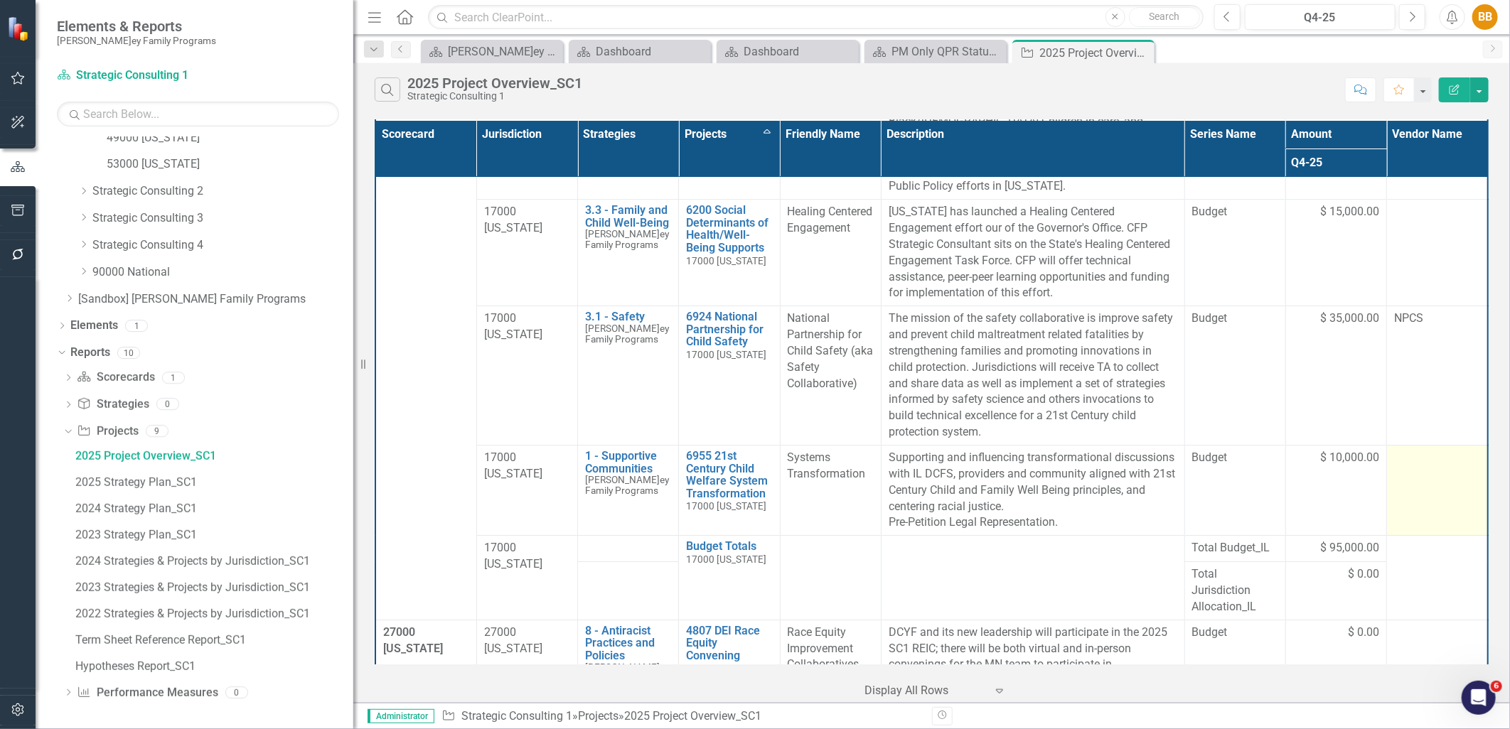
scroll to position [3099, 0]
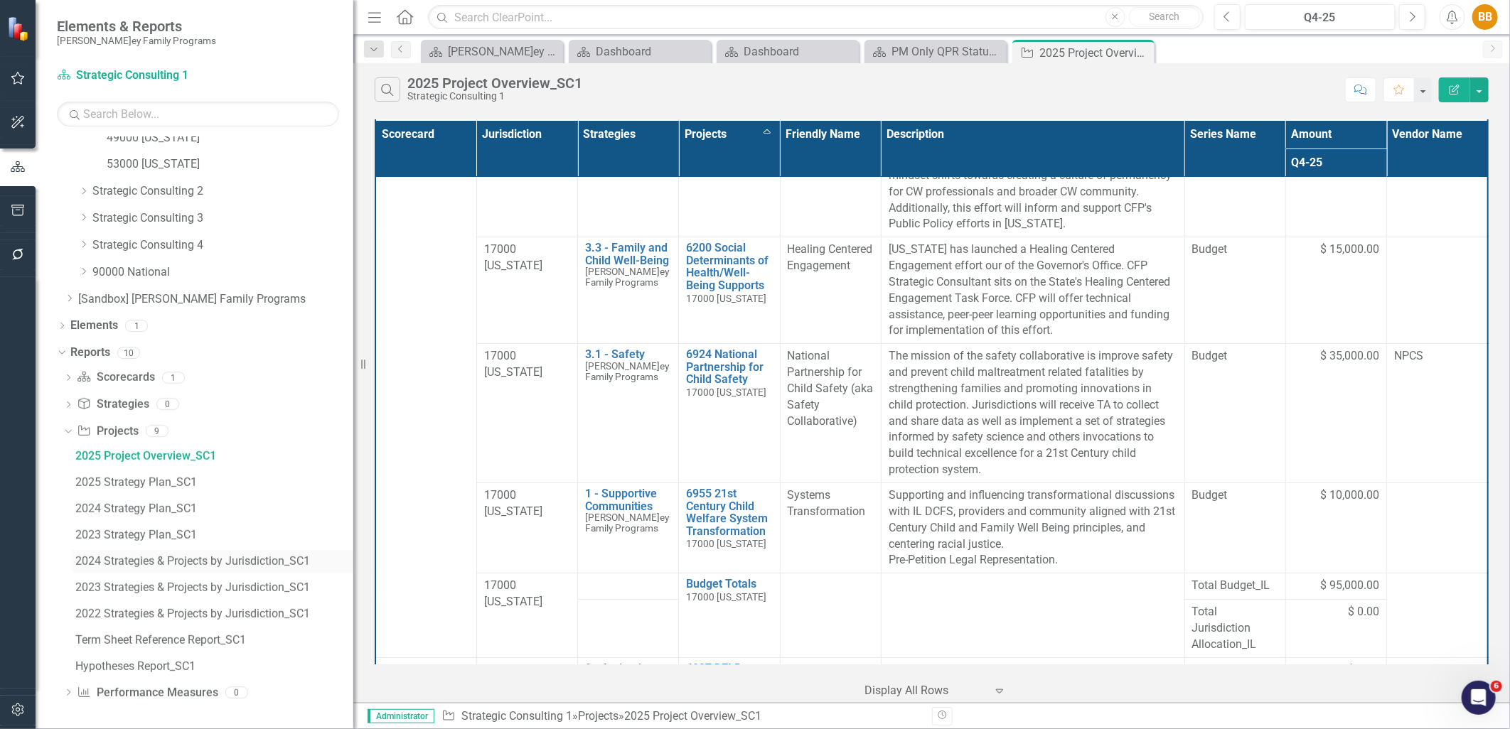
click at [220, 567] on div "2024 Strategies & Projects by Jurisdiction_SC1" at bounding box center [214, 561] width 278 height 13
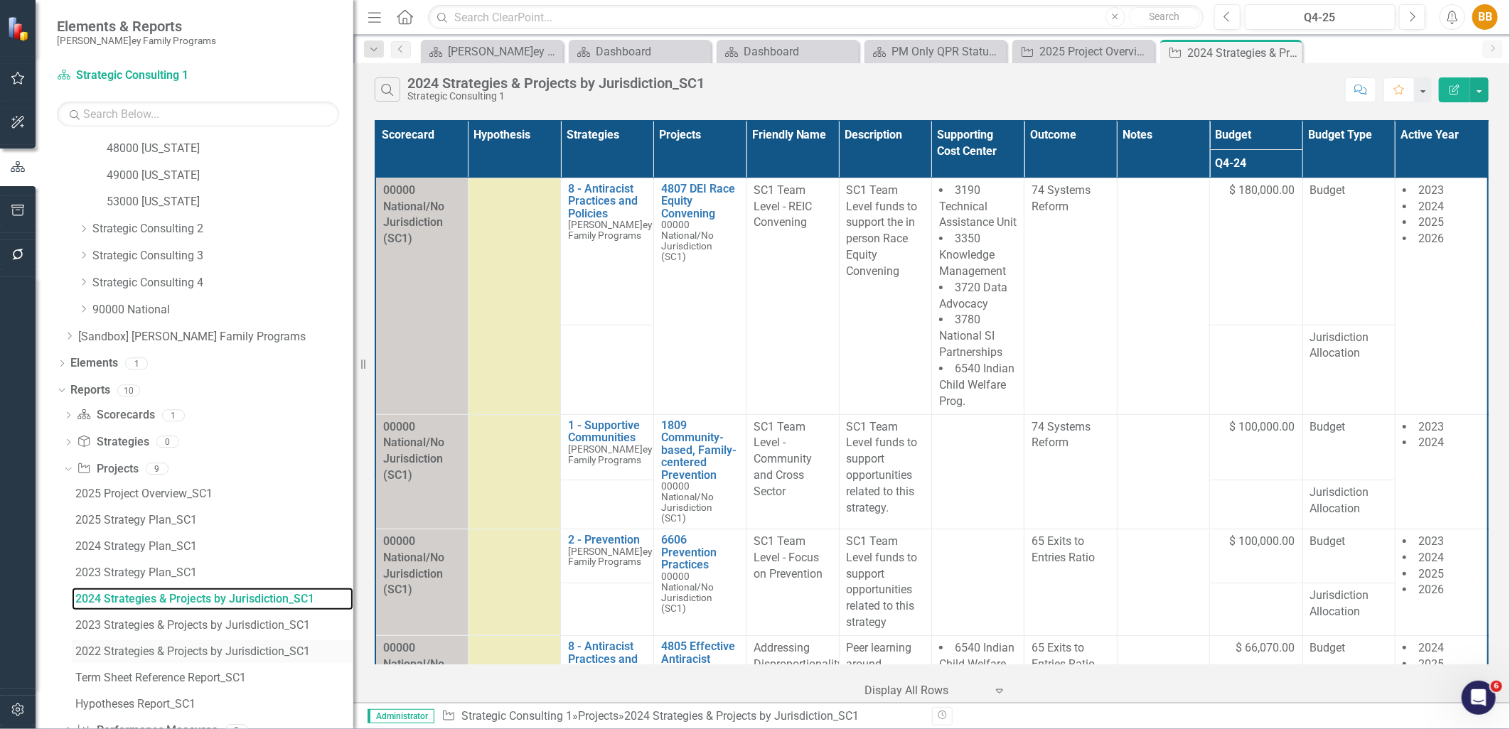
scroll to position [441, 0]
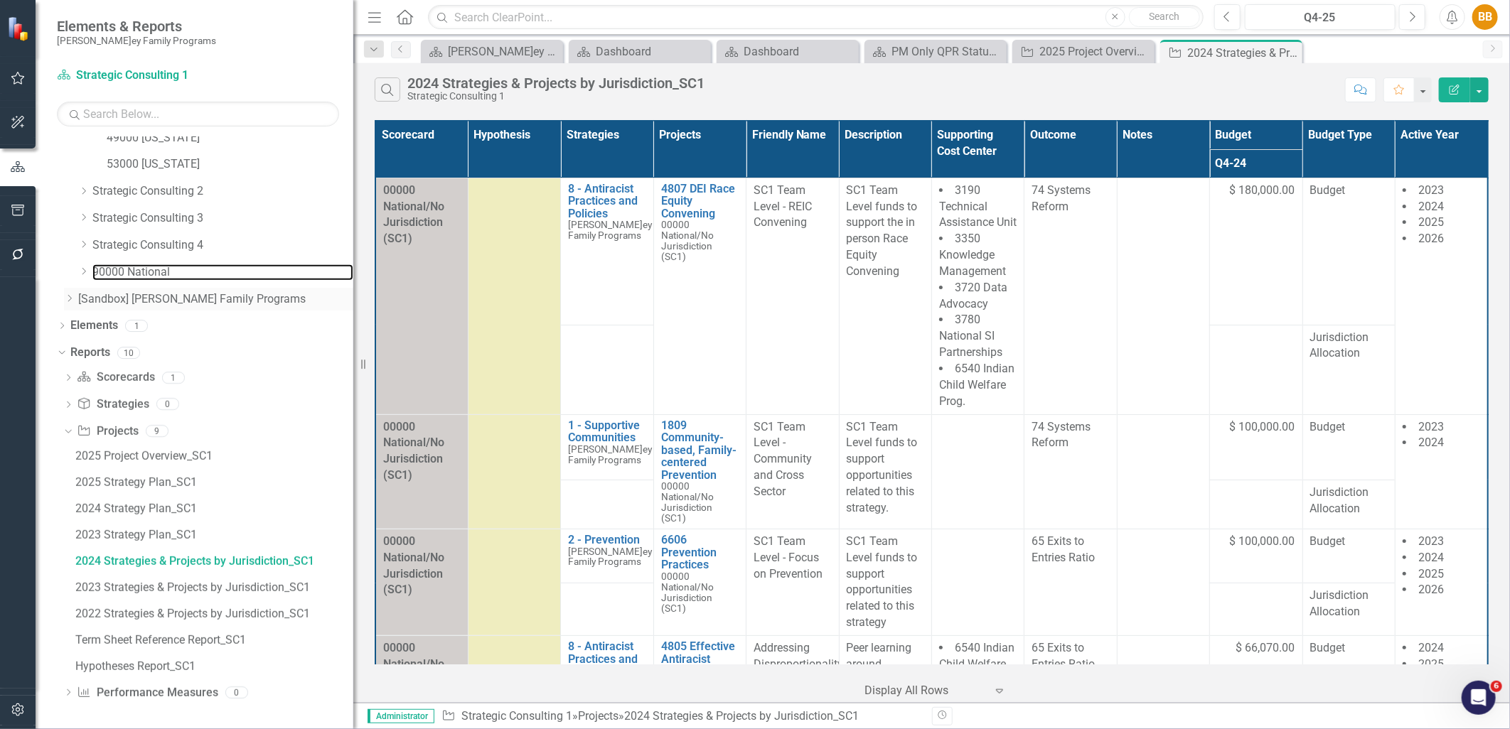
drag, startPoint x: 155, startPoint y: 274, endPoint x: 164, endPoint y: 292, distance: 20.0
click at [155, 274] on link "90000 National" at bounding box center [222, 272] width 261 height 16
click at [80, 273] on icon "Dropdown" at bounding box center [83, 271] width 11 height 9
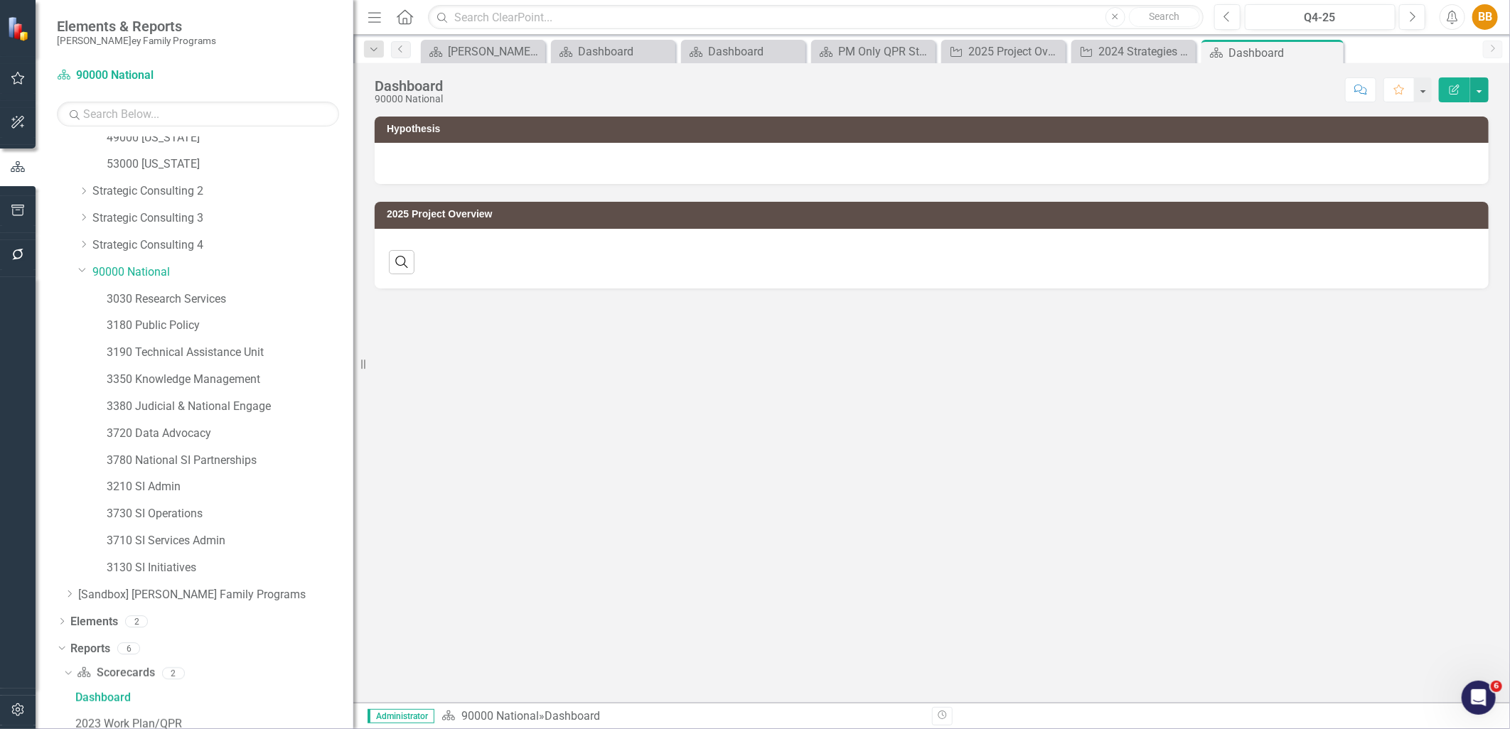
scroll to position [421, 0]
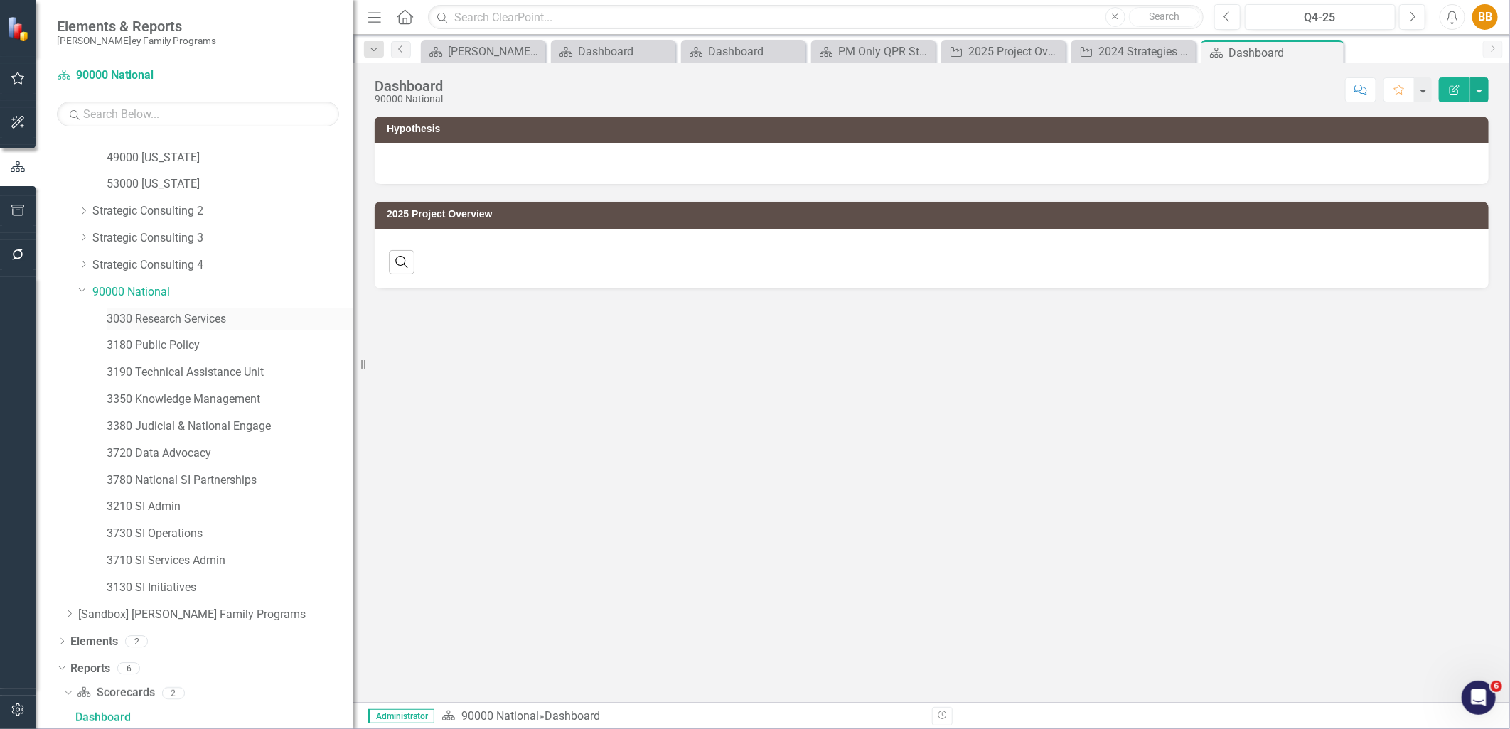
click at [254, 326] on link "3030 Research Services" at bounding box center [230, 319] width 247 height 16
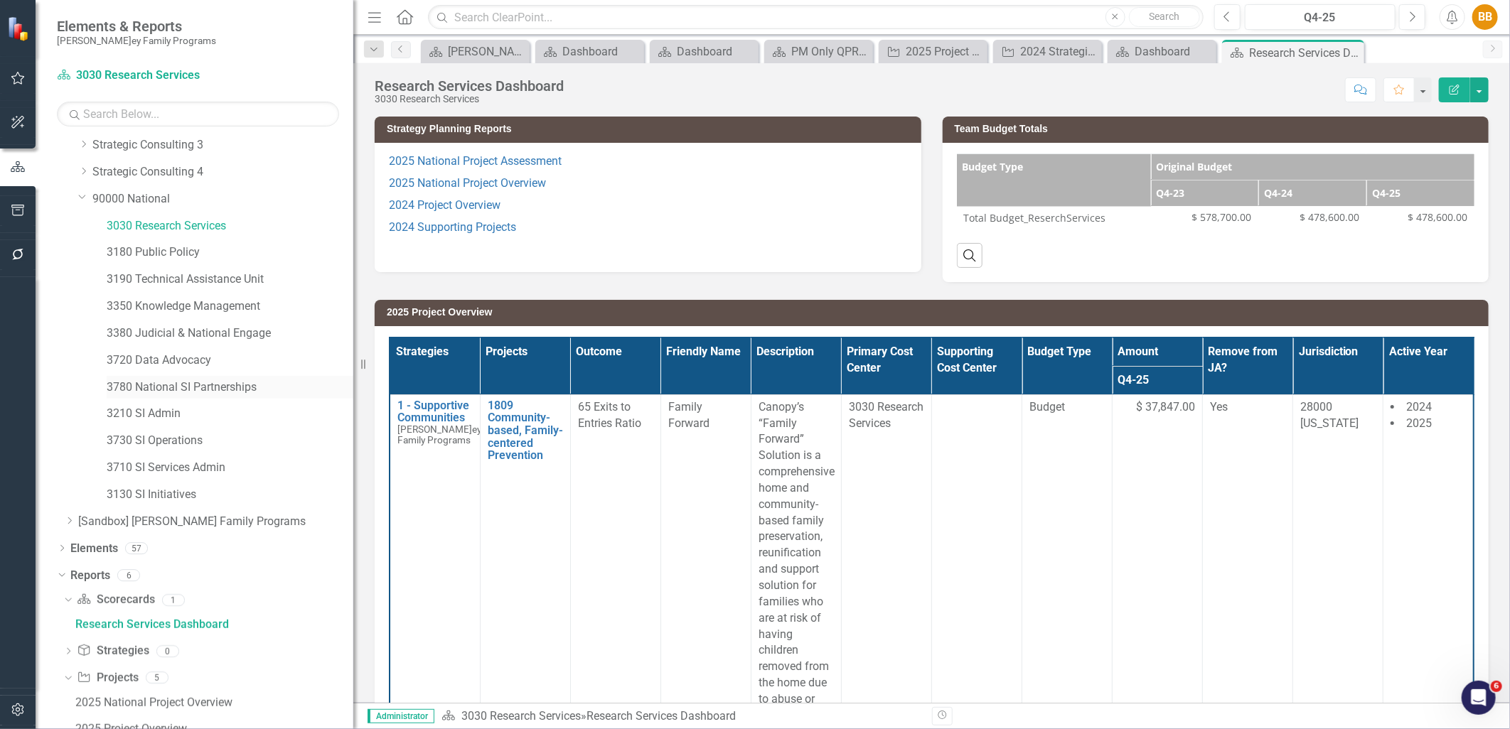
scroll to position [657, 0]
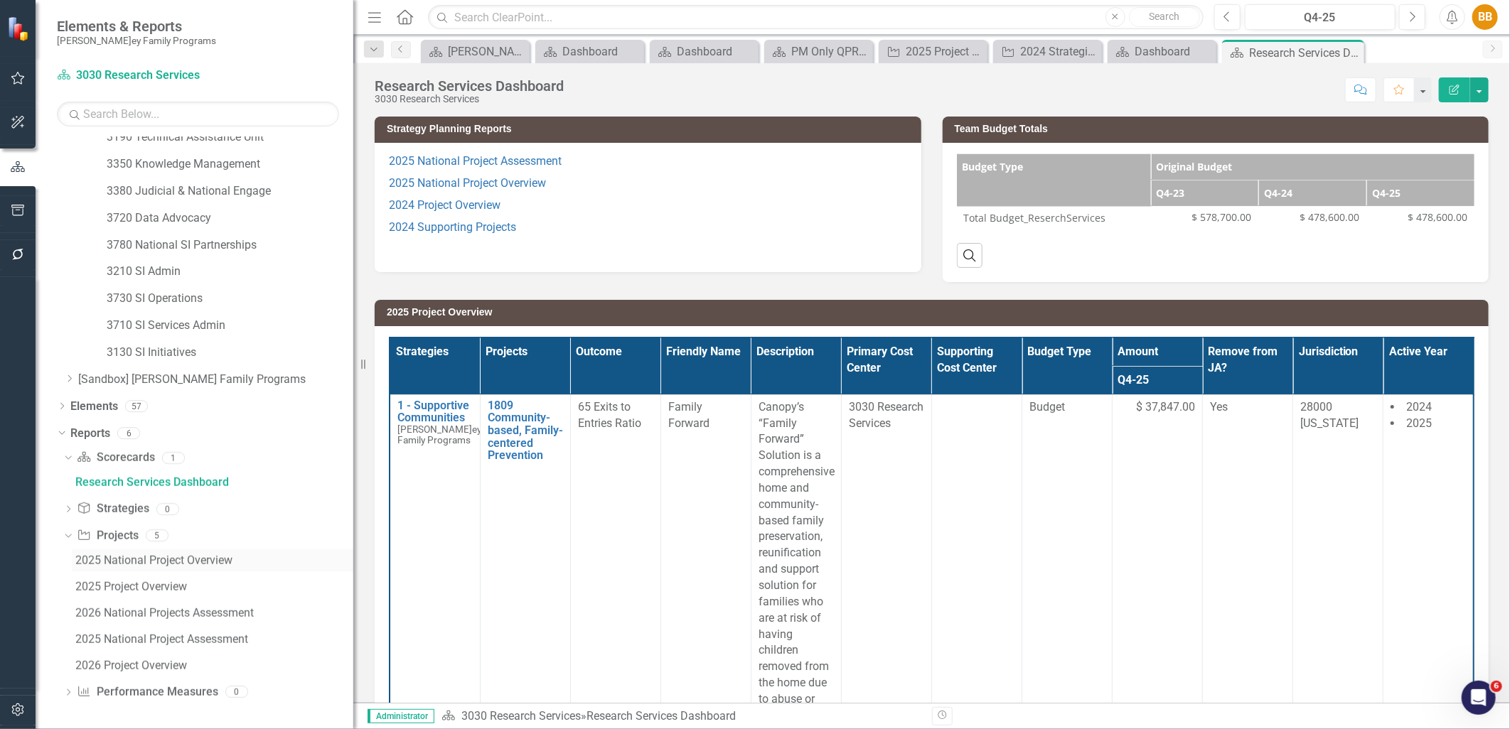
click at [173, 562] on div "2025 National Project Overview" at bounding box center [214, 560] width 278 height 13
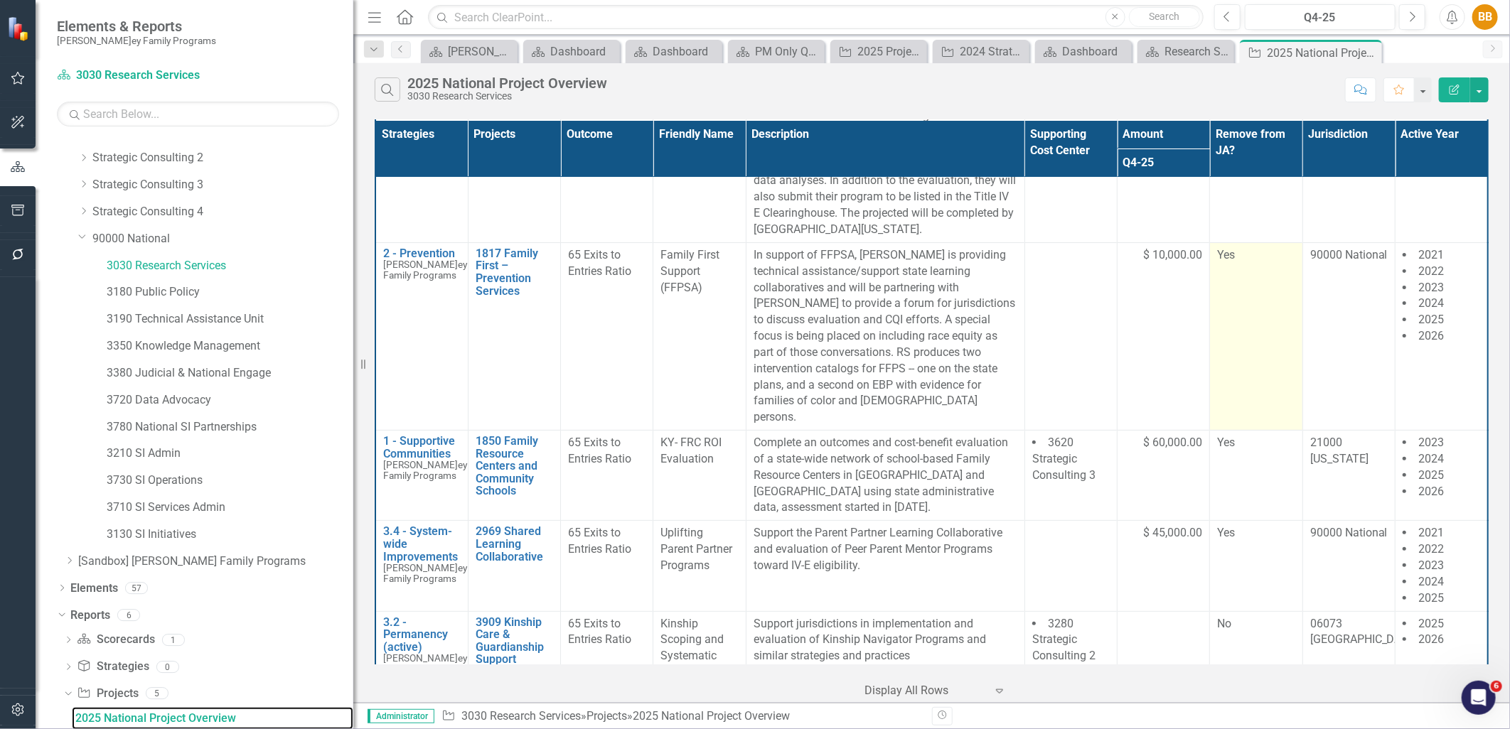
scroll to position [158, 0]
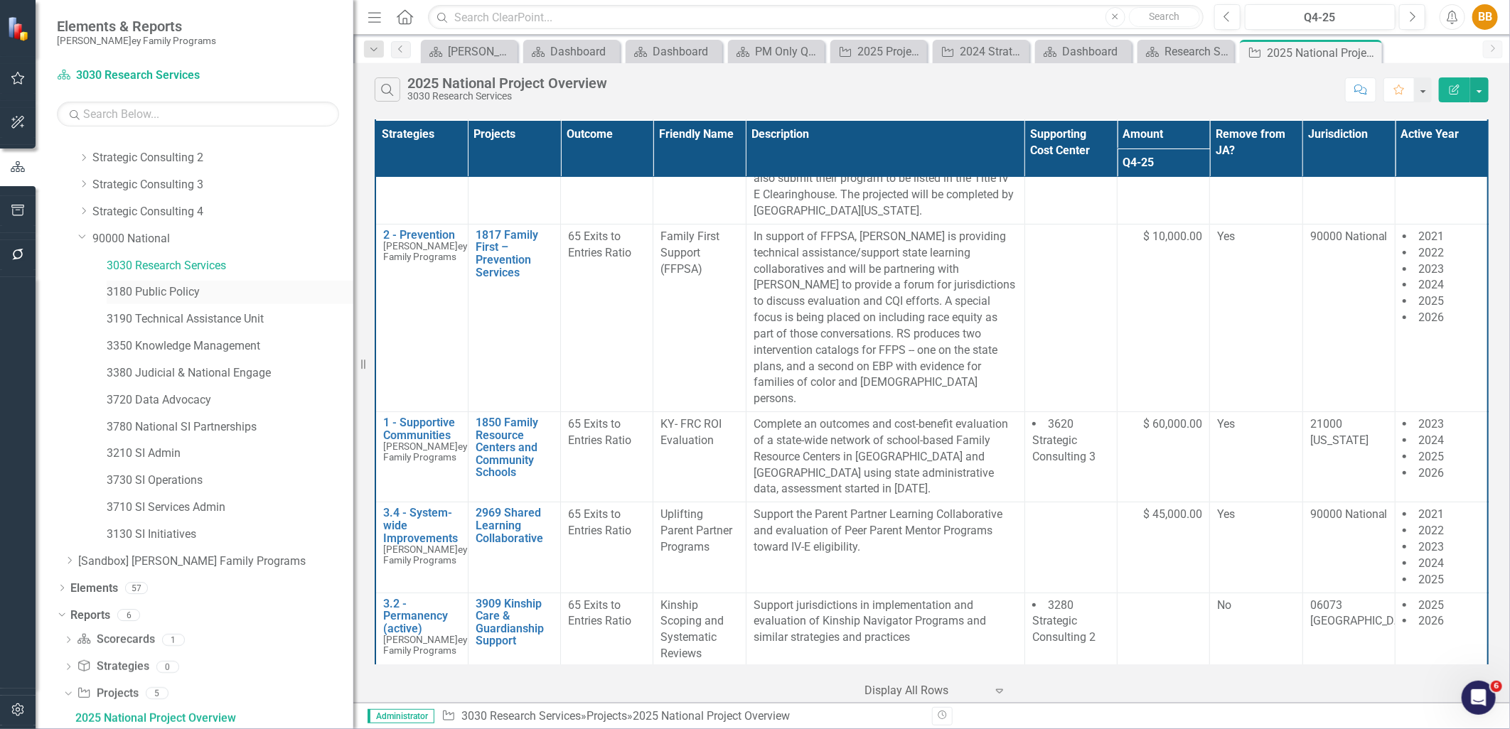
click at [166, 294] on link "3180 Public Policy" at bounding box center [230, 292] width 247 height 16
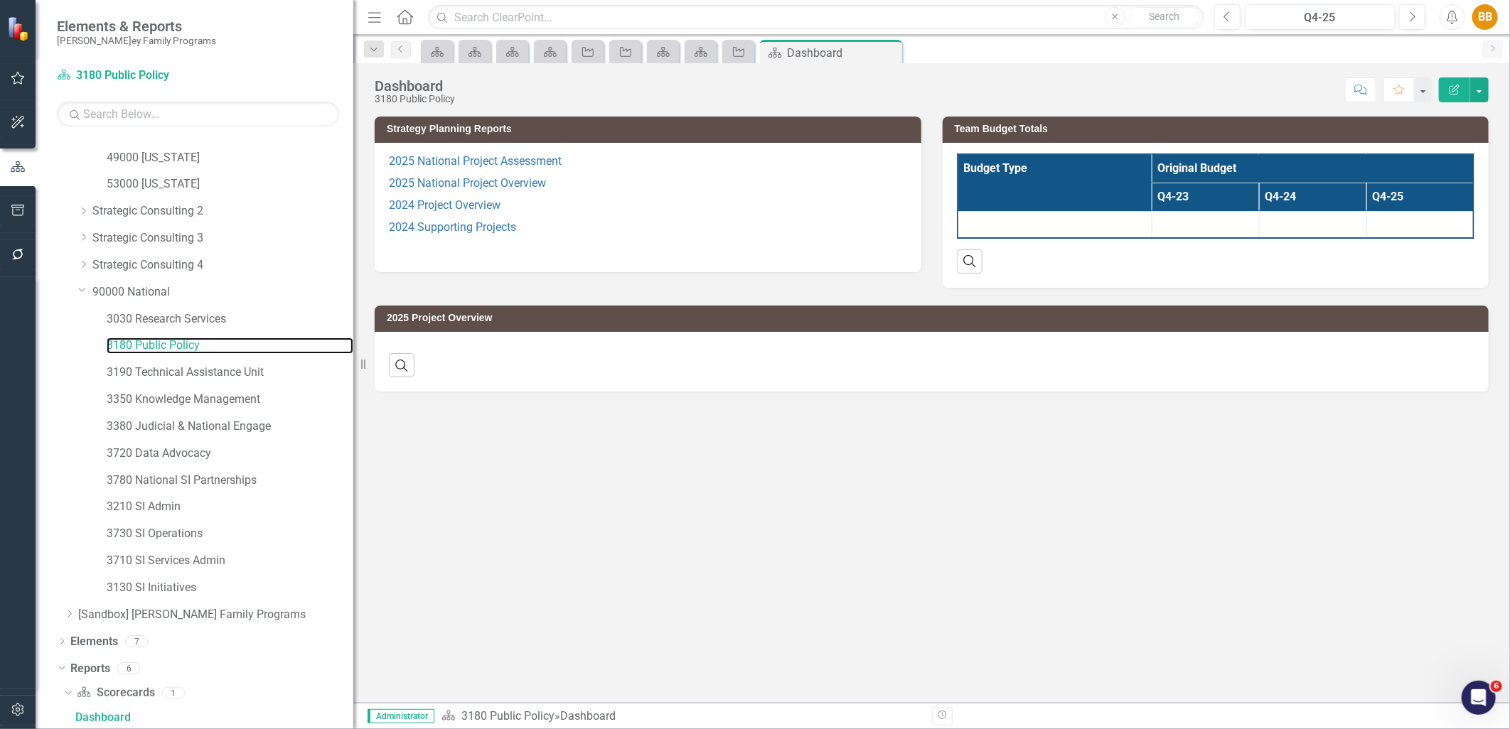
scroll to position [657, 0]
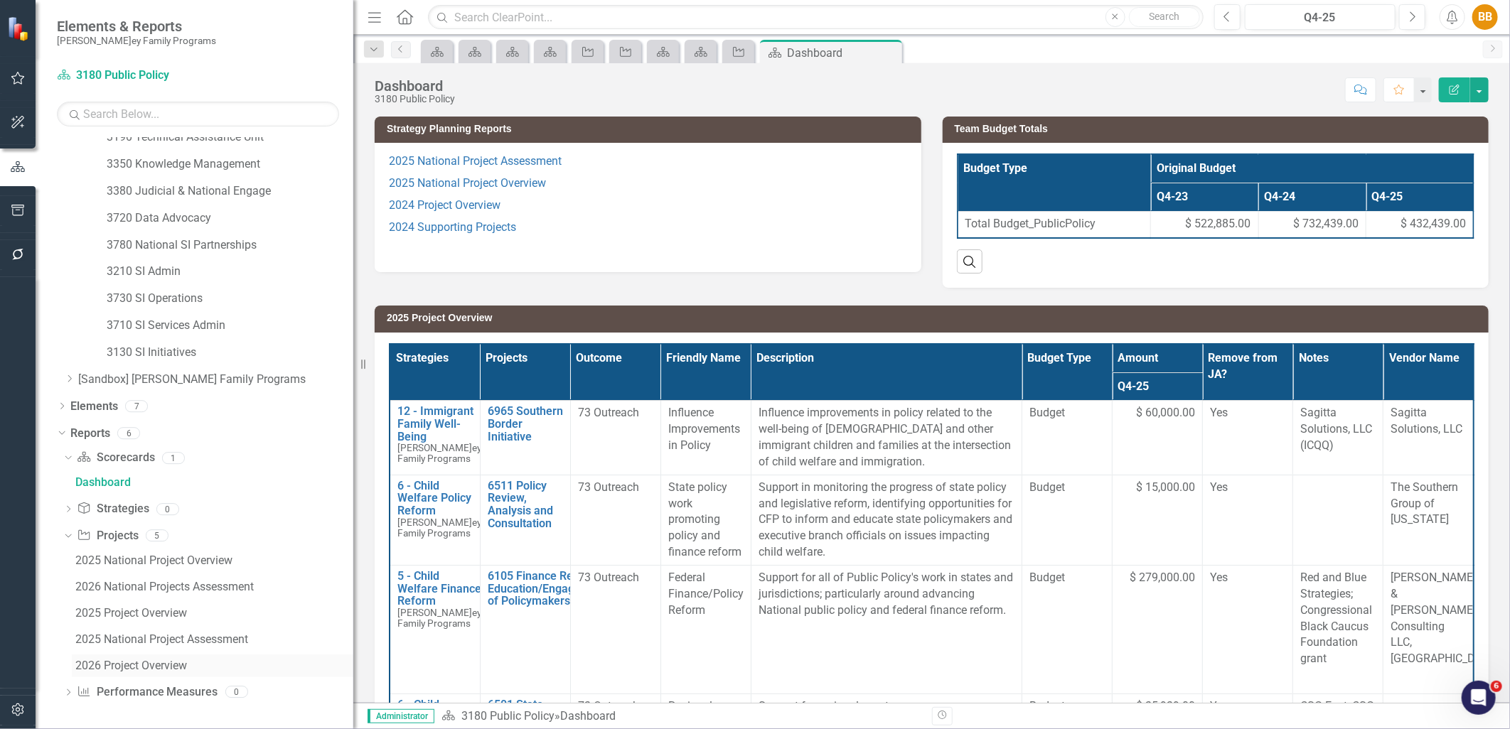
click at [171, 658] on link "2026 Project Overview" at bounding box center [212, 666] width 281 height 23
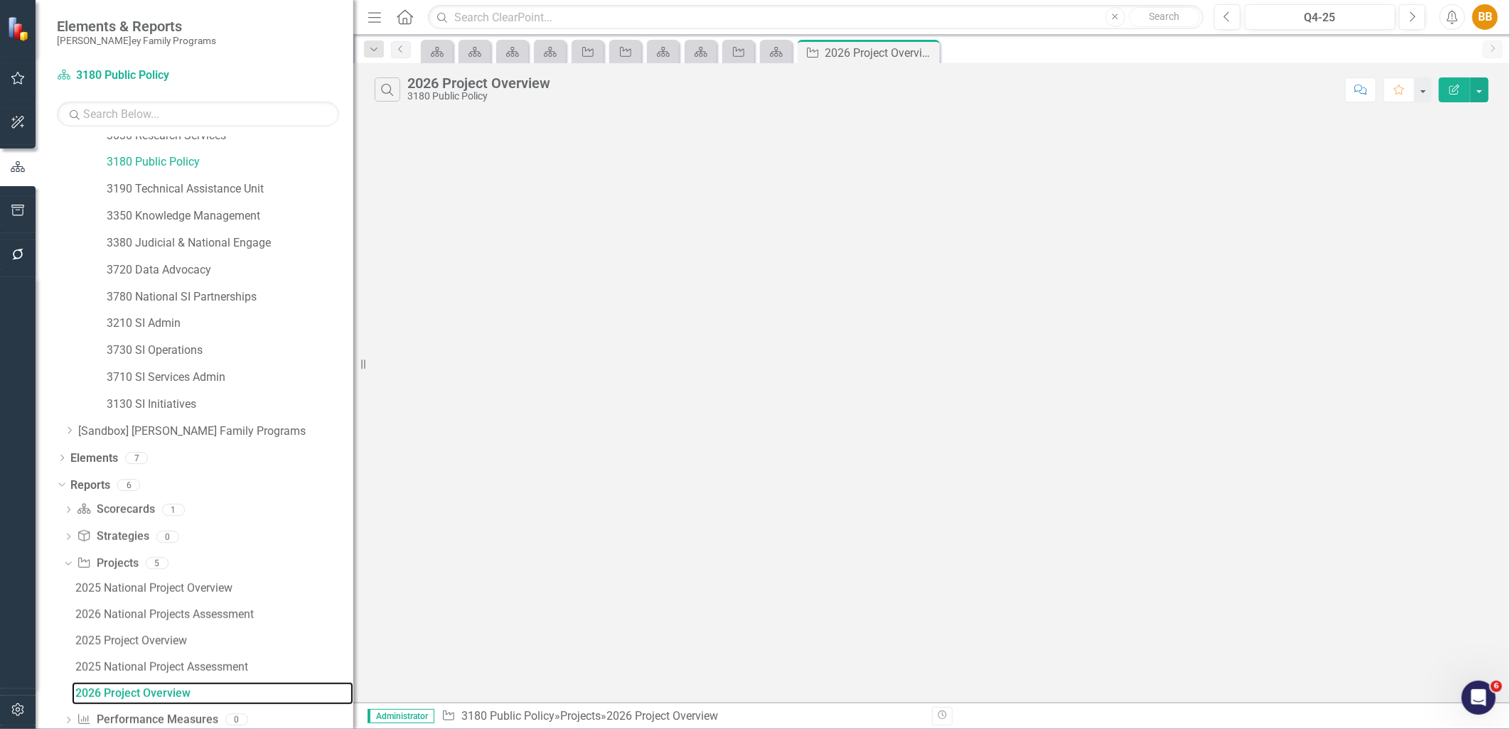
scroll to position [581, 0]
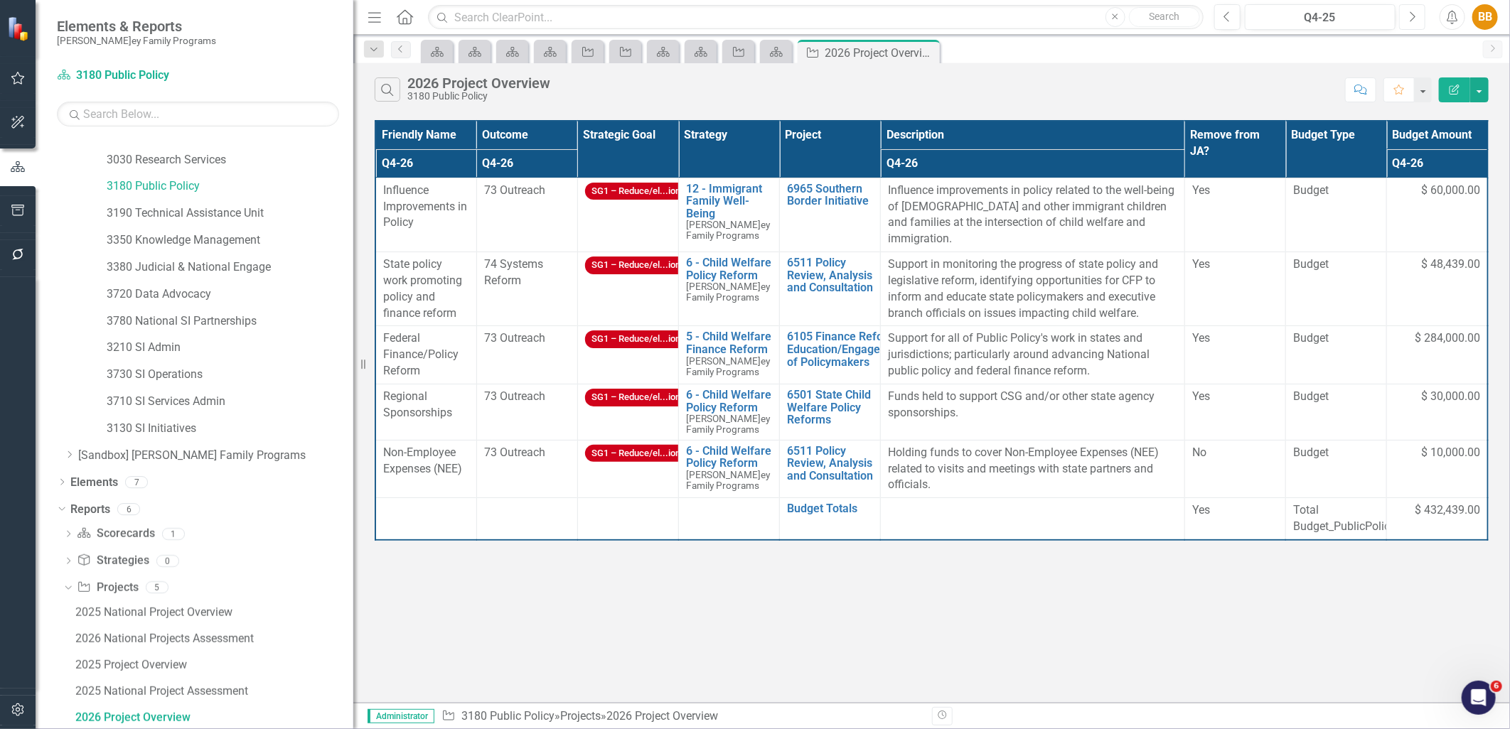
click at [1409, 18] on icon "Next" at bounding box center [1412, 17] width 8 height 13
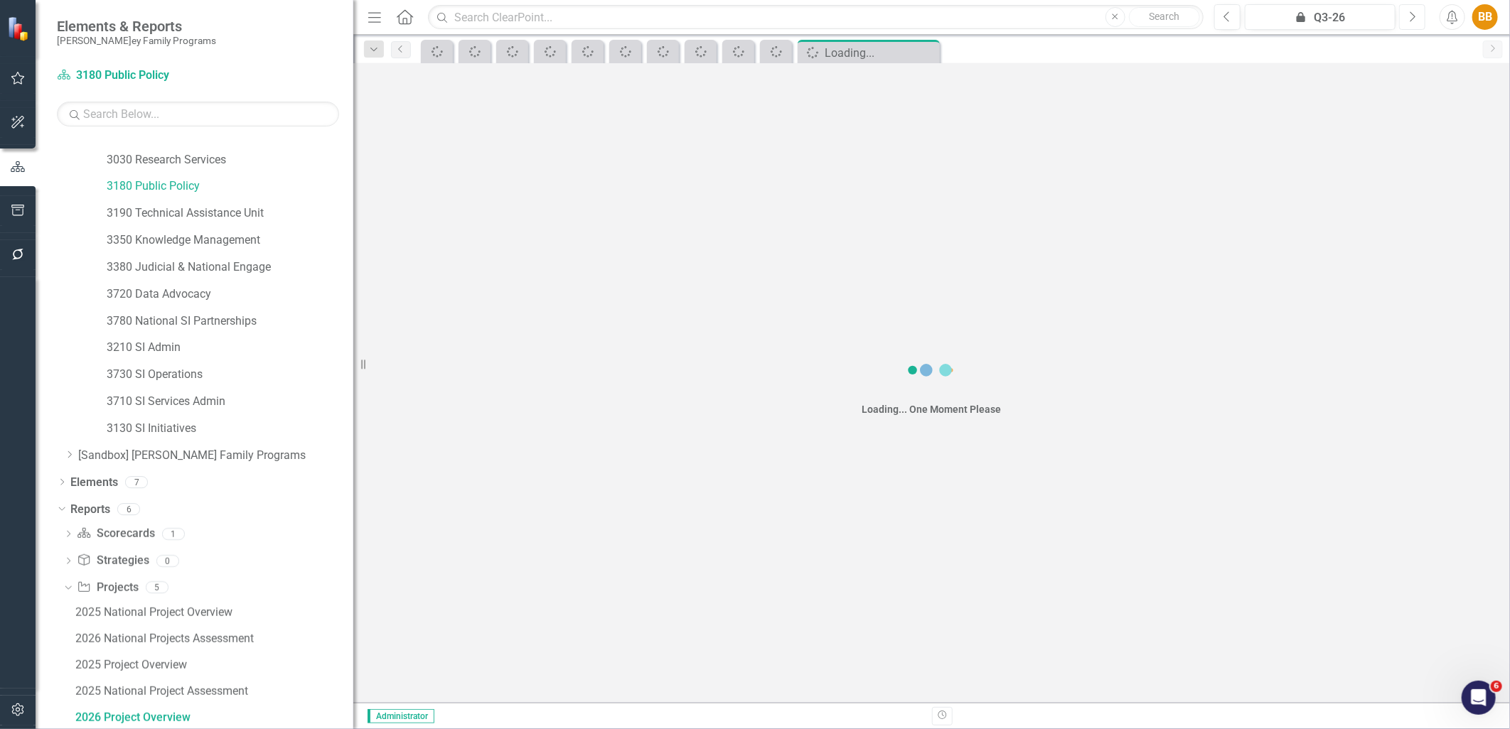
click at [1413, 22] on icon "Next" at bounding box center [1412, 17] width 8 height 13
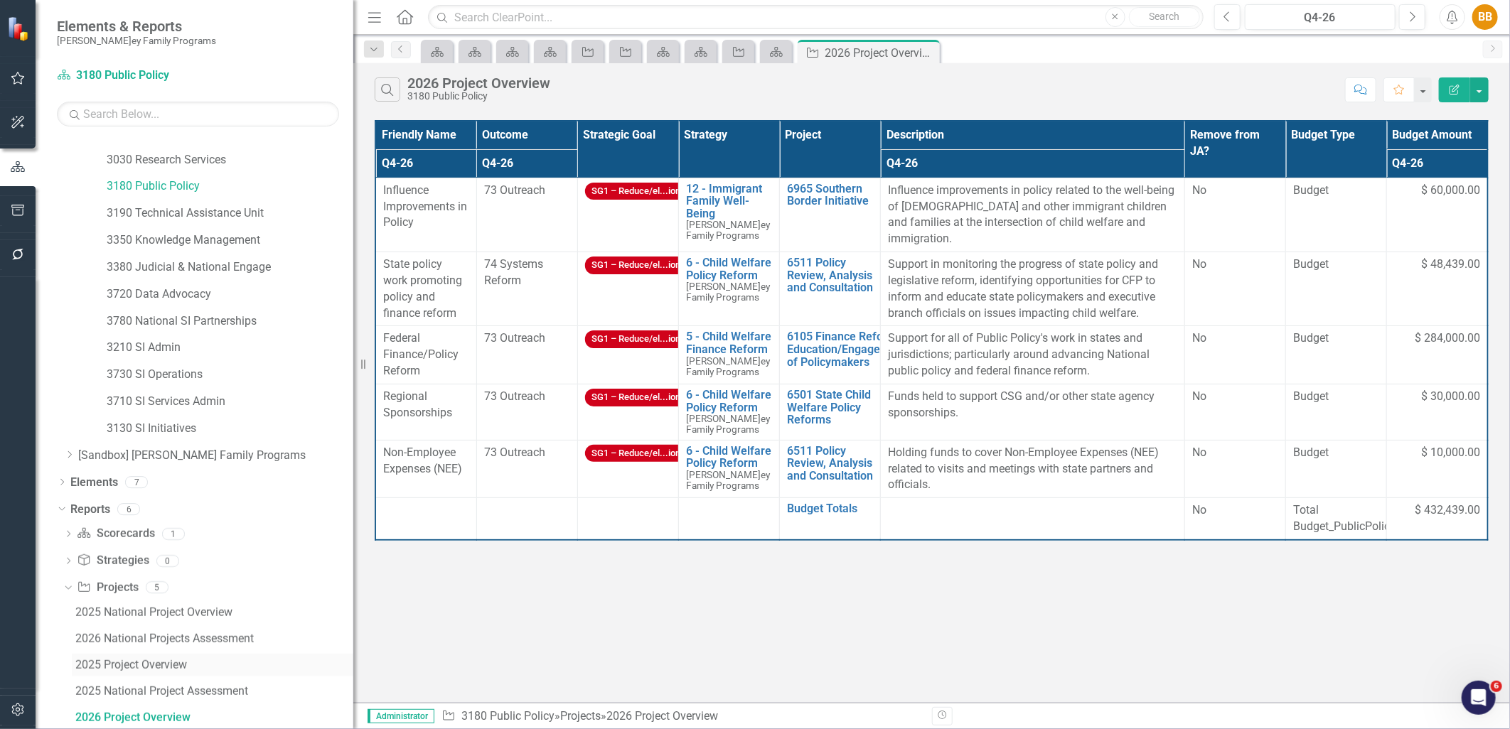
click at [183, 663] on div "2025 Project Overview" at bounding box center [214, 665] width 278 height 13
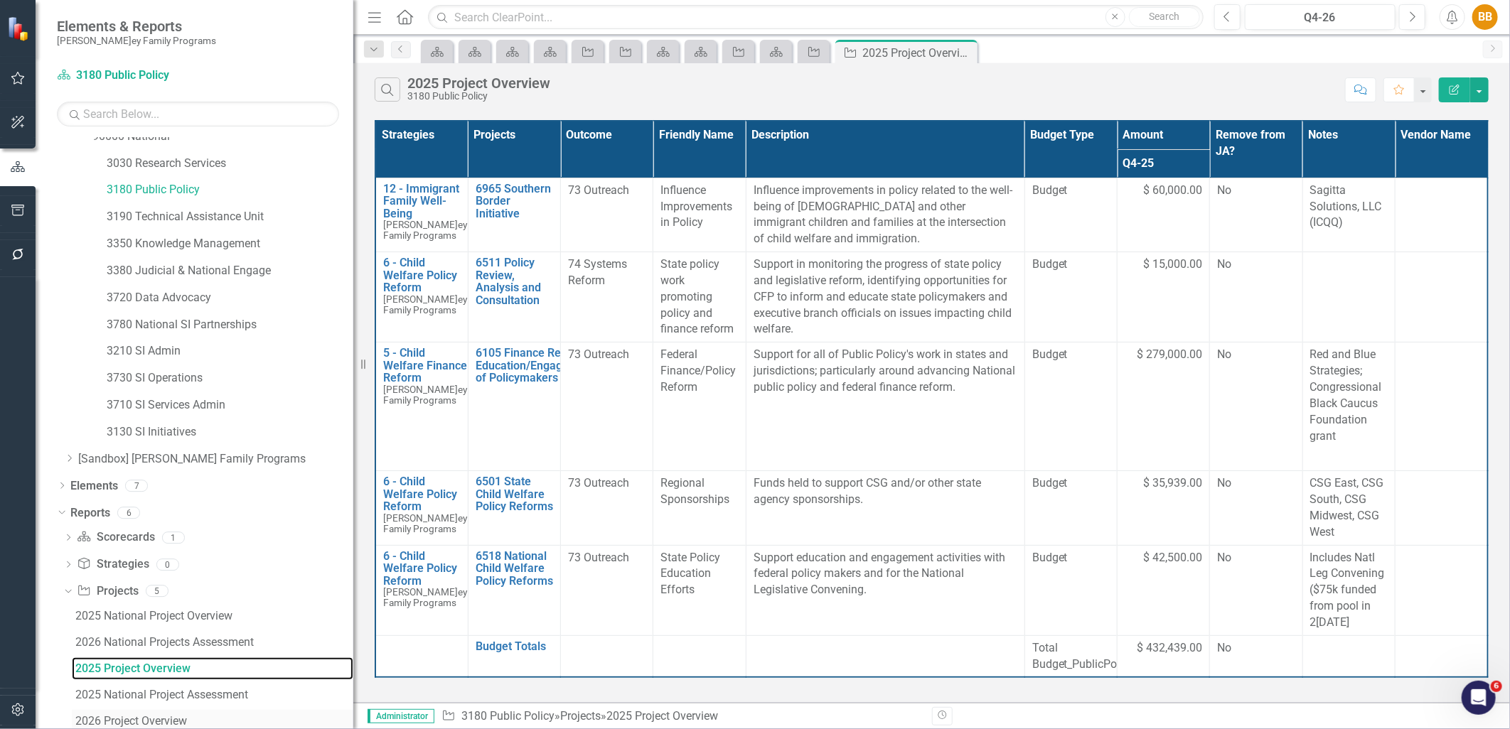
scroll to position [633, 0]
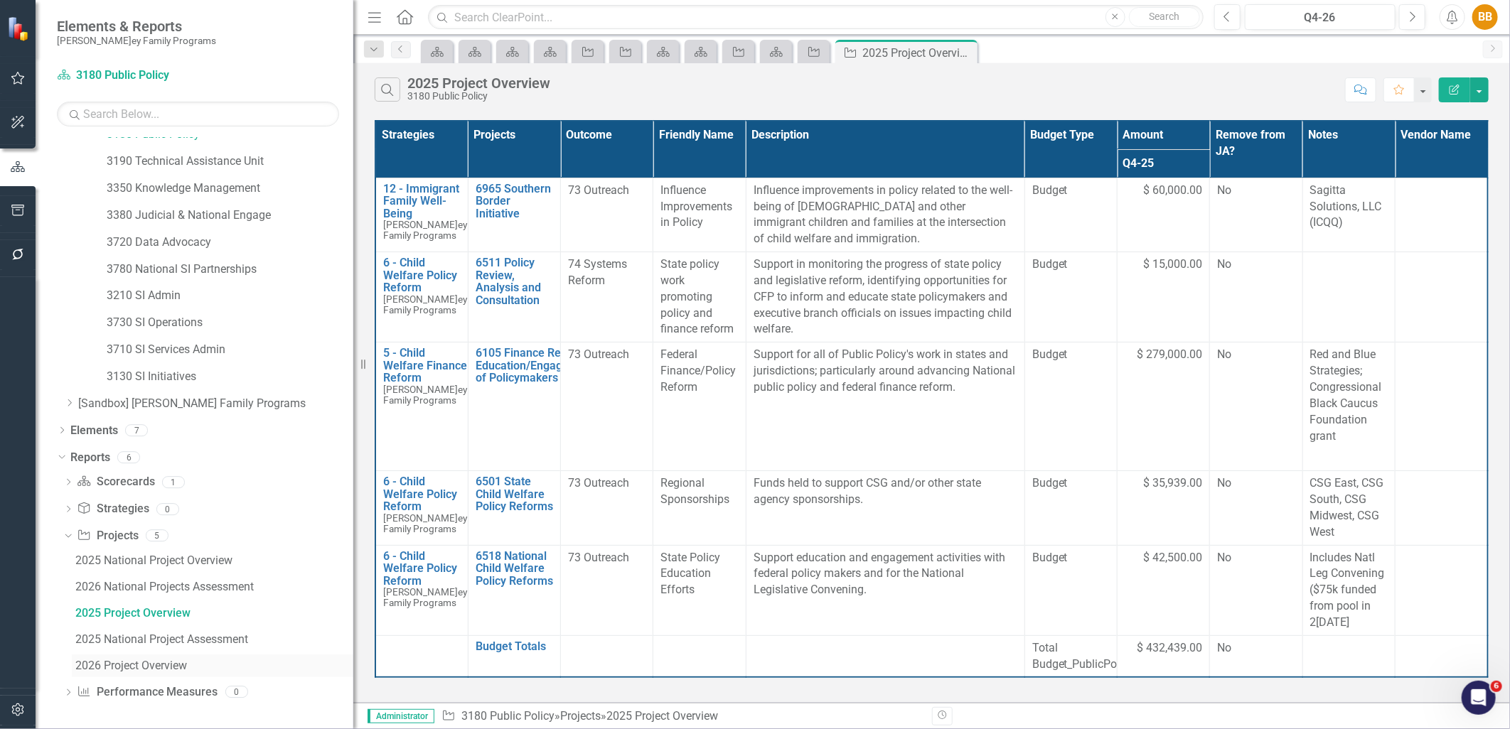
click at [188, 662] on div "2026 Project Overview" at bounding box center [214, 666] width 278 height 13
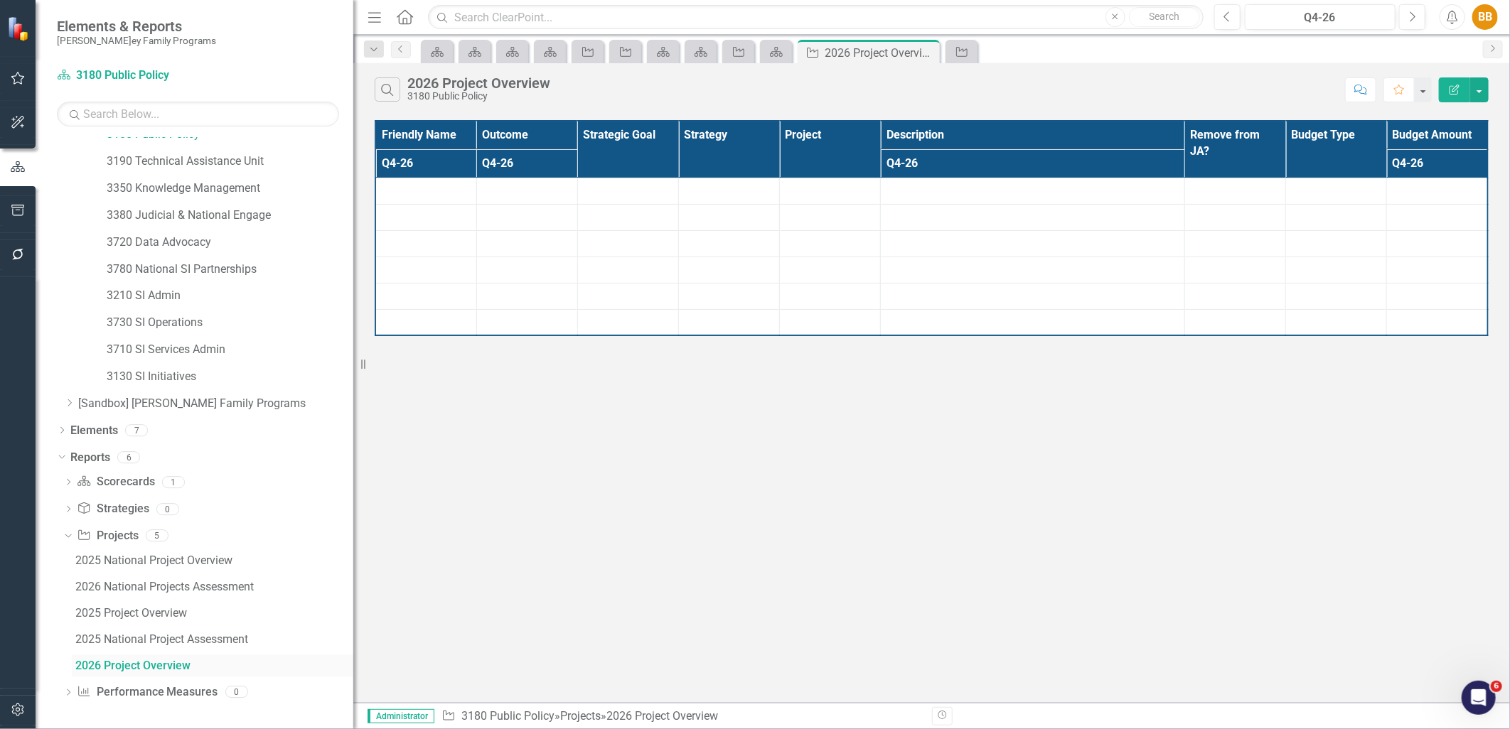
scroll to position [581, 0]
